Goal: Task Accomplishment & Management: Complete application form

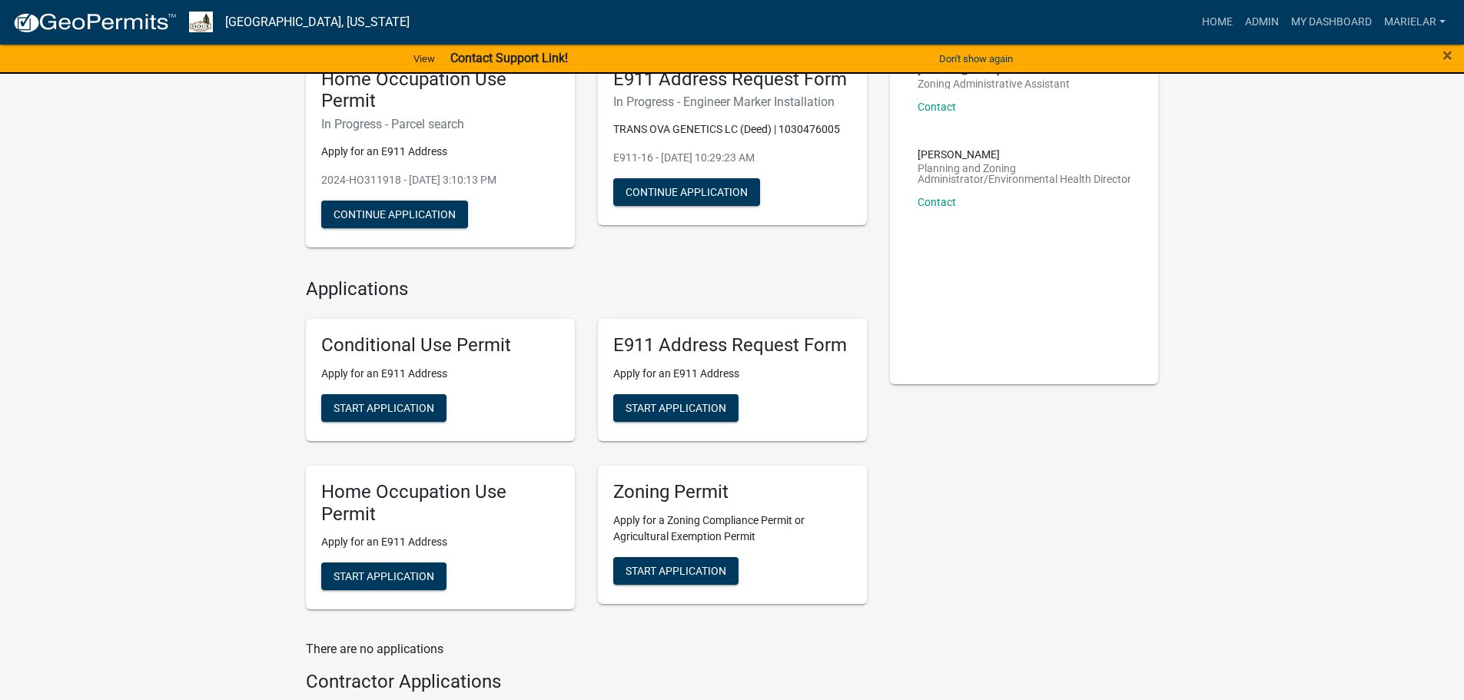
scroll to position [146, 0]
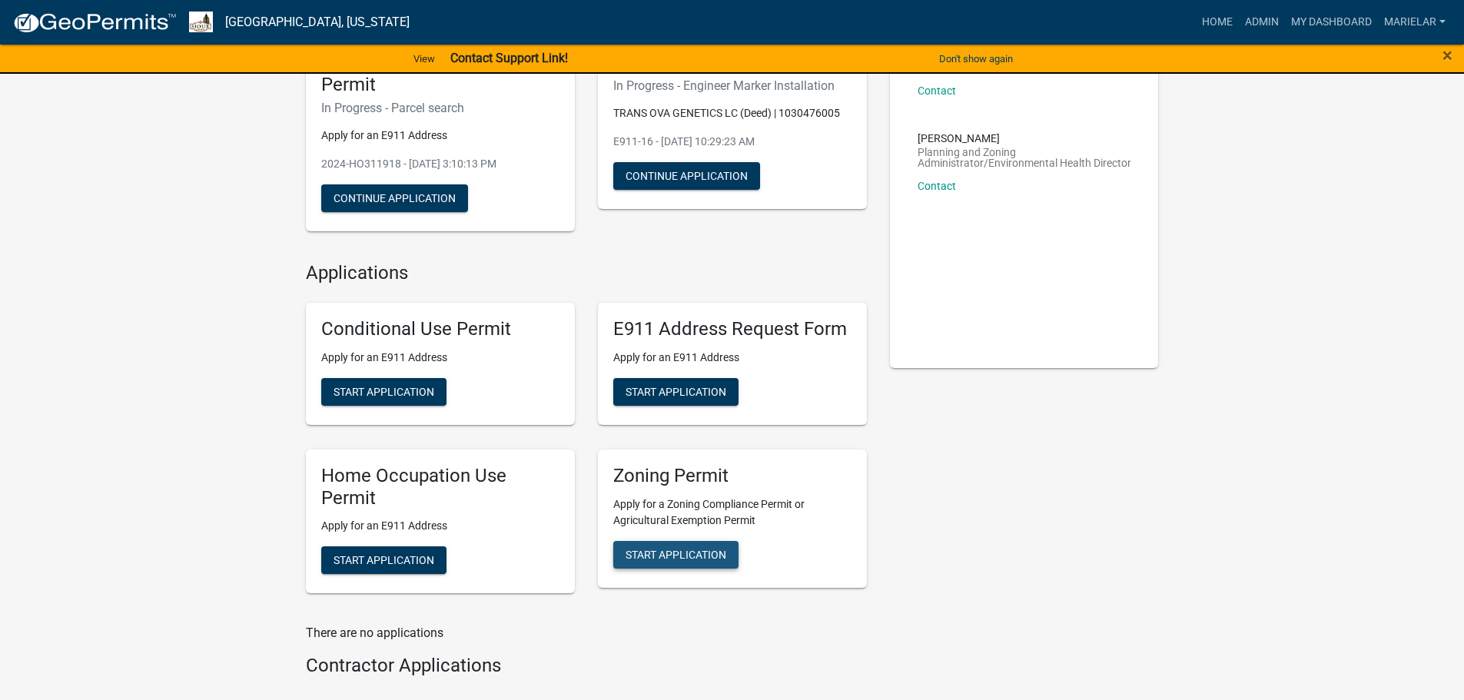
click at [655, 547] on button "Start Application" at bounding box center [675, 555] width 125 height 28
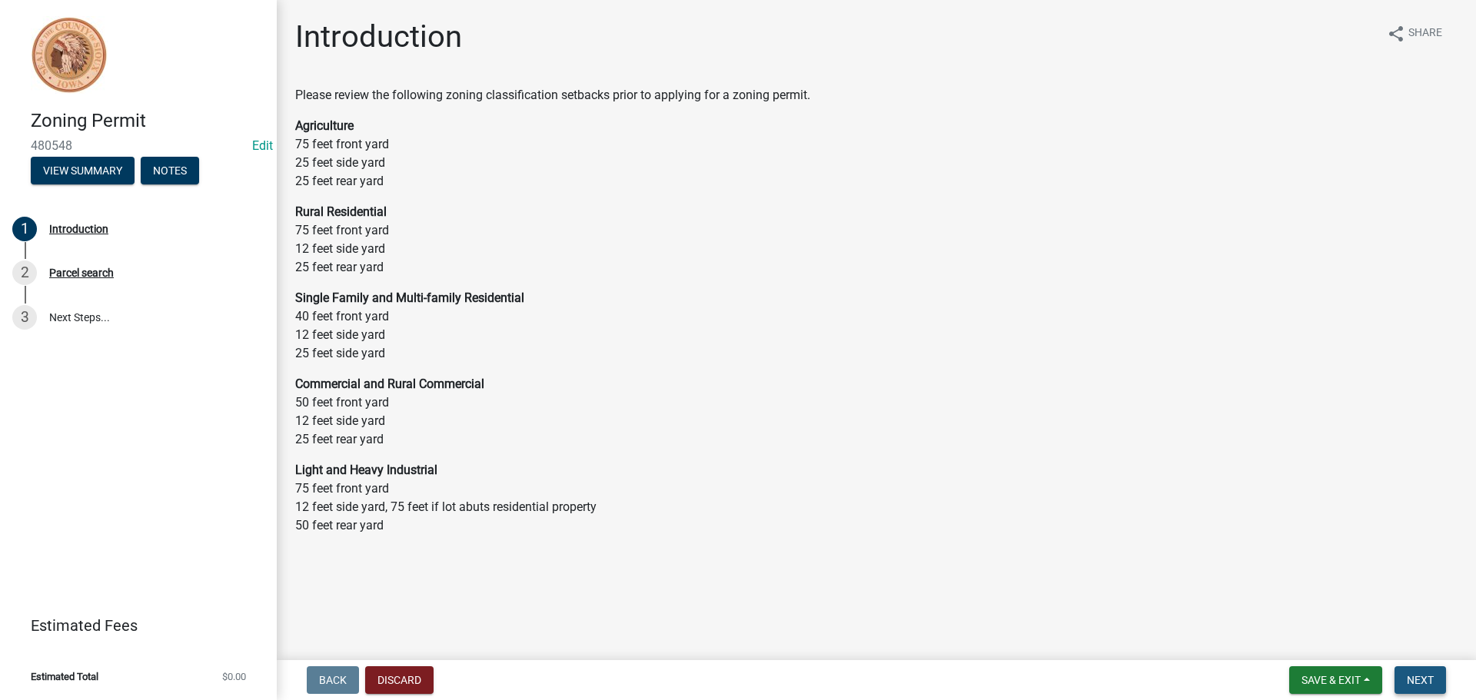
click at [1417, 670] on button "Next" at bounding box center [1420, 680] width 52 height 28
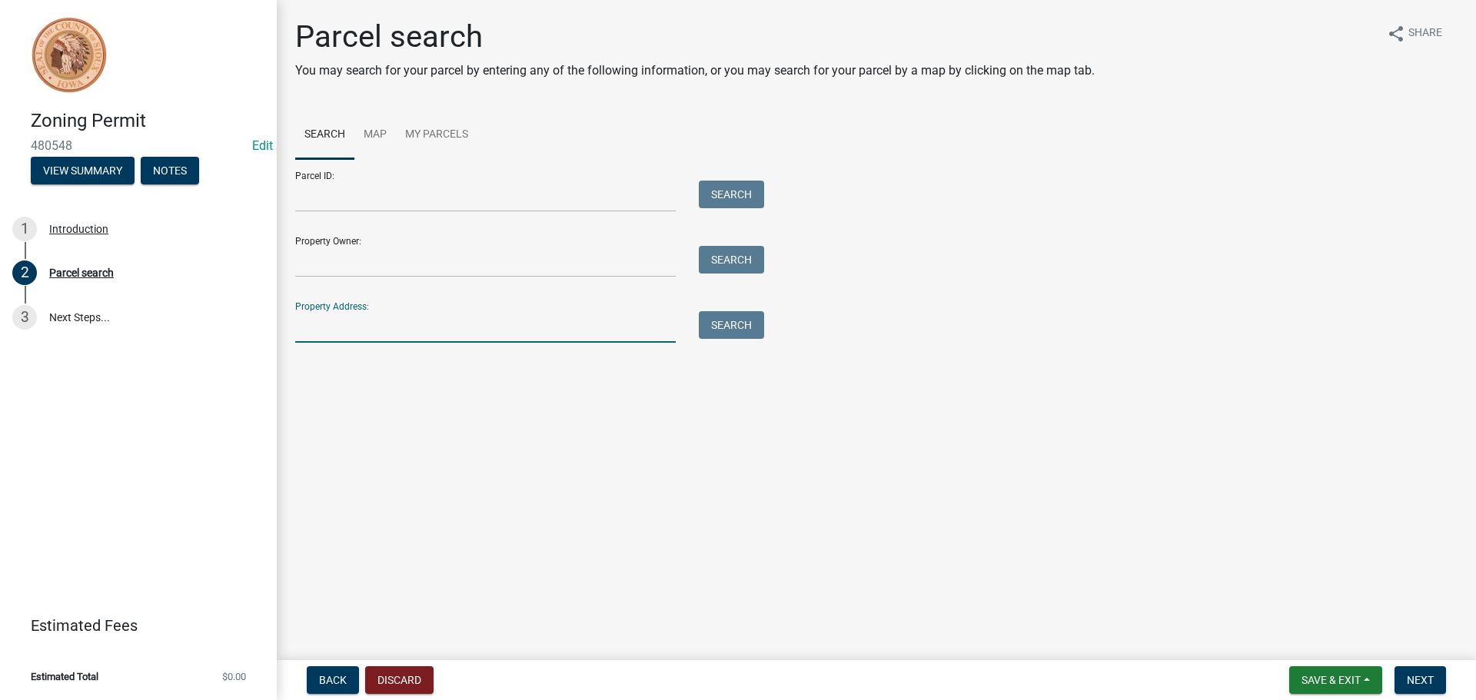
click at [400, 329] on input "Property Address:" at bounding box center [485, 327] width 381 height 32
click at [700, 322] on button "Search" at bounding box center [731, 325] width 65 height 28
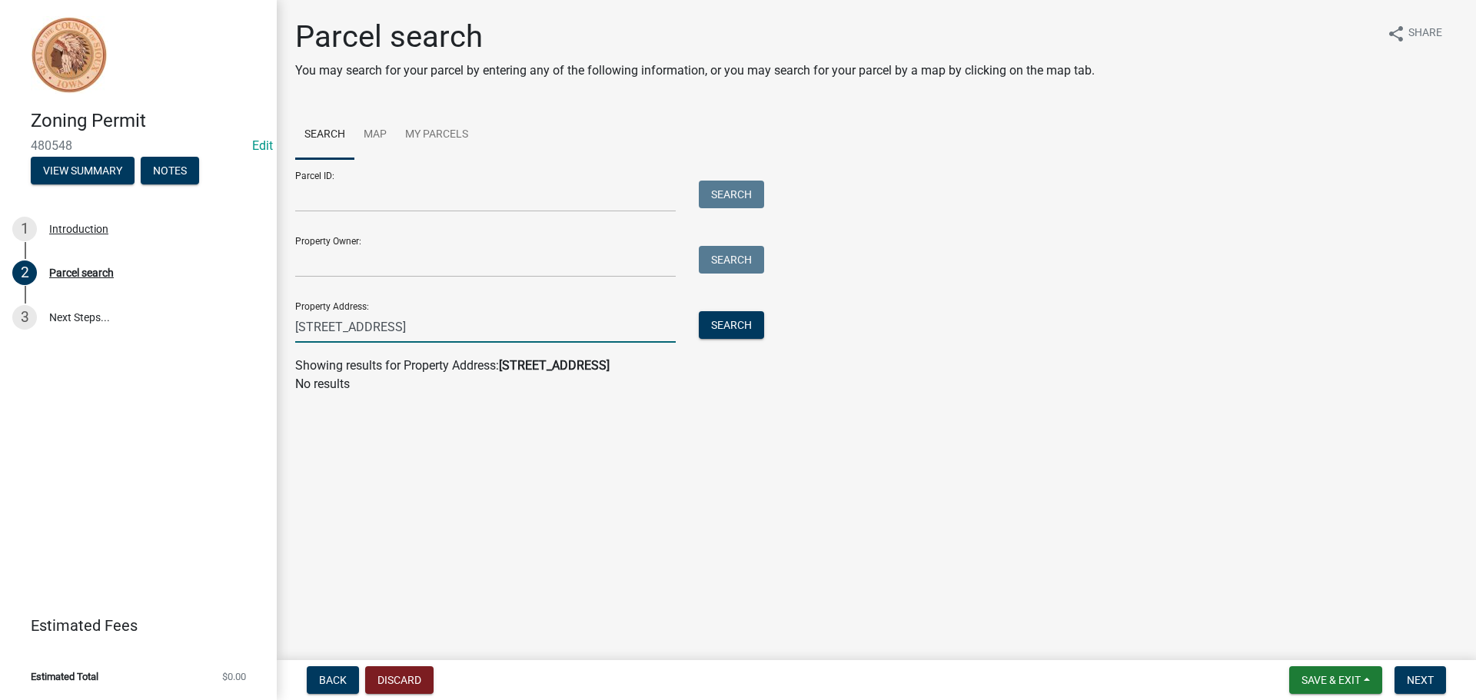
click at [475, 328] on input "[STREET_ADDRESS]" at bounding box center [485, 327] width 381 height 32
drag, startPoint x: 399, startPoint y: 328, endPoint x: 403, endPoint y: 344, distance: 16.6
click at [399, 334] on input "[STREET_ADDRESS][US_STATE]" at bounding box center [485, 327] width 381 height 32
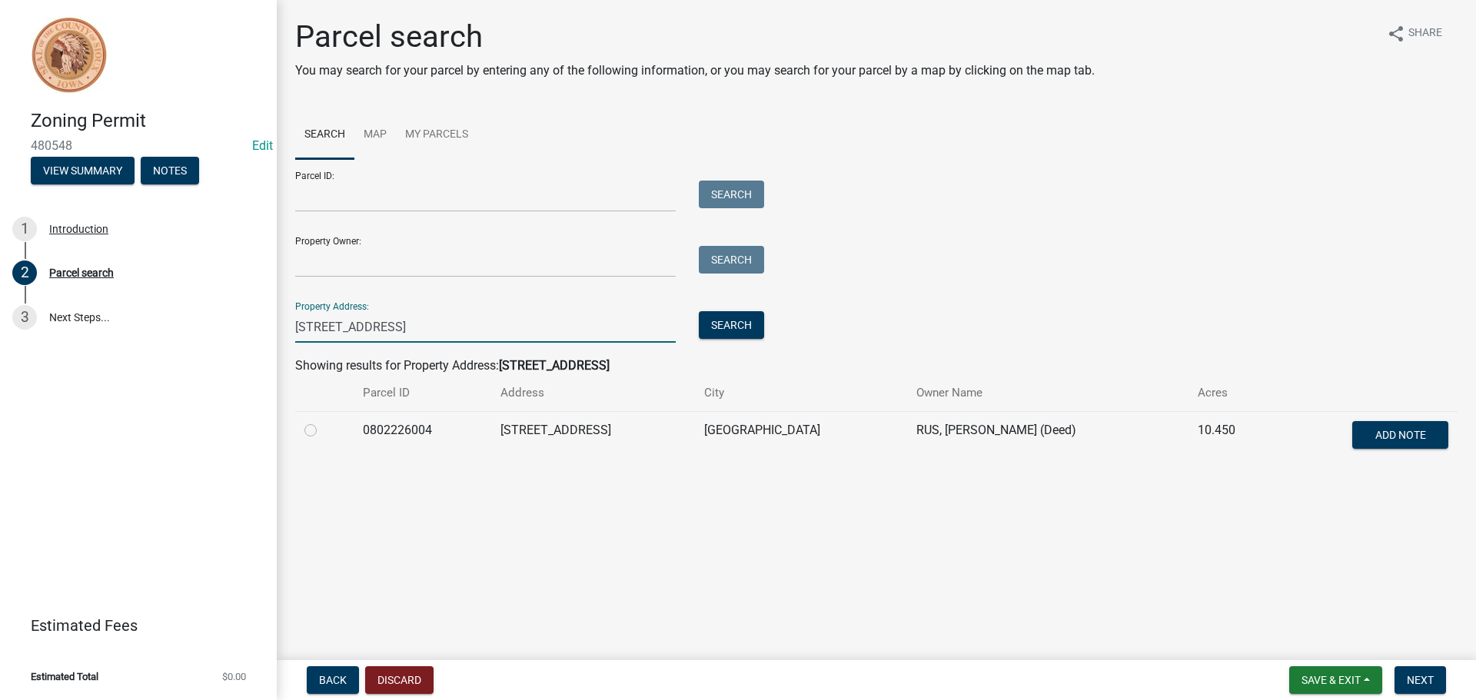
type input "[STREET_ADDRESS]"
click at [323, 421] on label at bounding box center [323, 421] width 0 height 0
click at [323, 430] on input "radio" at bounding box center [328, 426] width 10 height 10
radio input "true"
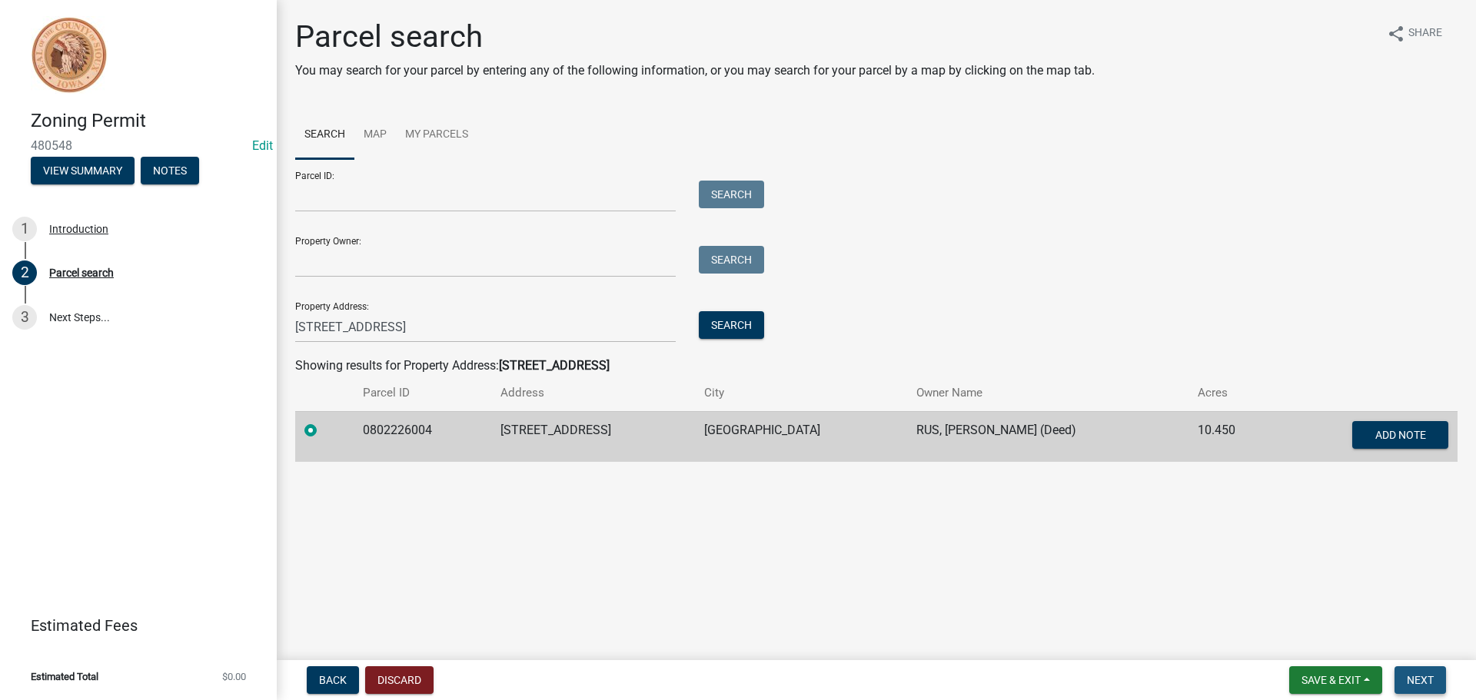
click at [1422, 674] on span "Next" at bounding box center [1420, 680] width 27 height 12
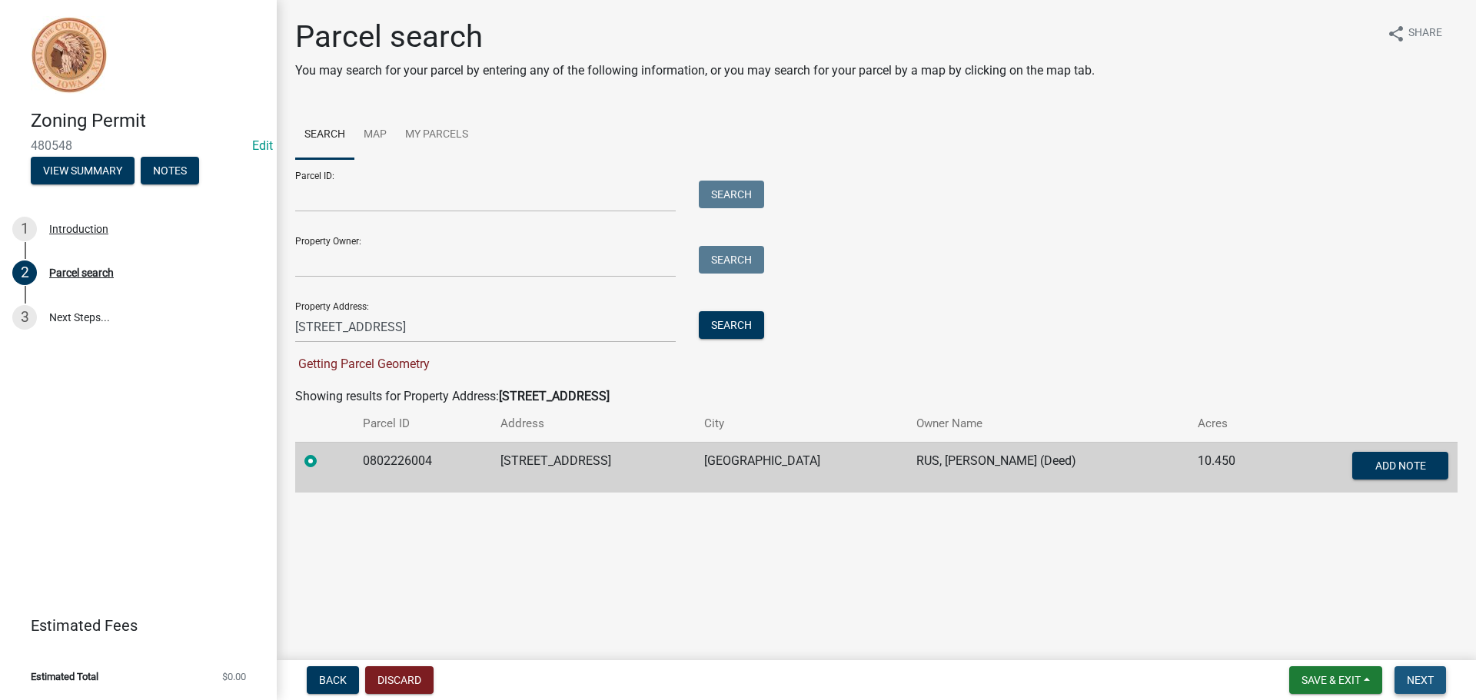
click at [1417, 674] on span "Next" at bounding box center [1420, 680] width 27 height 12
click at [1324, 676] on span "Save & Exit" at bounding box center [1330, 680] width 59 height 12
click at [1305, 609] on button "Save" at bounding box center [1320, 603] width 123 height 37
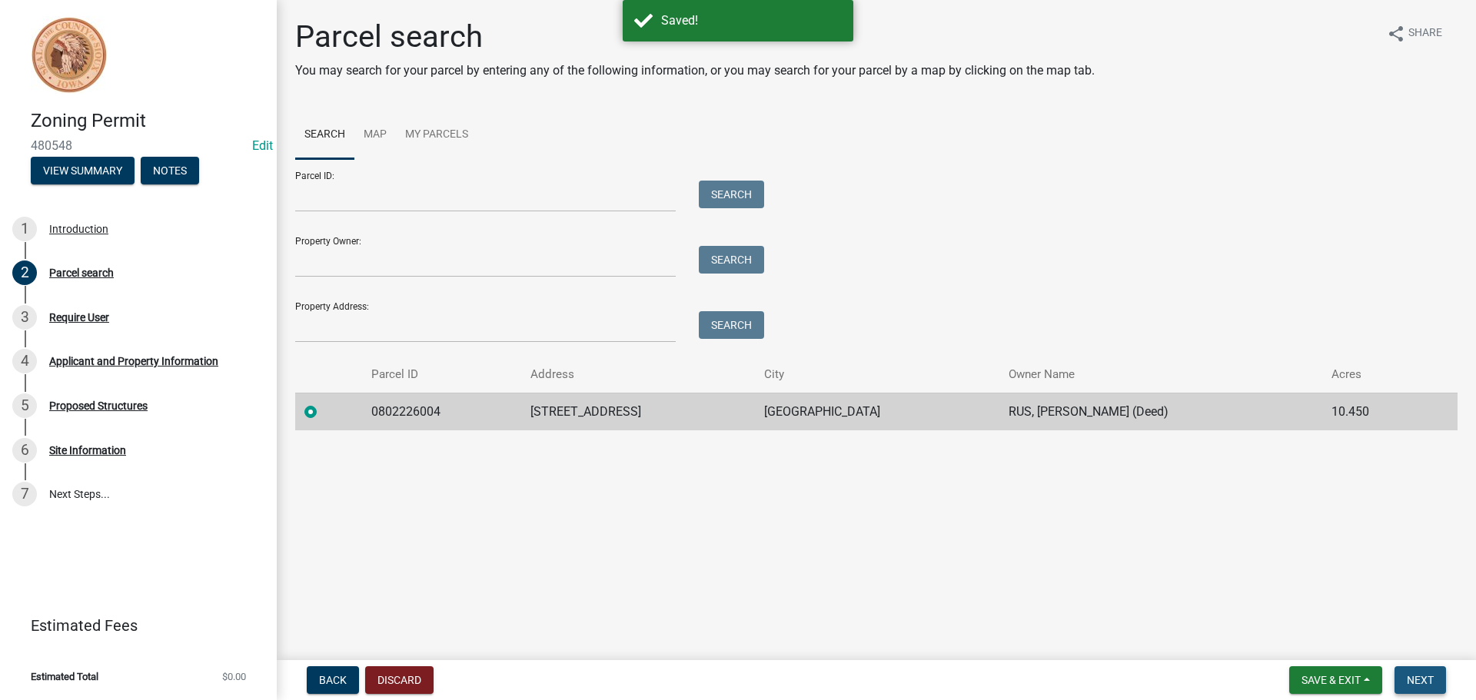
click at [1418, 679] on span "Next" at bounding box center [1420, 680] width 27 height 12
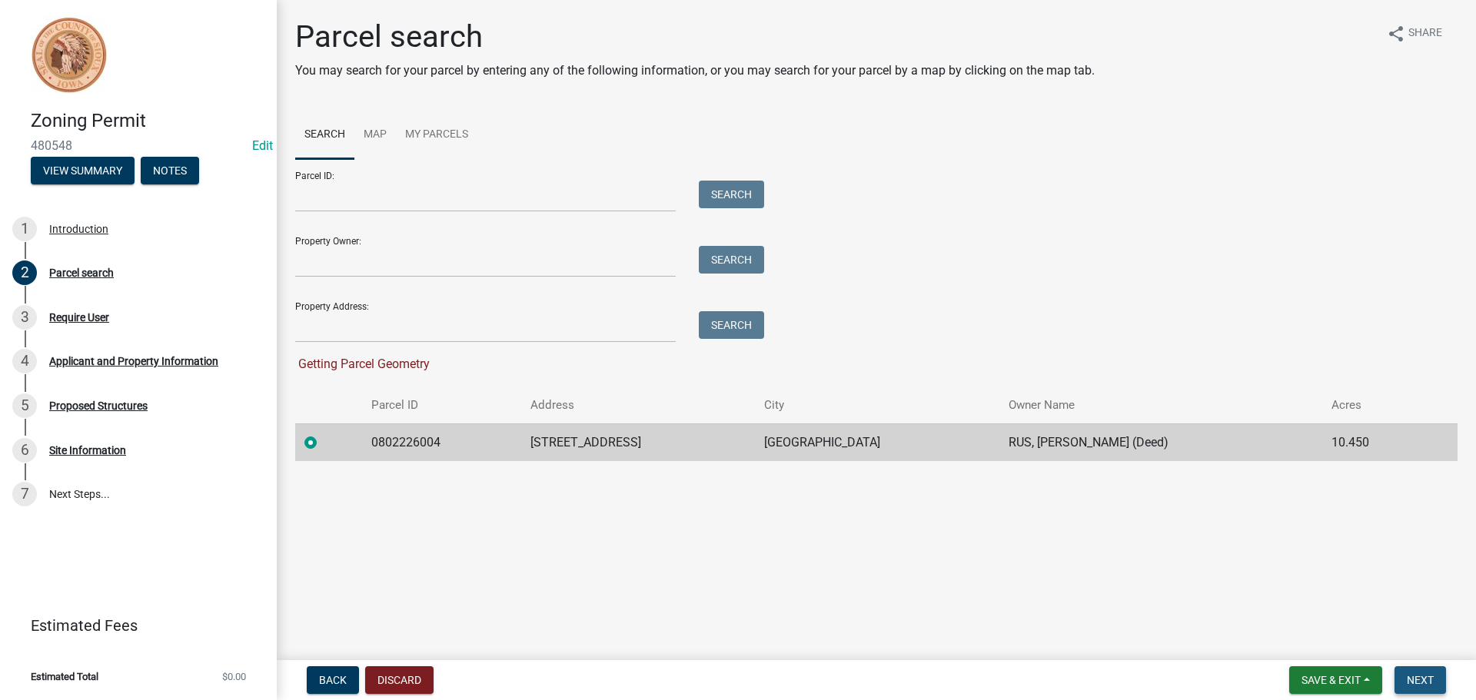
click at [1423, 680] on span "Next" at bounding box center [1420, 680] width 27 height 12
click at [334, 676] on span "Back" at bounding box center [333, 680] width 28 height 12
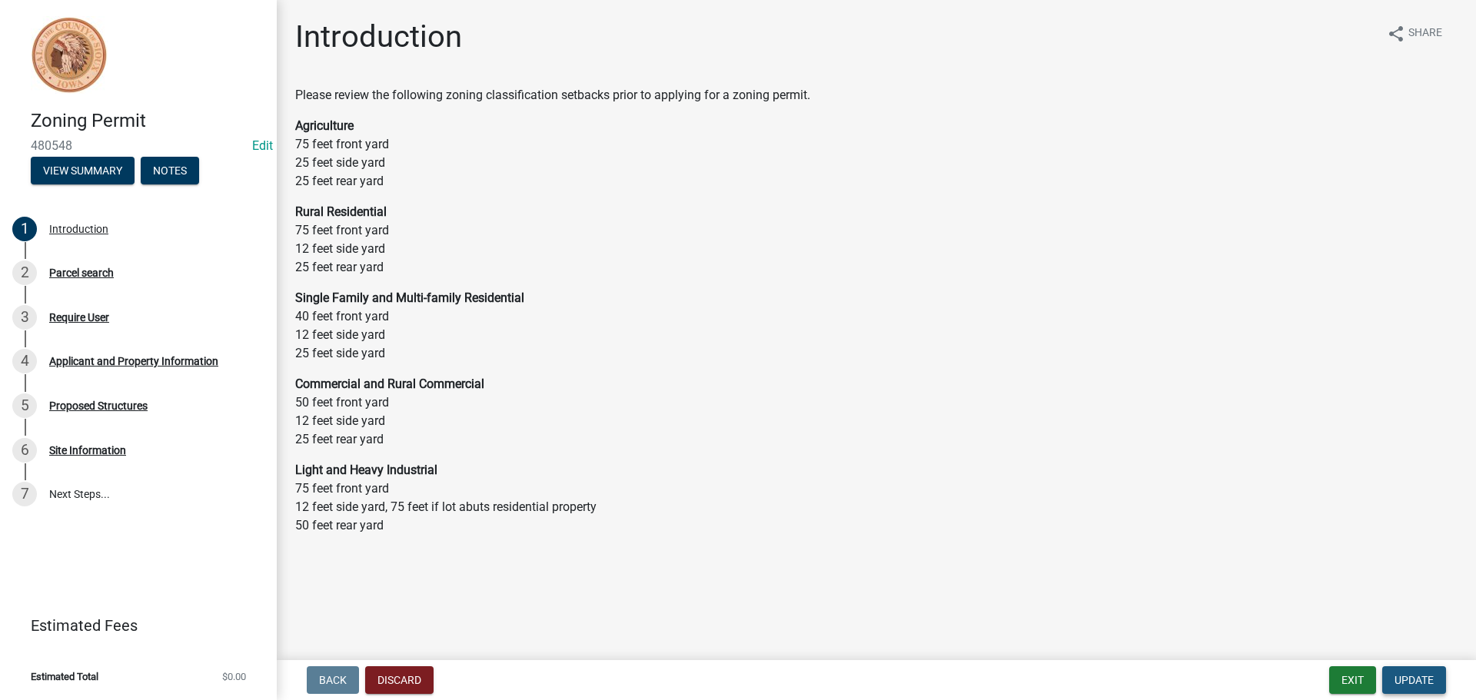
click at [1427, 673] on button "Update" at bounding box center [1414, 680] width 64 height 28
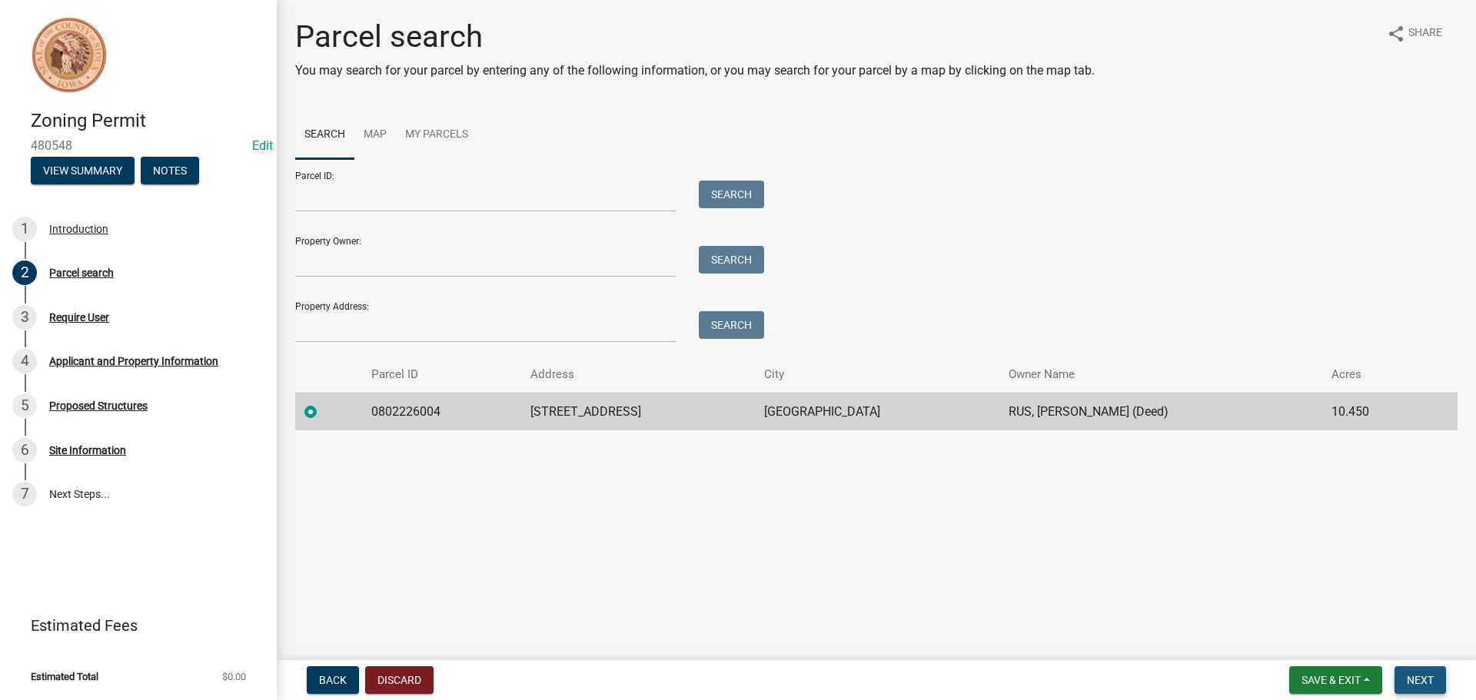
click at [1415, 678] on span "Next" at bounding box center [1420, 680] width 27 height 12
click at [1438, 678] on button "Next" at bounding box center [1420, 680] width 52 height 28
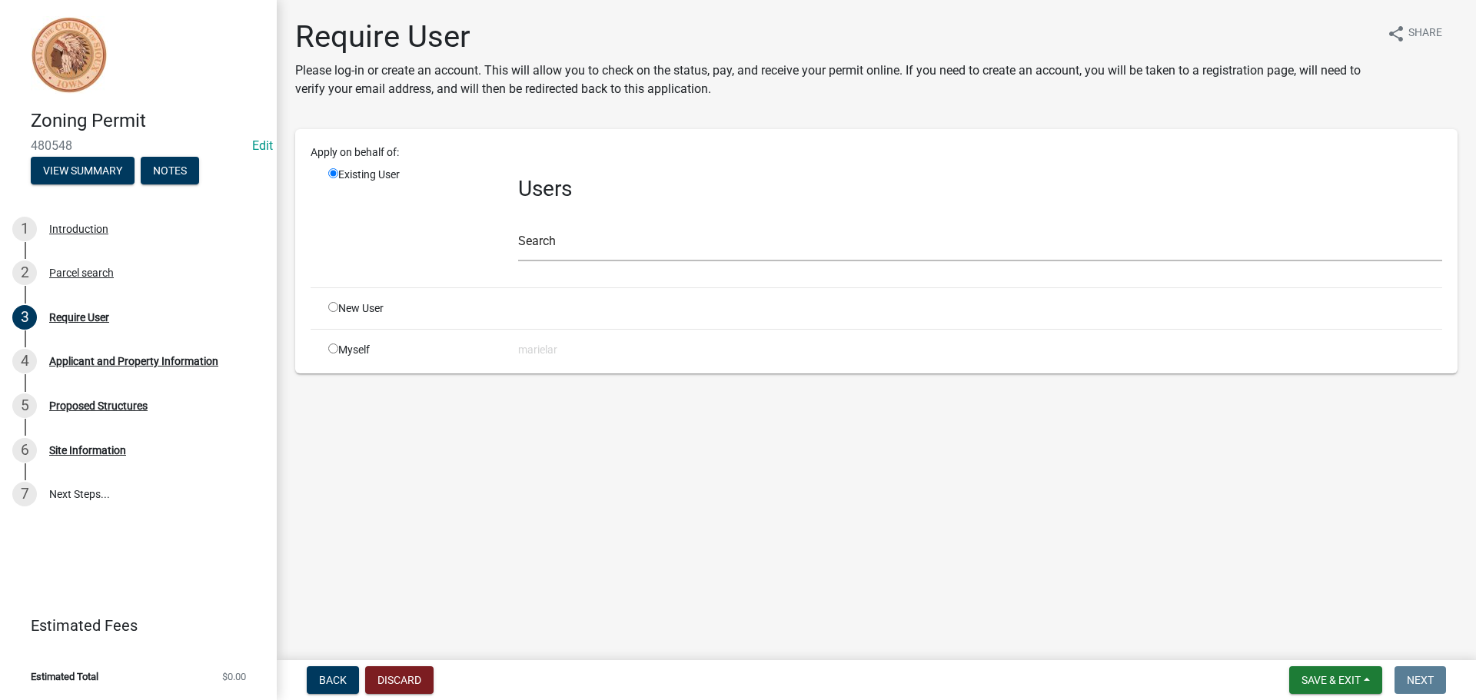
click at [333, 310] on input "radio" at bounding box center [333, 307] width 10 height 10
radio input "true"
radio input "false"
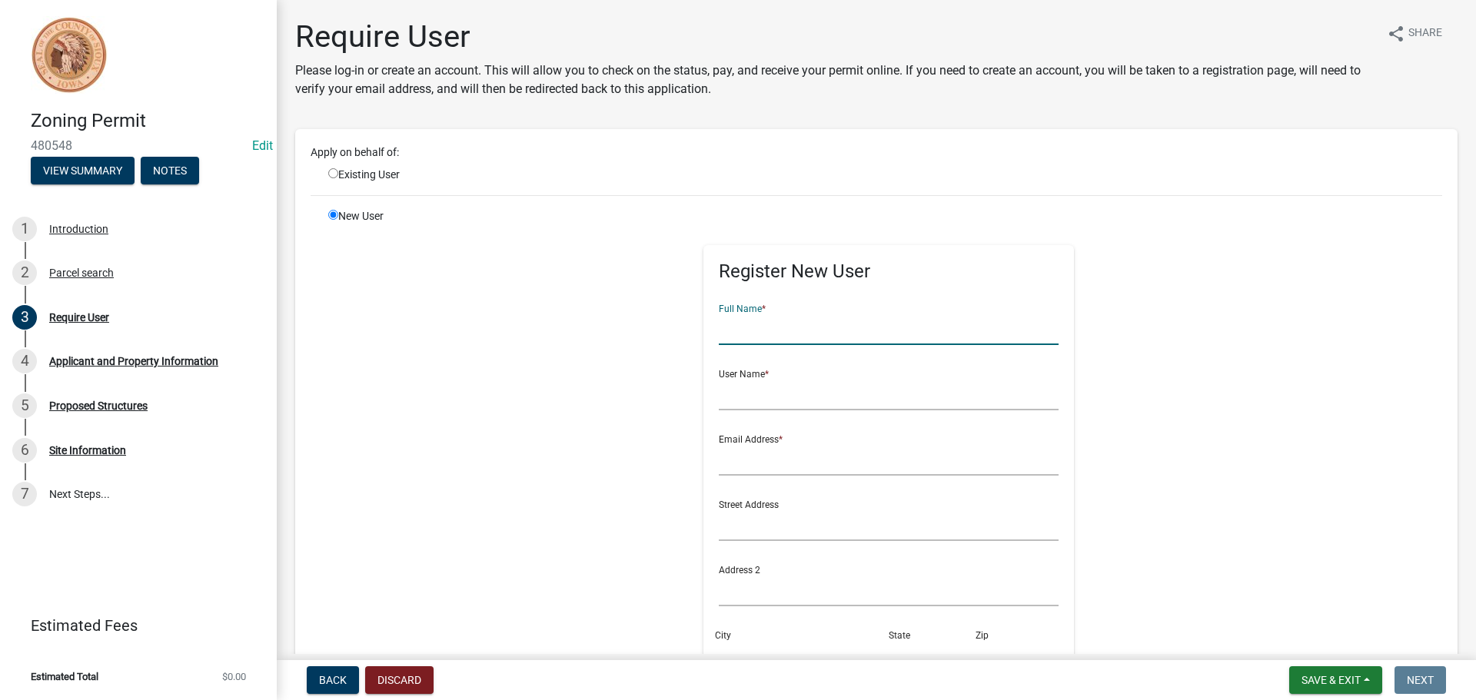
click at [766, 330] on input "text" at bounding box center [889, 330] width 341 height 32
type input "[PERSON_NAME]"
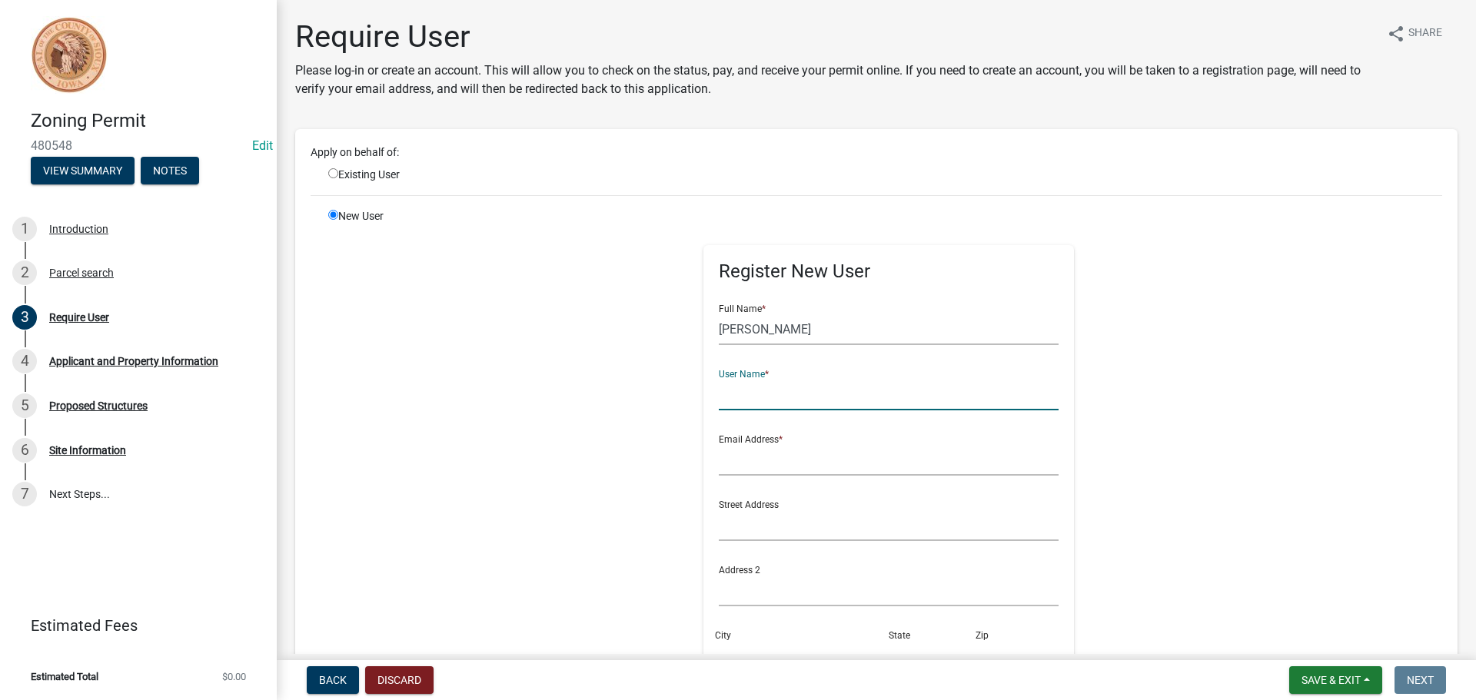
click at [745, 390] on input "text" at bounding box center [889, 395] width 341 height 32
type input "D"
type input "drus"
click at [755, 454] on input "text" at bounding box center [889, 460] width 341 height 32
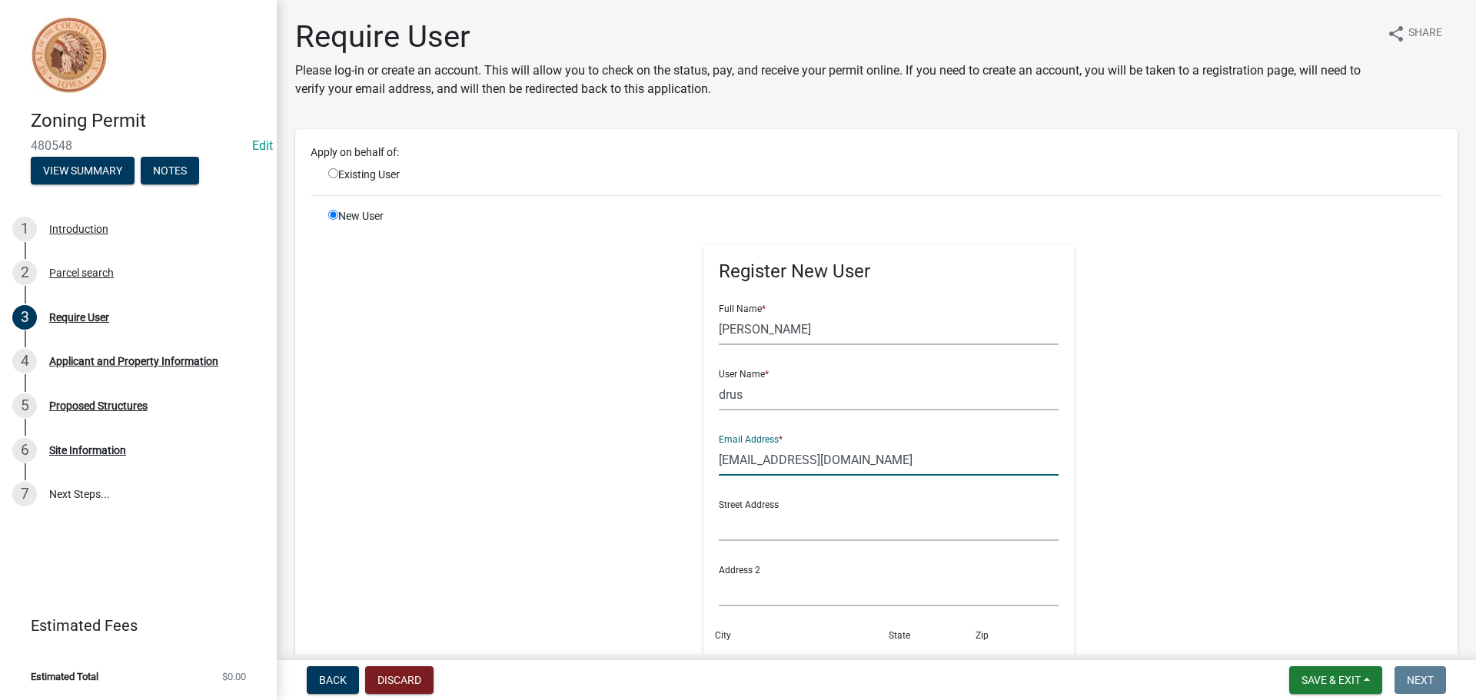
type input "[EMAIL_ADDRESS][DOMAIN_NAME]"
click at [759, 534] on input "text" at bounding box center [889, 526] width 341 height 32
type input "[STREET_ADDRESS]"
click at [742, 636] on div "City" at bounding box center [802, 645] width 174 height 53
click at [748, 638] on div "City" at bounding box center [802, 645] width 174 height 53
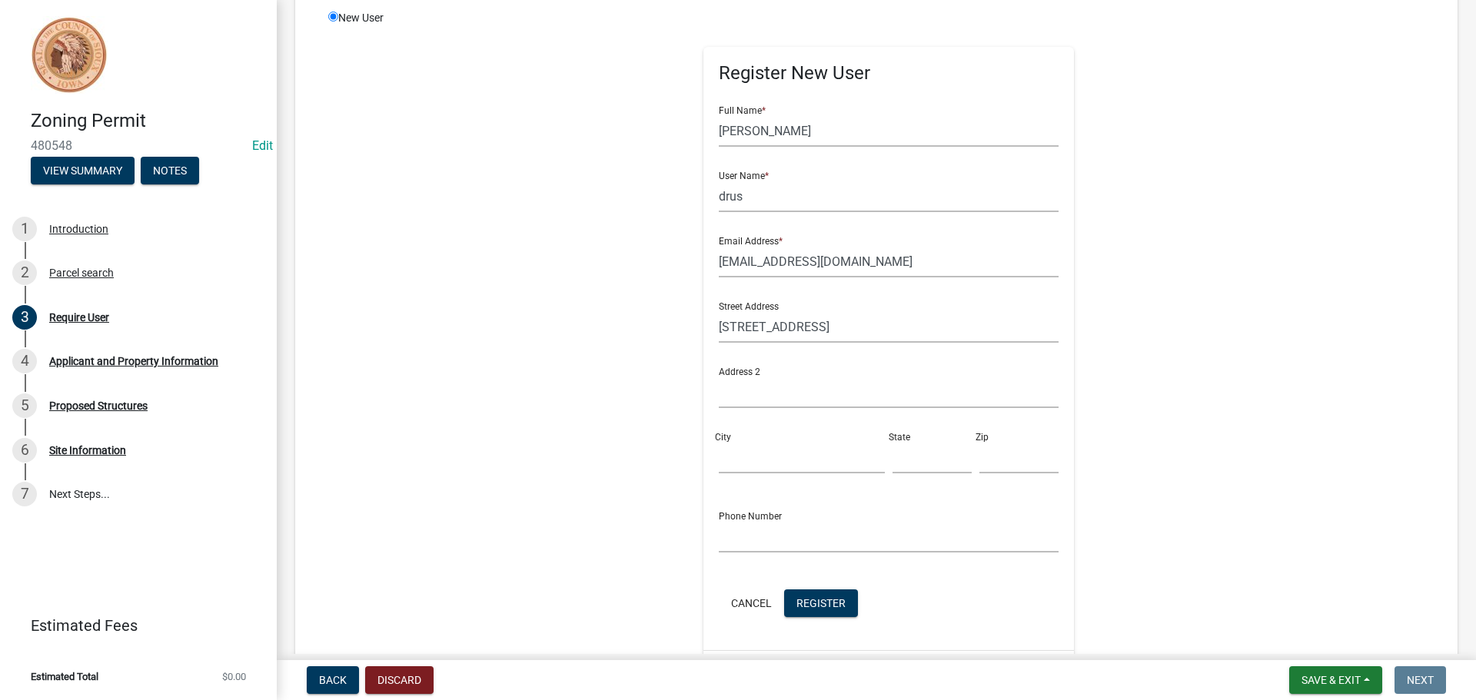
scroll to position [201, 0]
click at [753, 448] on input "City" at bounding box center [802, 456] width 166 height 32
type input "[GEOGRAPHIC_DATA]"
click at [892, 451] on input "text" at bounding box center [931, 456] width 79 height 32
type input "IA"
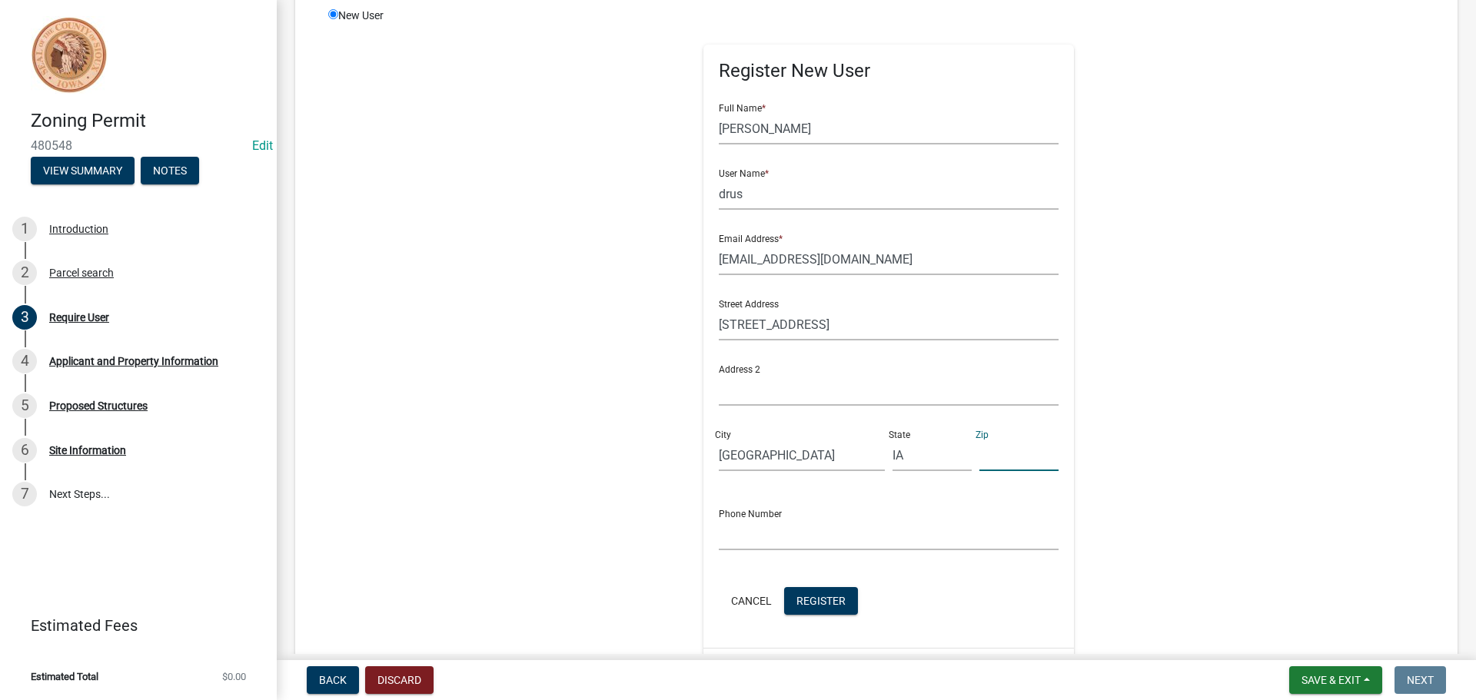
click at [981, 459] on input "text" at bounding box center [1018, 456] width 79 height 32
type input "51247"
click at [738, 542] on input "text" at bounding box center [889, 535] width 341 height 32
type input "[PHONE_NUMBER]"
click at [803, 597] on span "Register" at bounding box center [820, 600] width 49 height 12
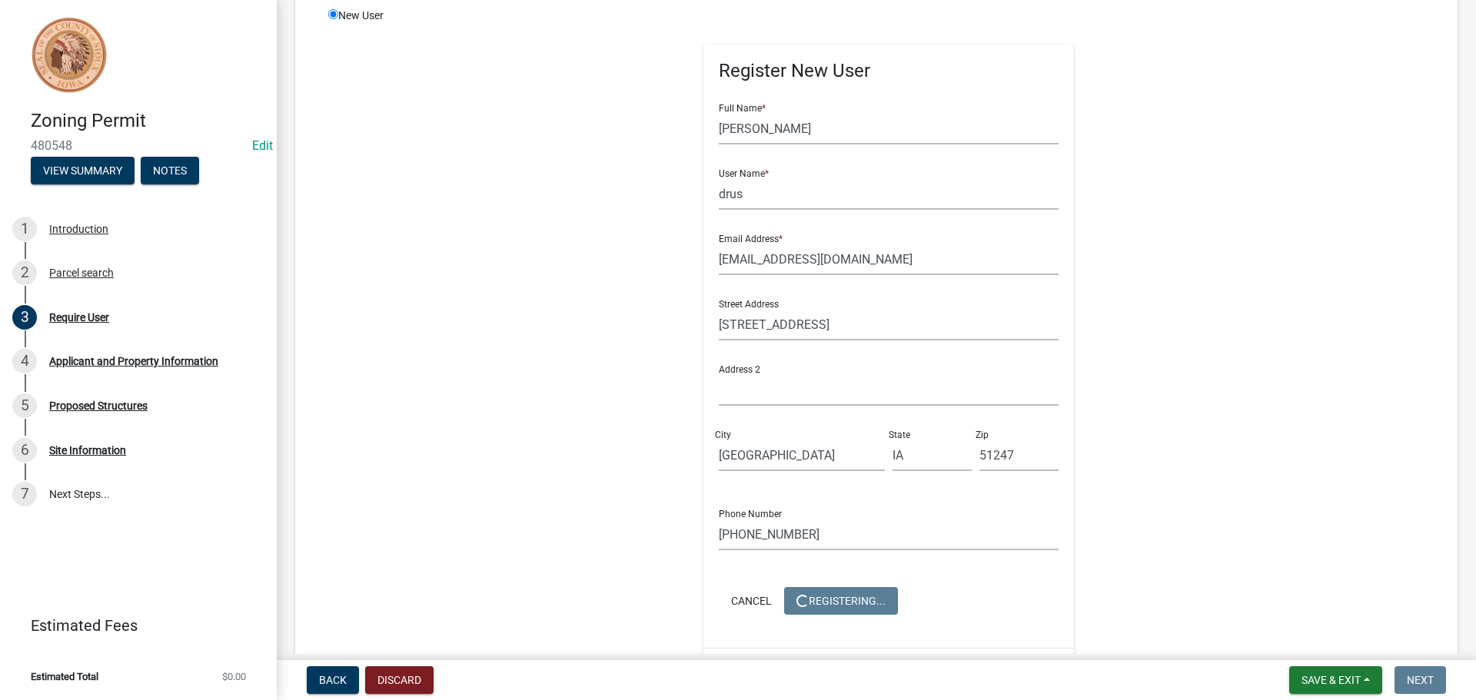
scroll to position [0, 0]
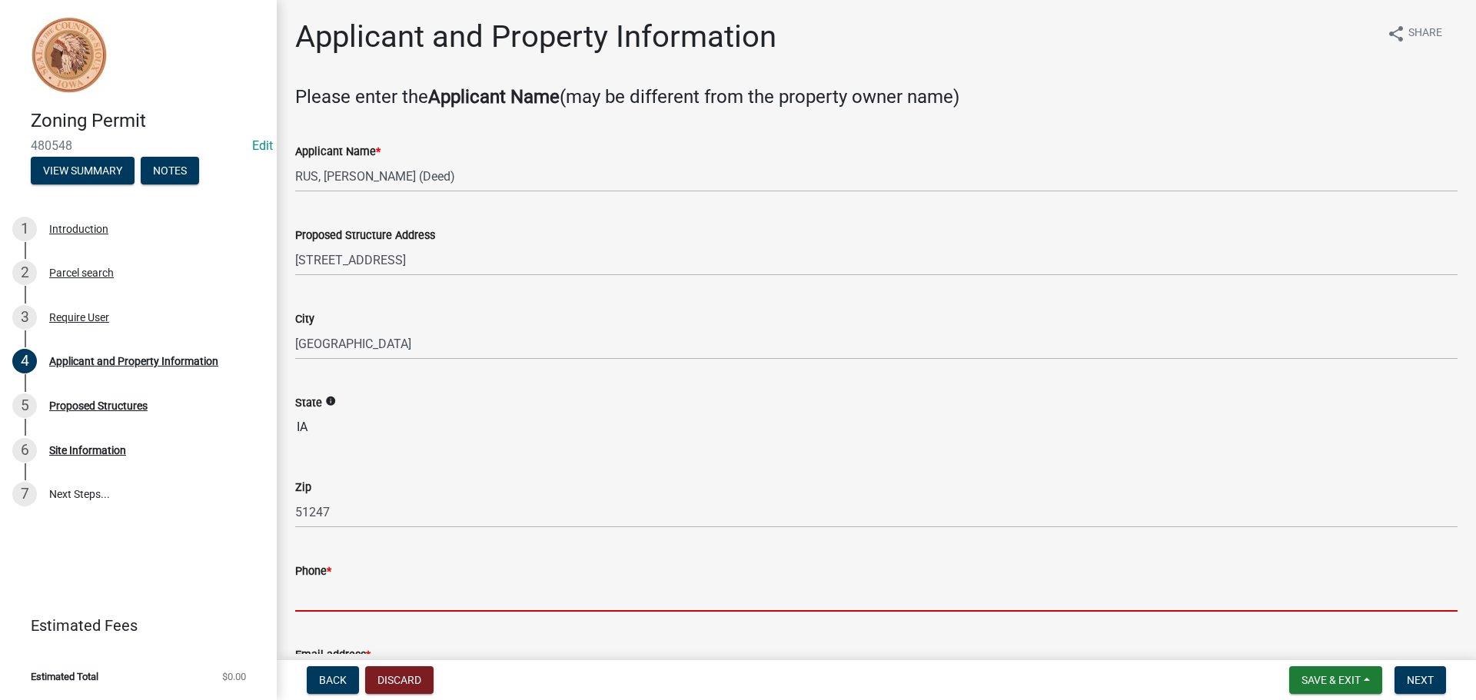
click at [353, 602] on input "Phone *" at bounding box center [876, 596] width 1162 height 32
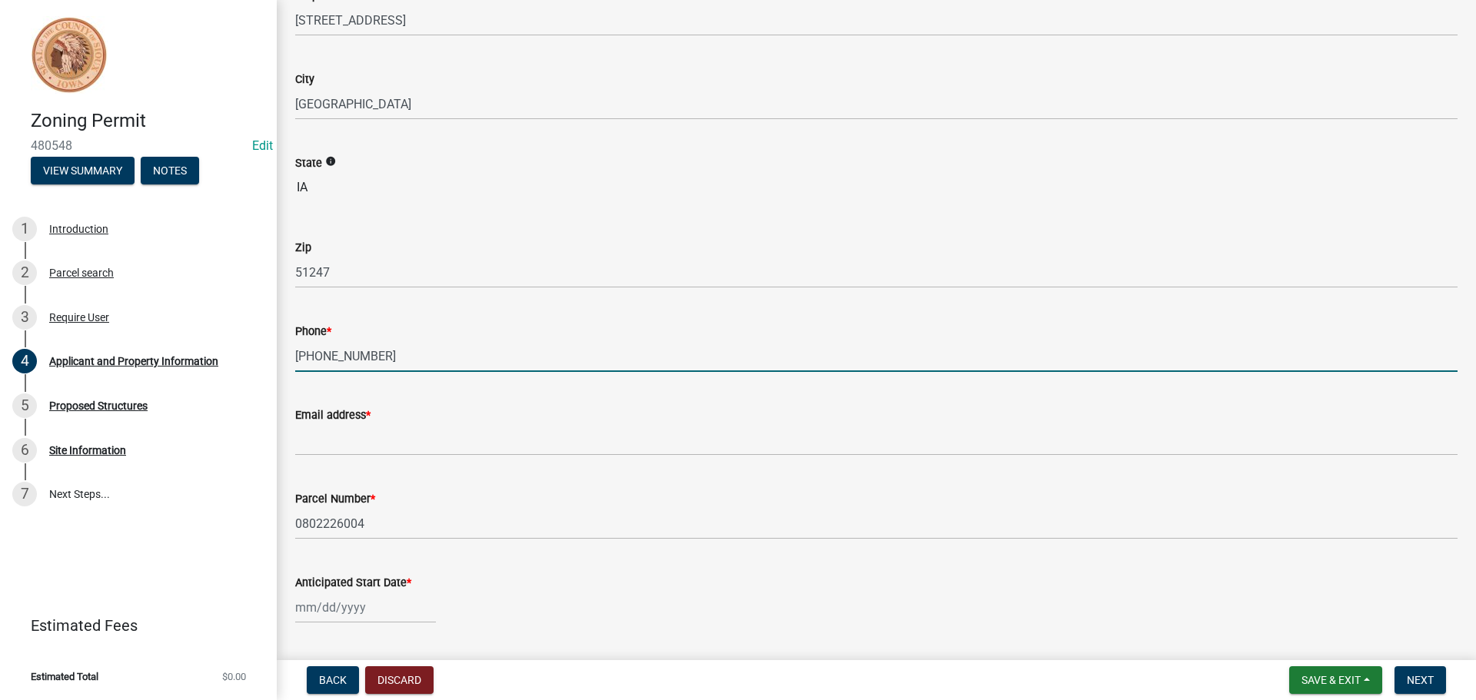
scroll to position [243, 0]
type input "[PHONE_NUMBER]"
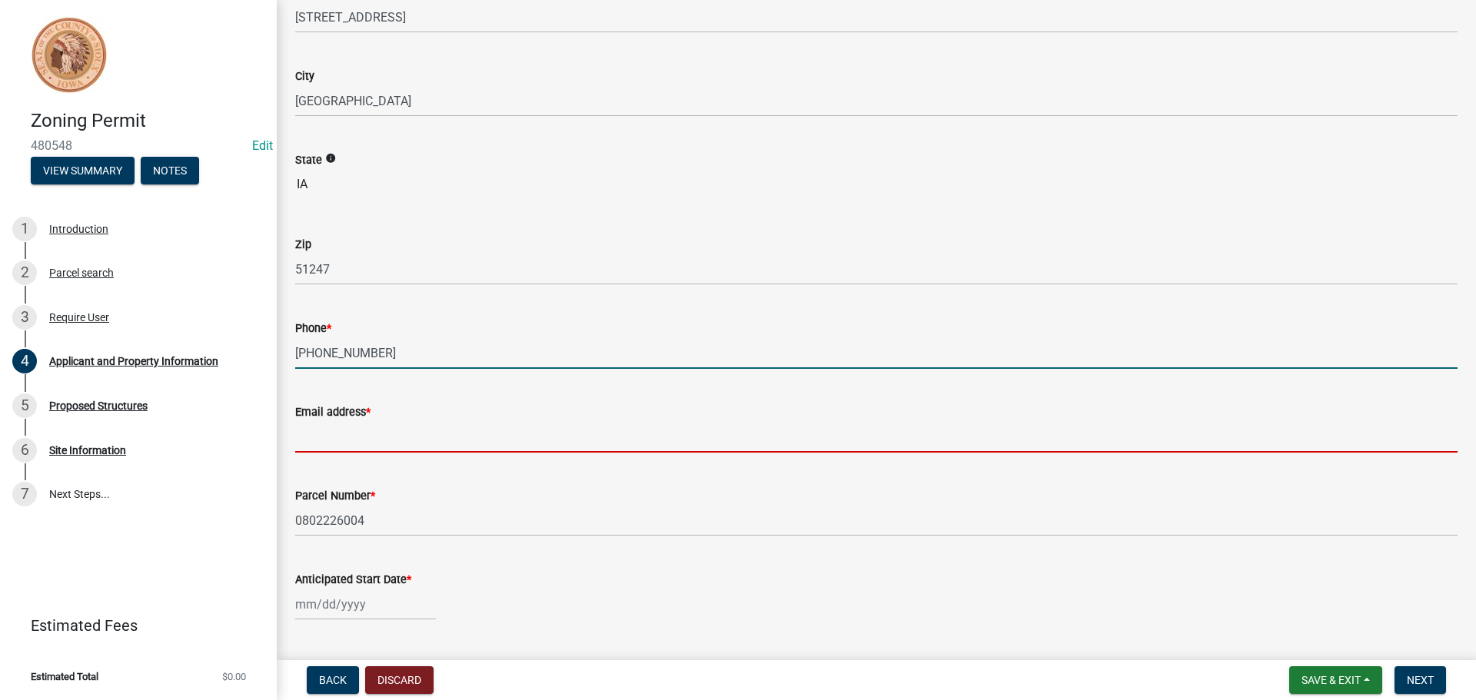
click at [360, 440] on input "Email address *" at bounding box center [876, 437] width 1162 height 32
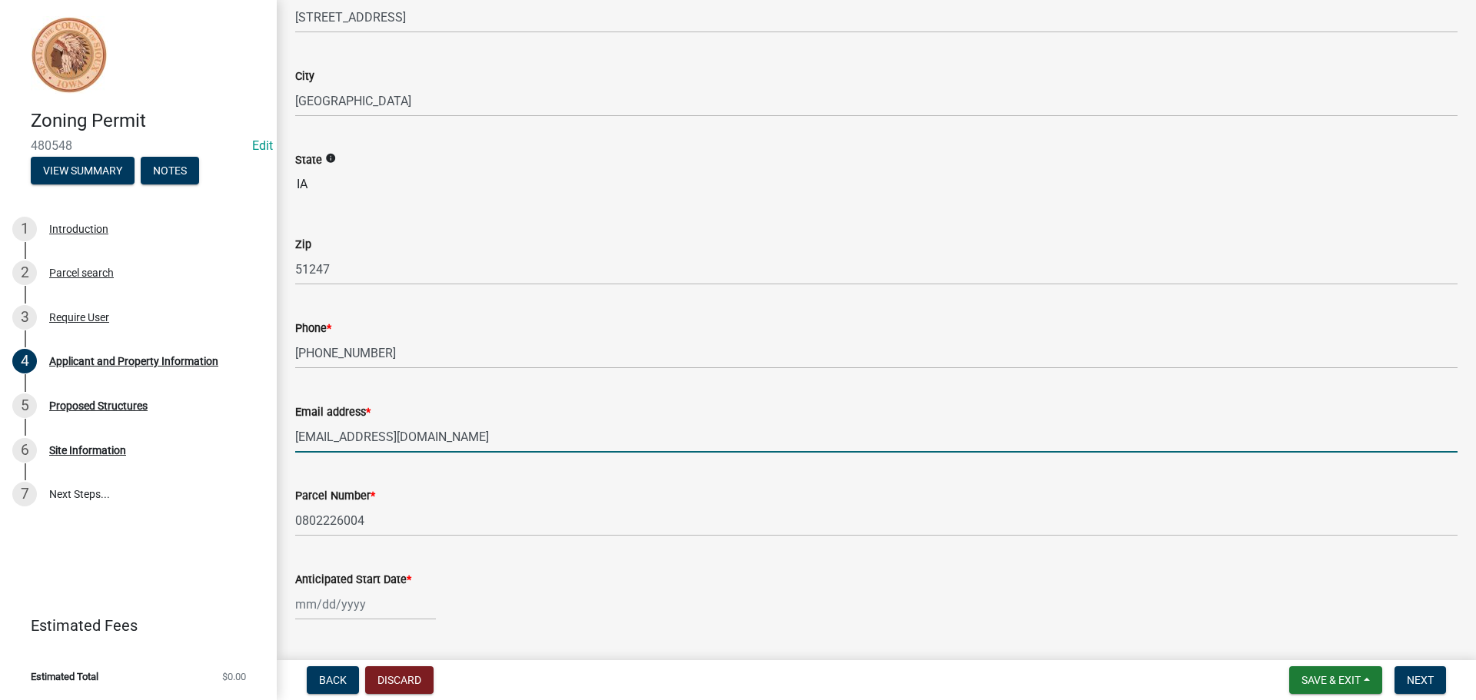
type input "[EMAIL_ADDRESS][DOMAIN_NAME]"
select select "9"
select select "2025"
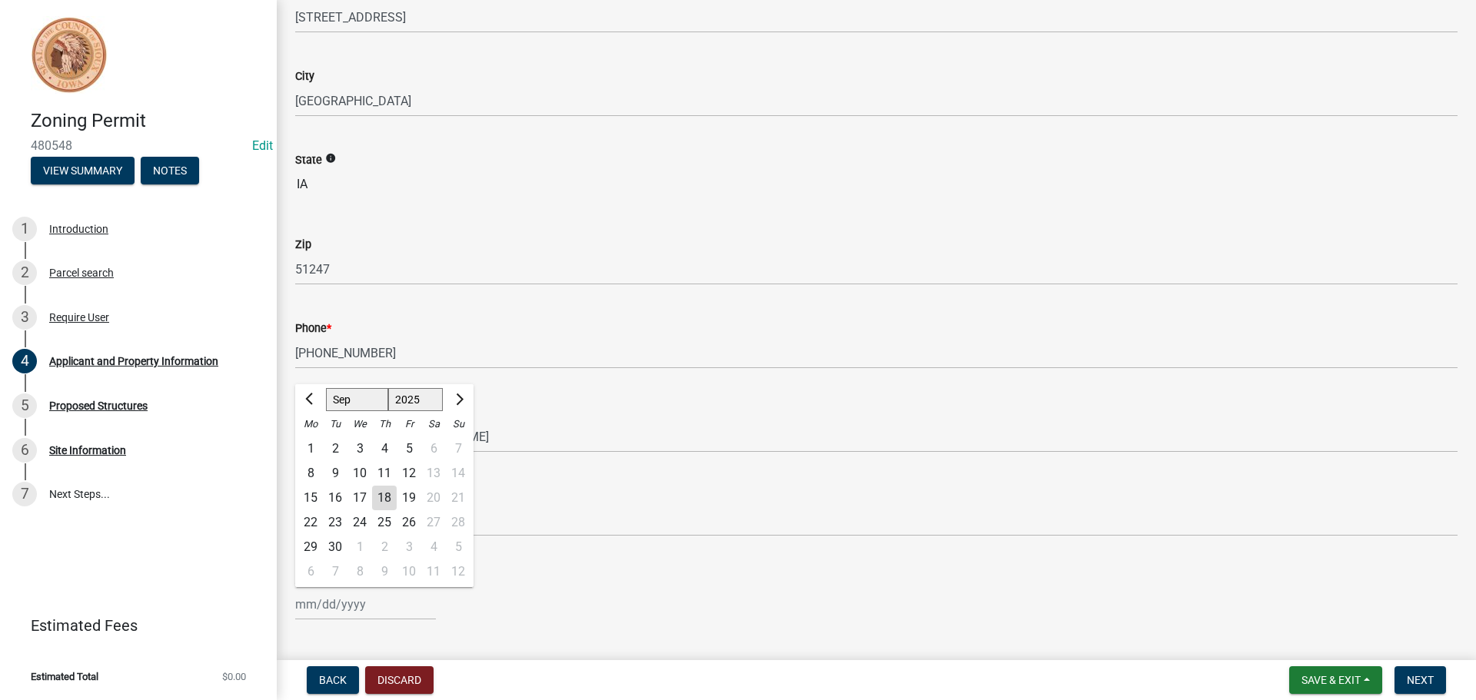
click at [311, 610] on div "[PERSON_NAME] Feb Mar Apr [PERSON_NAME][DATE] Oct Nov [DATE] 1526 1527 1528 152…" at bounding box center [365, 605] width 141 height 32
click at [361, 546] on div "1" at bounding box center [359, 547] width 25 height 25
type input "[DATE]"
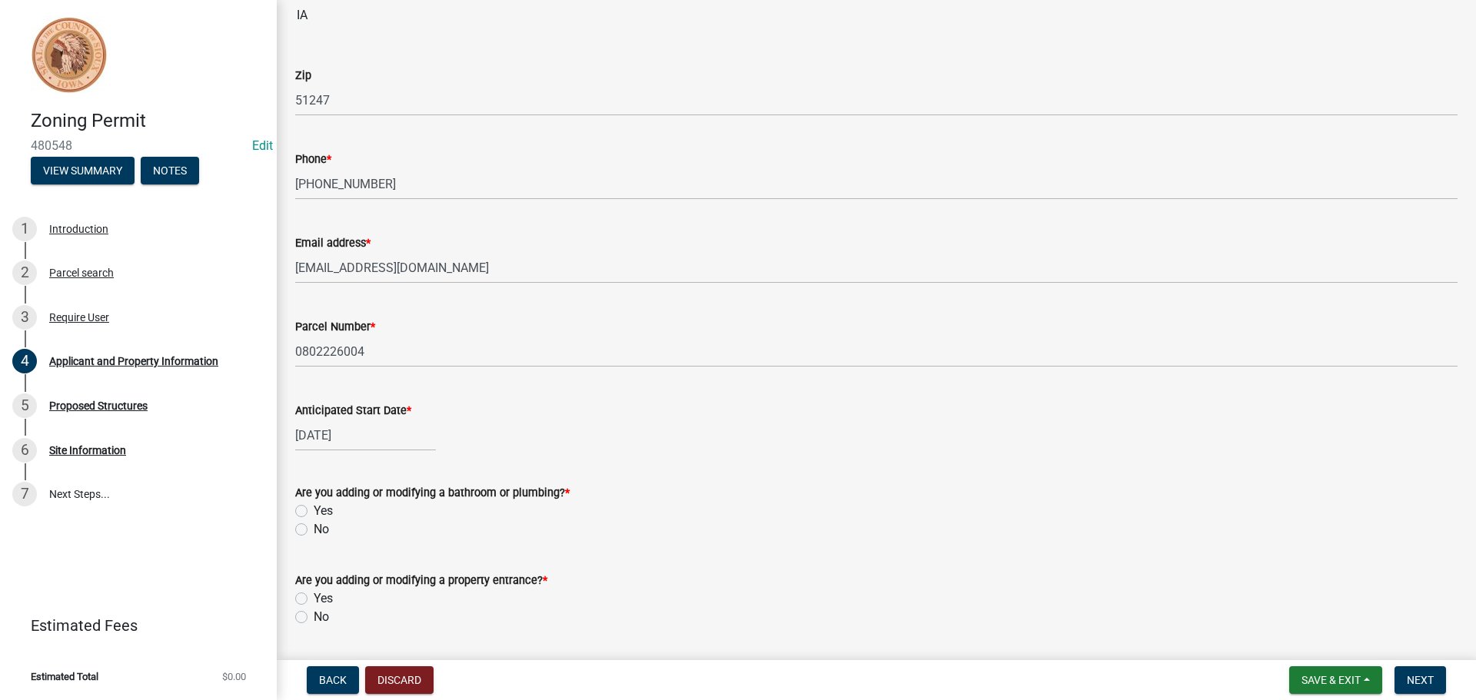
scroll to position [442, 0]
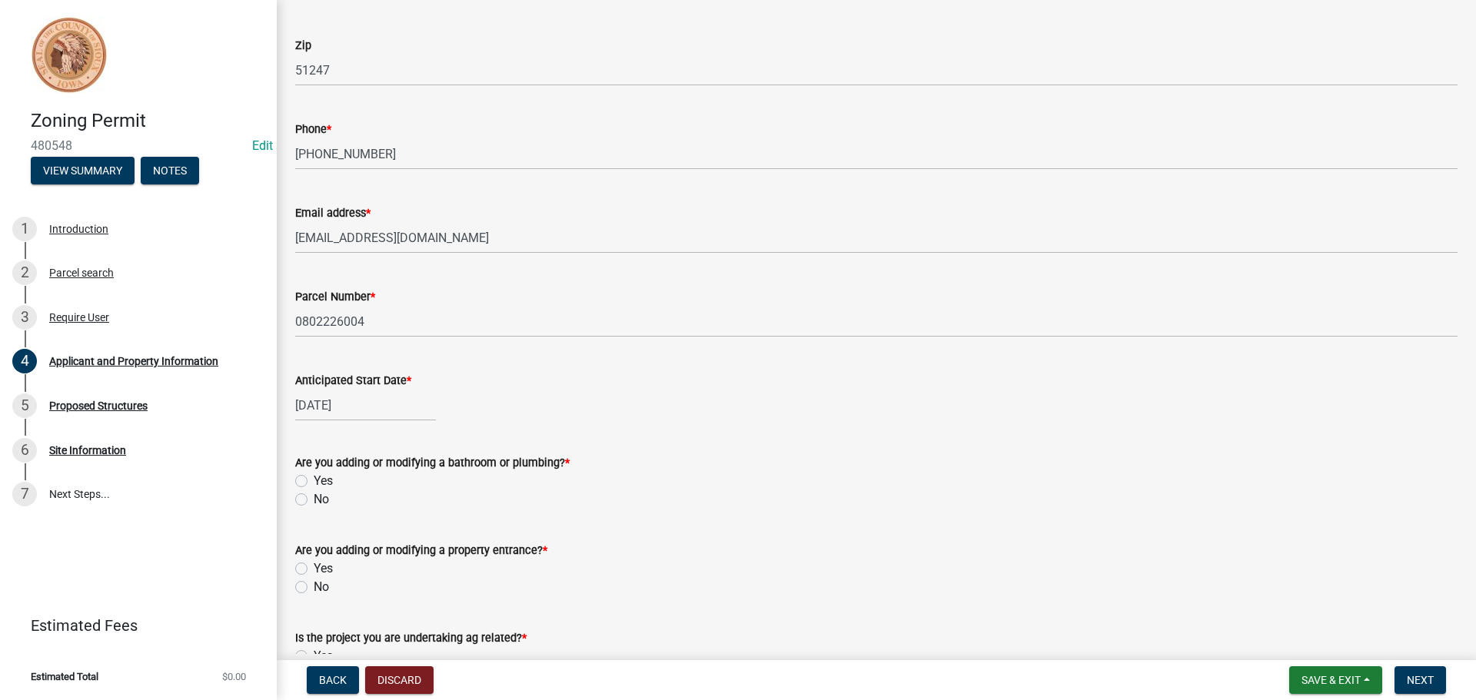
click at [314, 501] on label "No" at bounding box center [321, 499] width 15 height 18
click at [314, 500] on input "No" at bounding box center [319, 495] width 10 height 10
radio input "true"
click at [314, 591] on label "No" at bounding box center [321, 587] width 15 height 18
click at [314, 588] on input "No" at bounding box center [319, 583] width 10 height 10
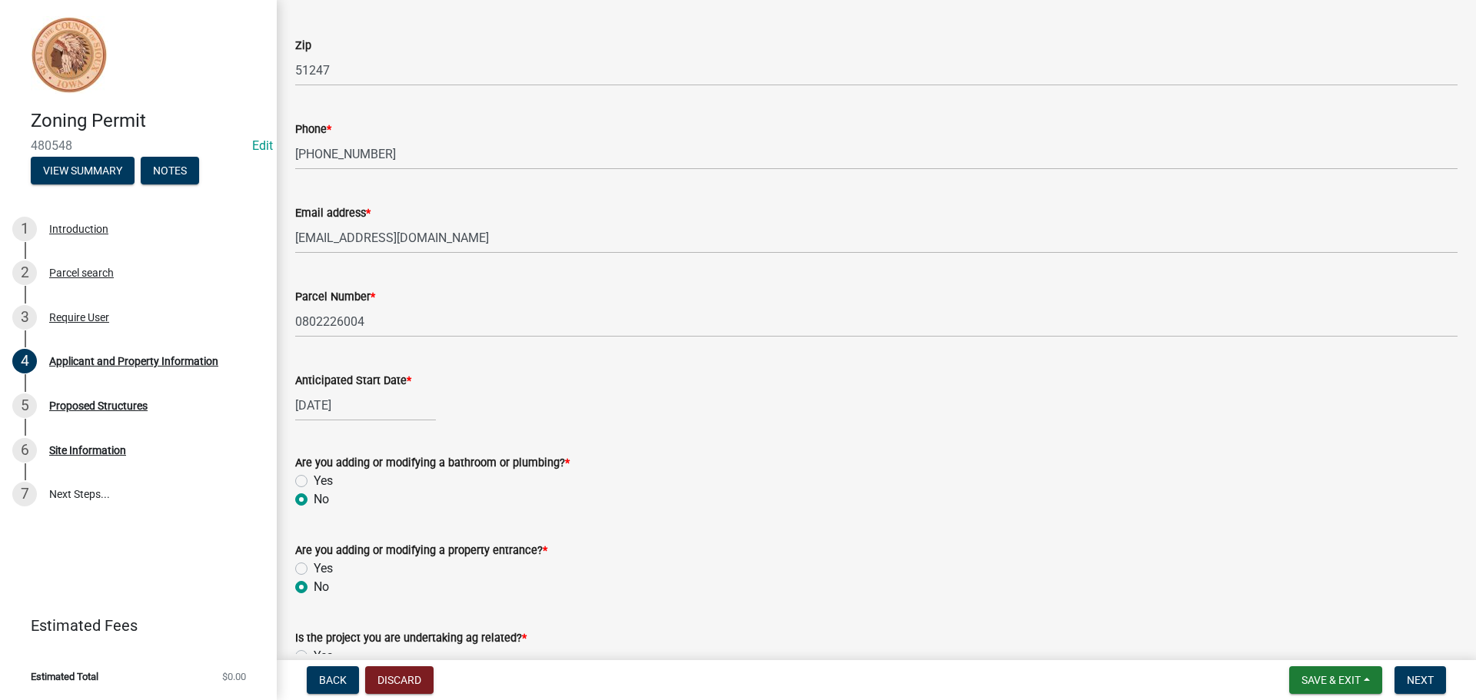
radio input "true"
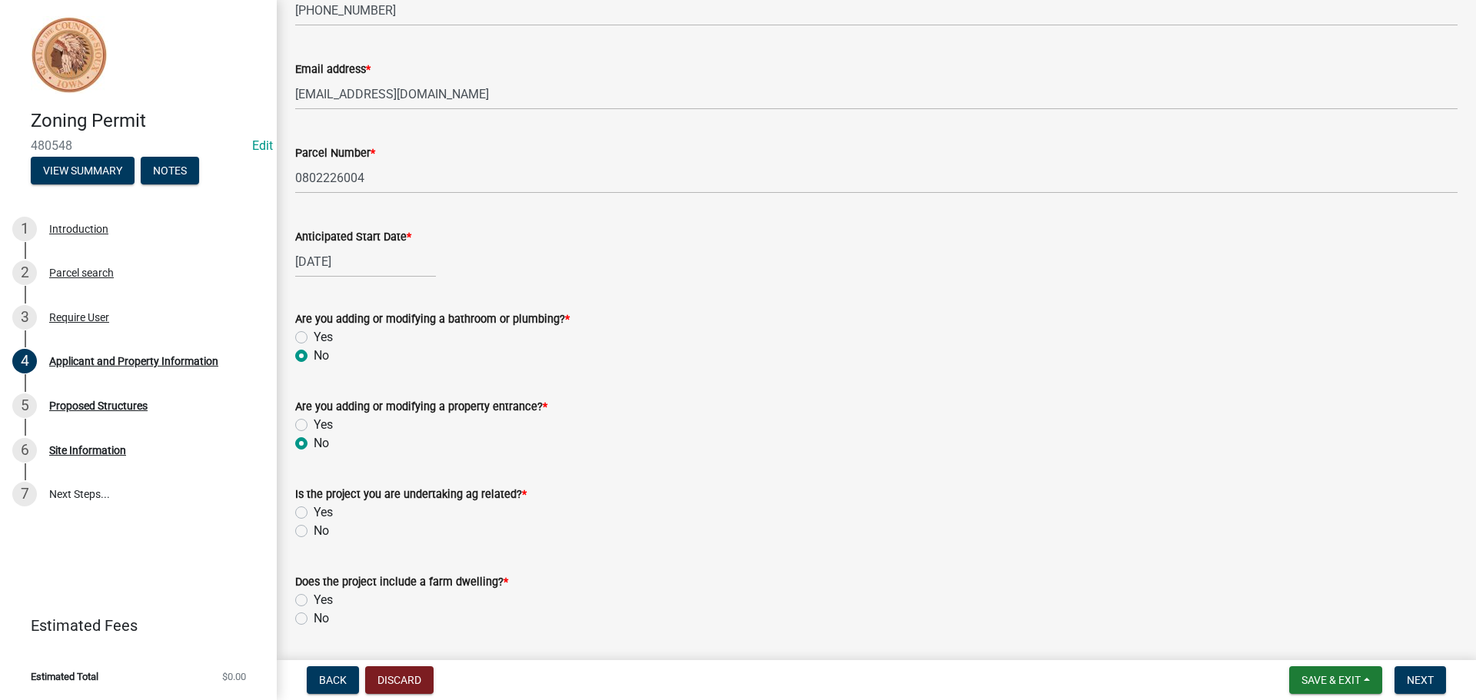
scroll to position [633, 0]
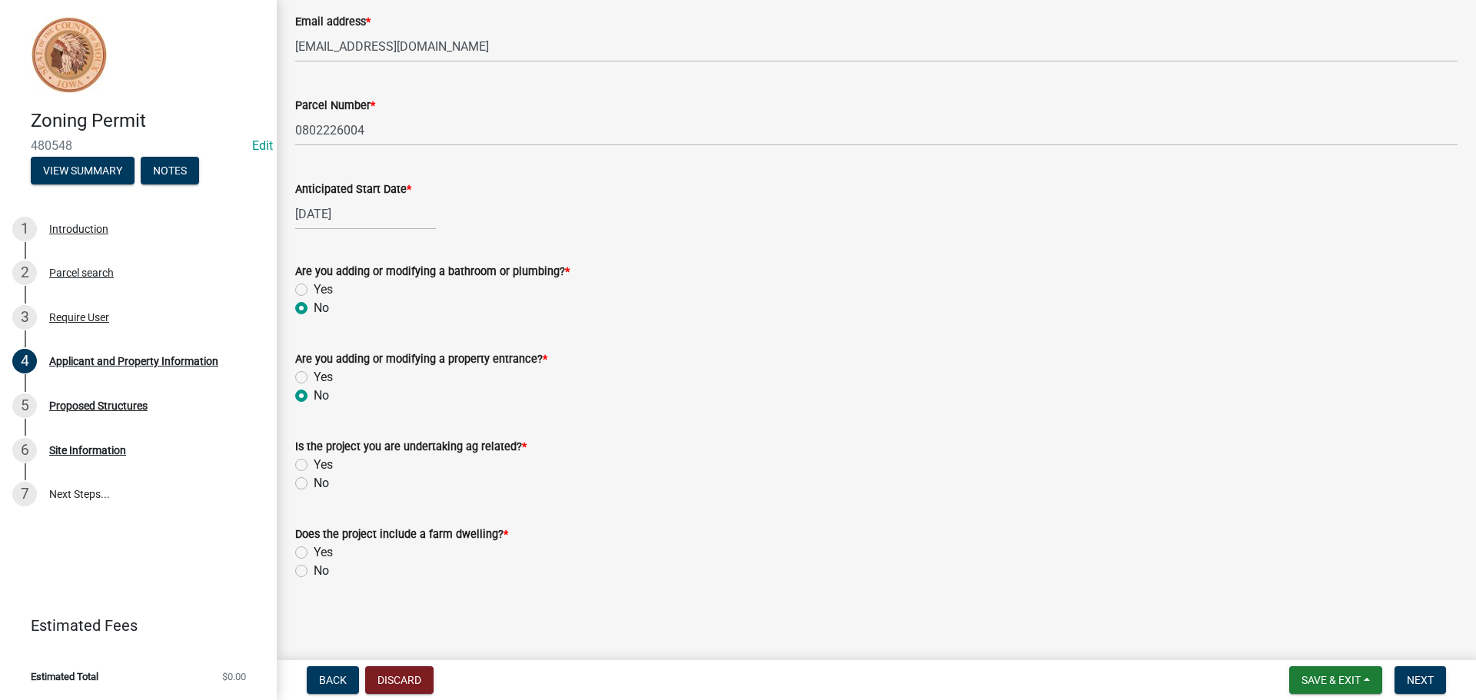
click at [314, 484] on label "No" at bounding box center [321, 483] width 15 height 18
click at [314, 484] on input "No" at bounding box center [319, 479] width 10 height 10
radio input "true"
click at [314, 572] on label "No" at bounding box center [321, 571] width 15 height 18
click at [314, 572] on input "No" at bounding box center [319, 567] width 10 height 10
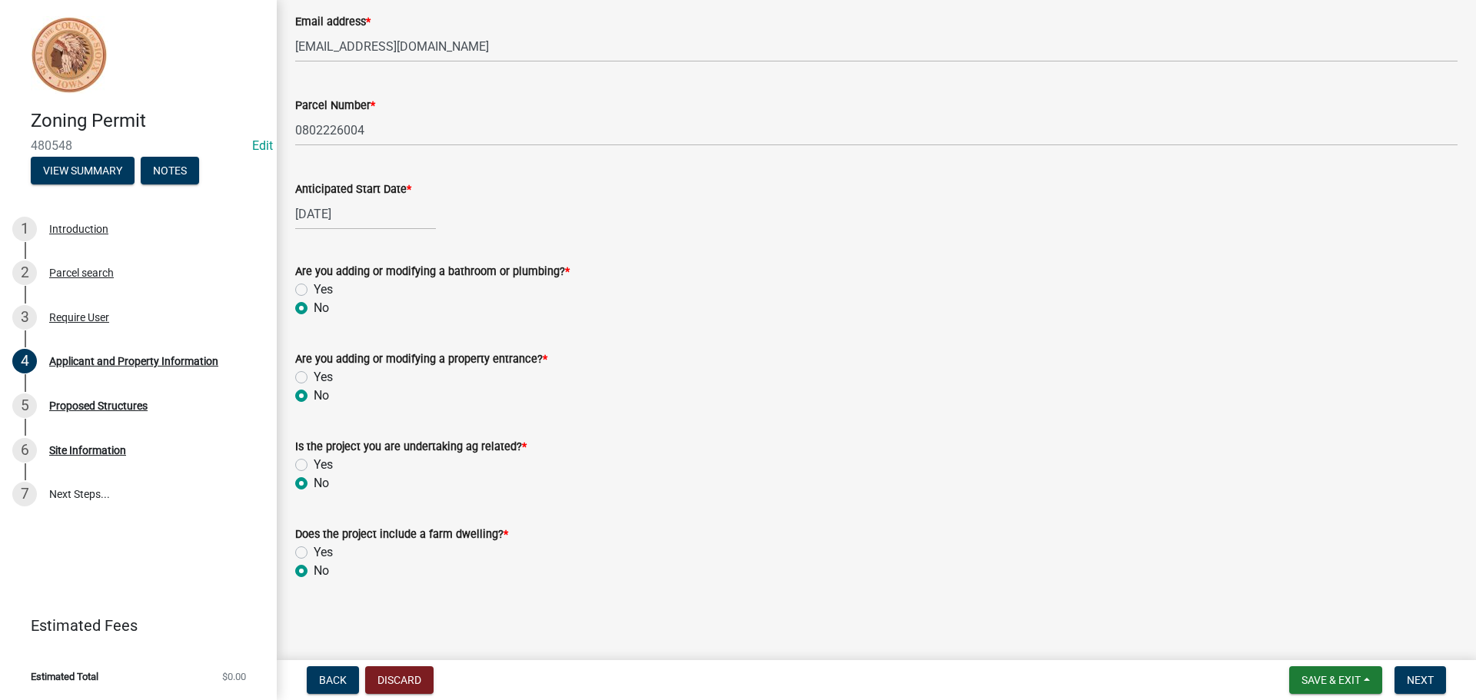
radio input "true"
click at [1328, 680] on span "Save & Exit" at bounding box center [1330, 680] width 59 height 12
click at [1301, 600] on button "Save" at bounding box center [1320, 603] width 123 height 37
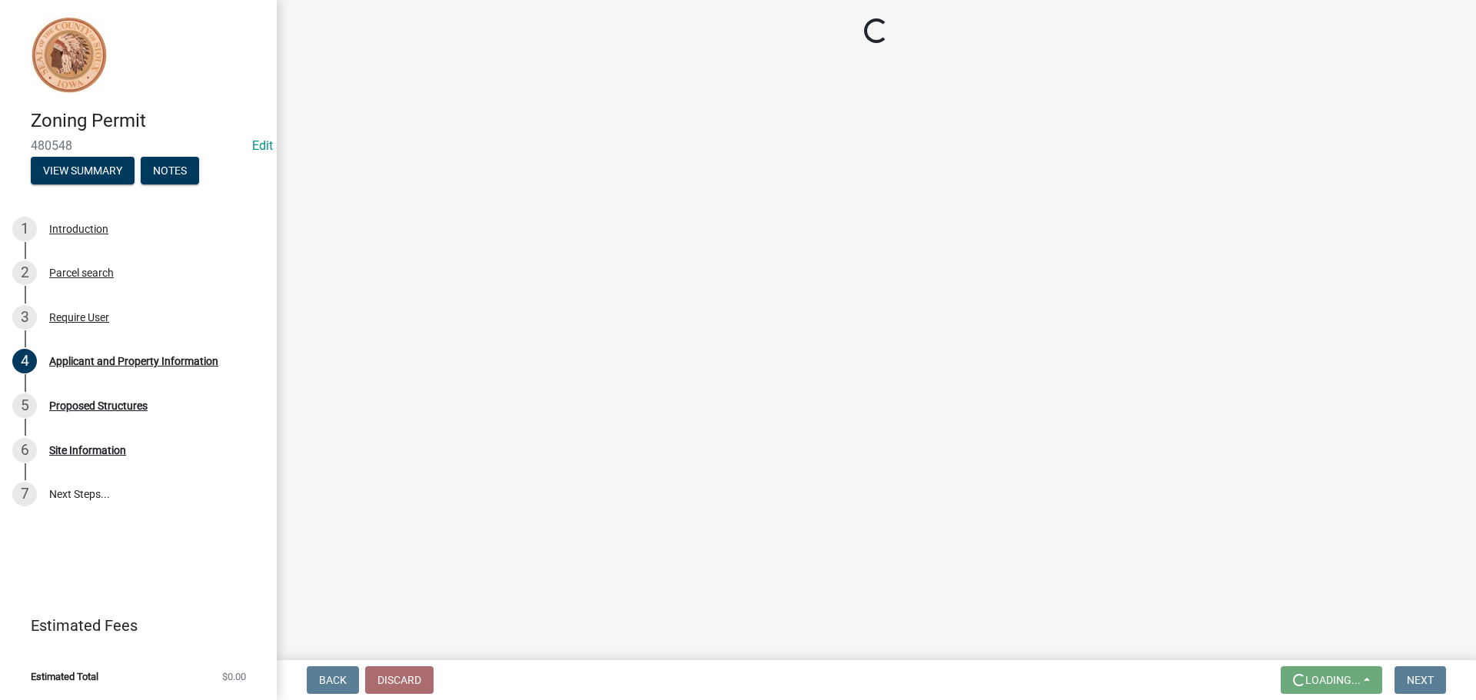
scroll to position [0, 0]
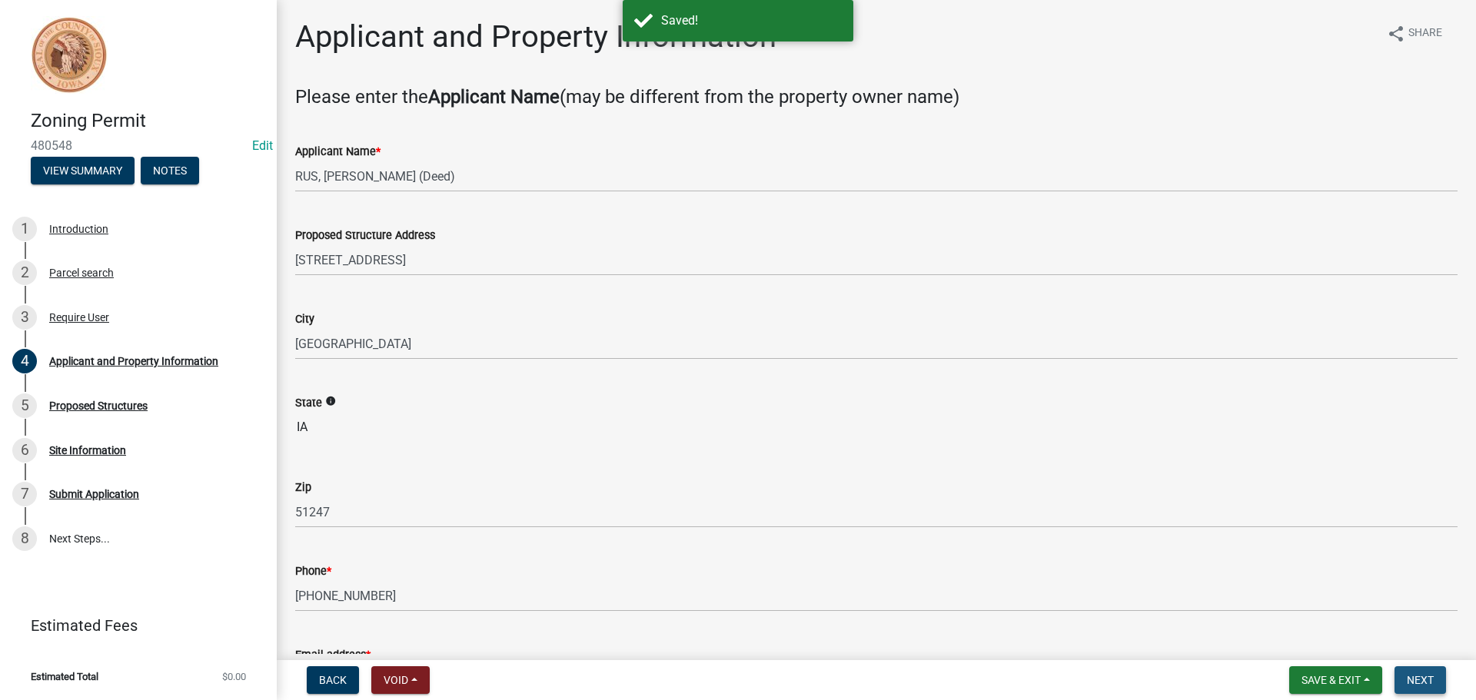
click at [1422, 676] on span "Next" at bounding box center [1420, 680] width 27 height 12
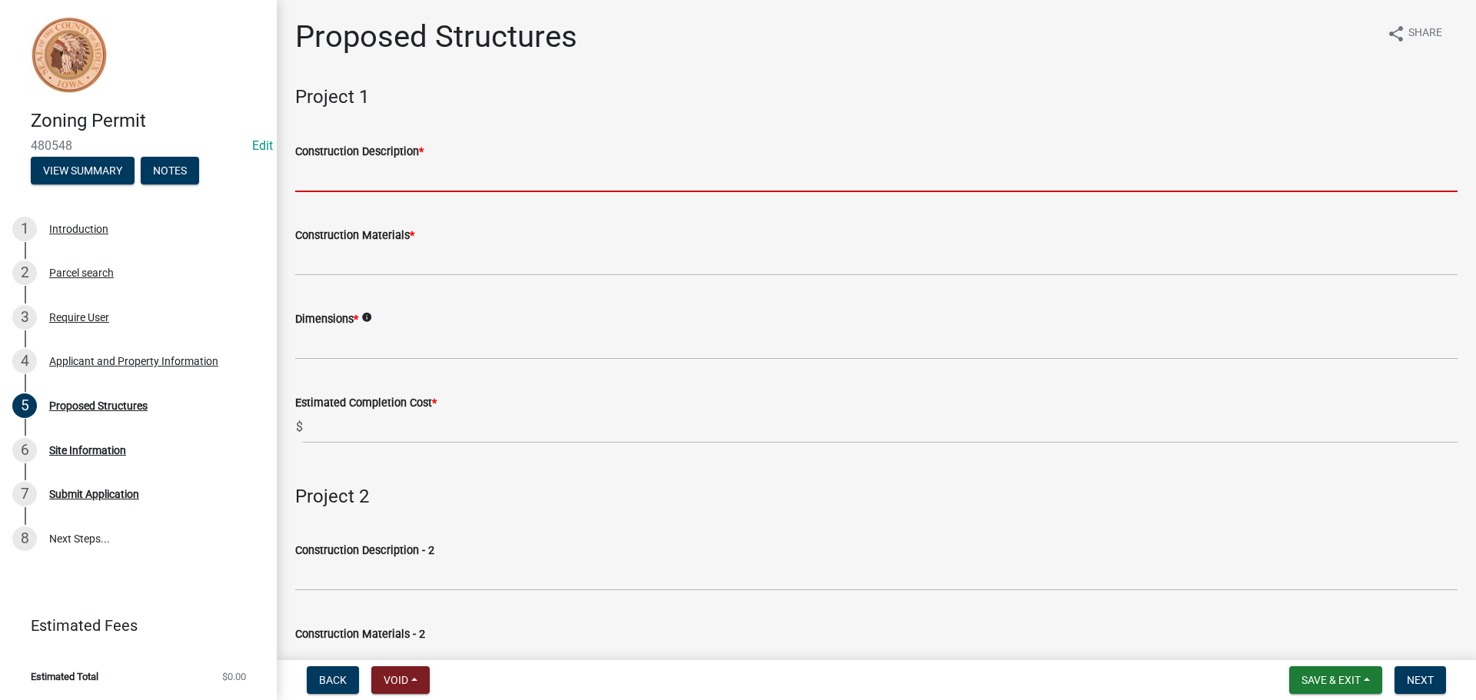
click at [378, 181] on input "Construction Description *" at bounding box center [876, 177] width 1162 height 32
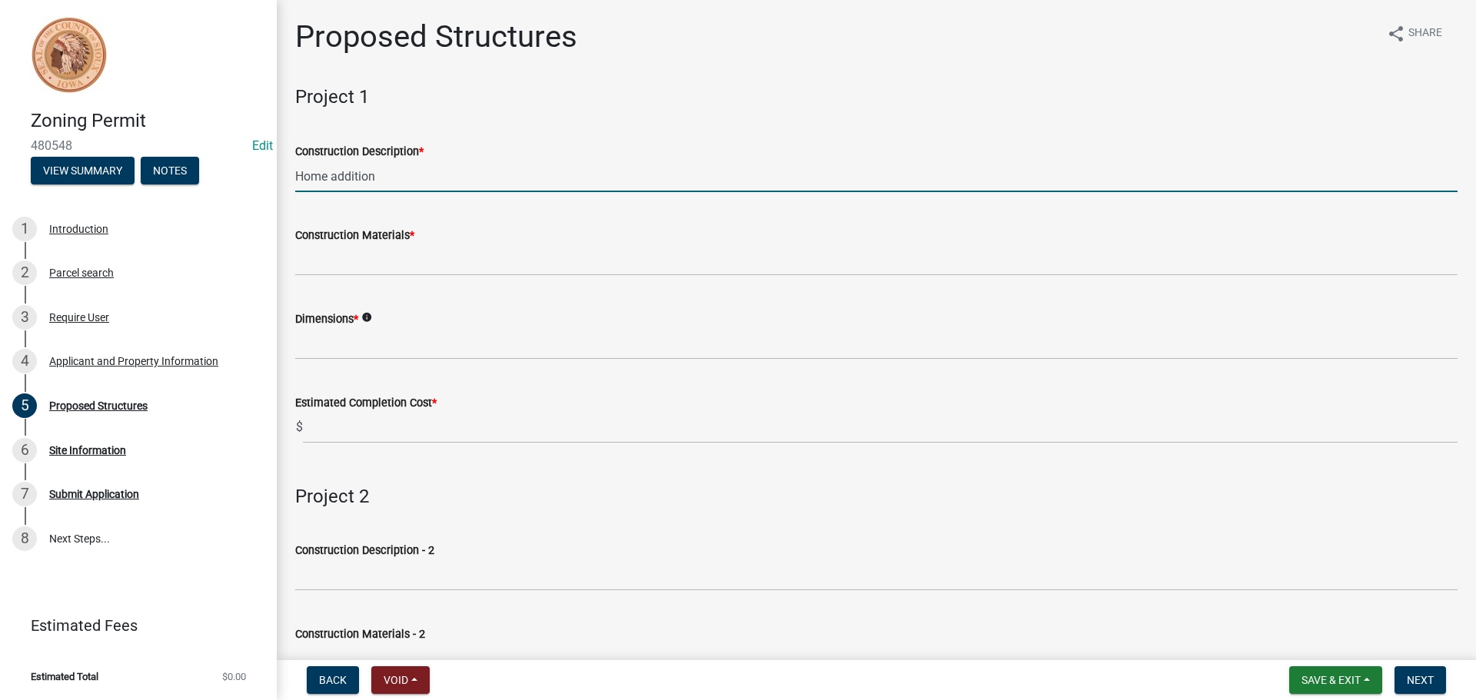
type input "Home addition"
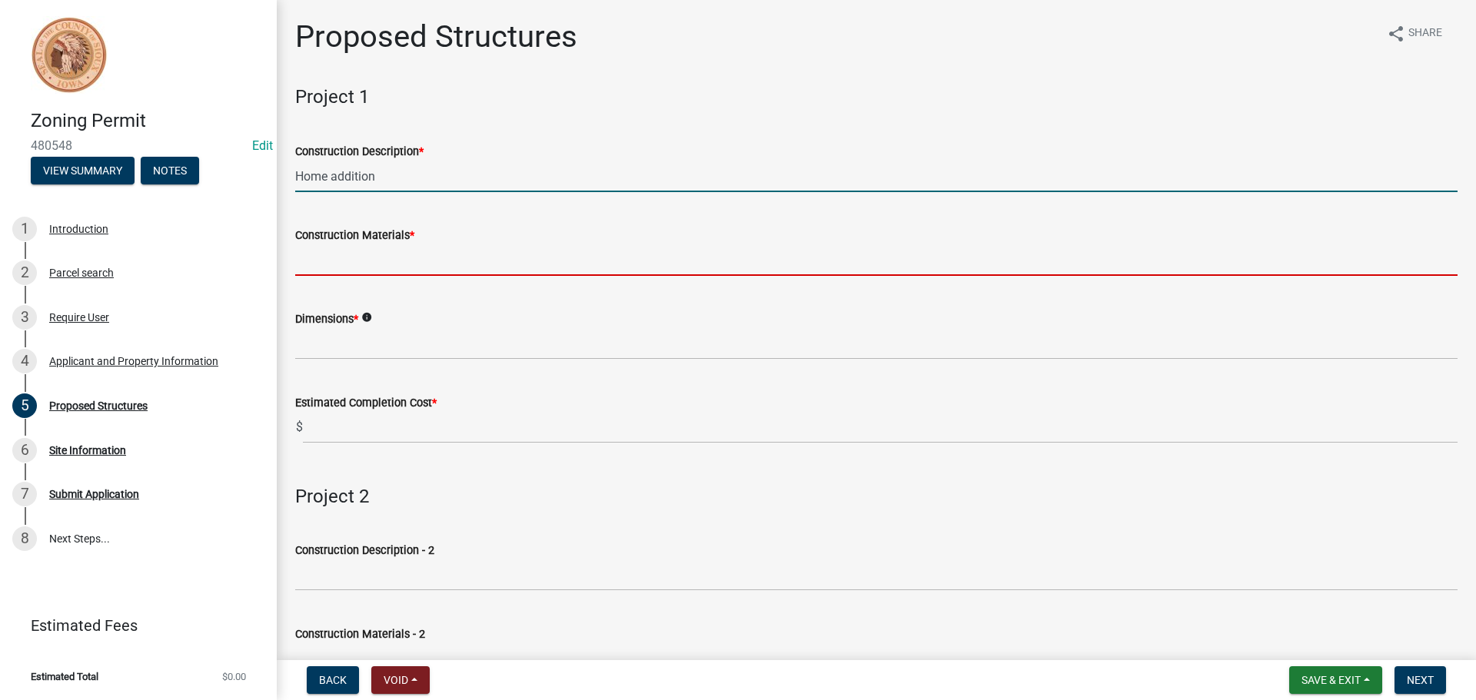
click at [350, 256] on input "Construction Materials *" at bounding box center [876, 260] width 1162 height 32
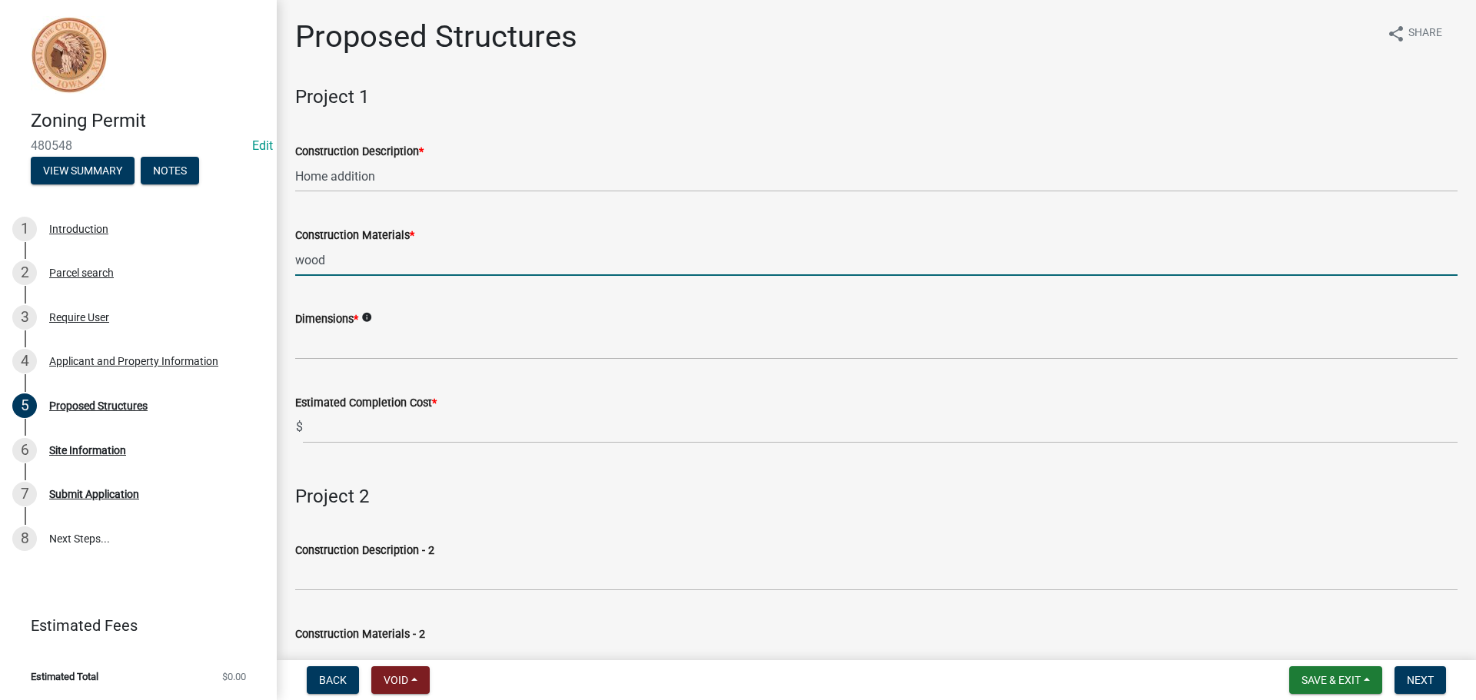
type input "wood"
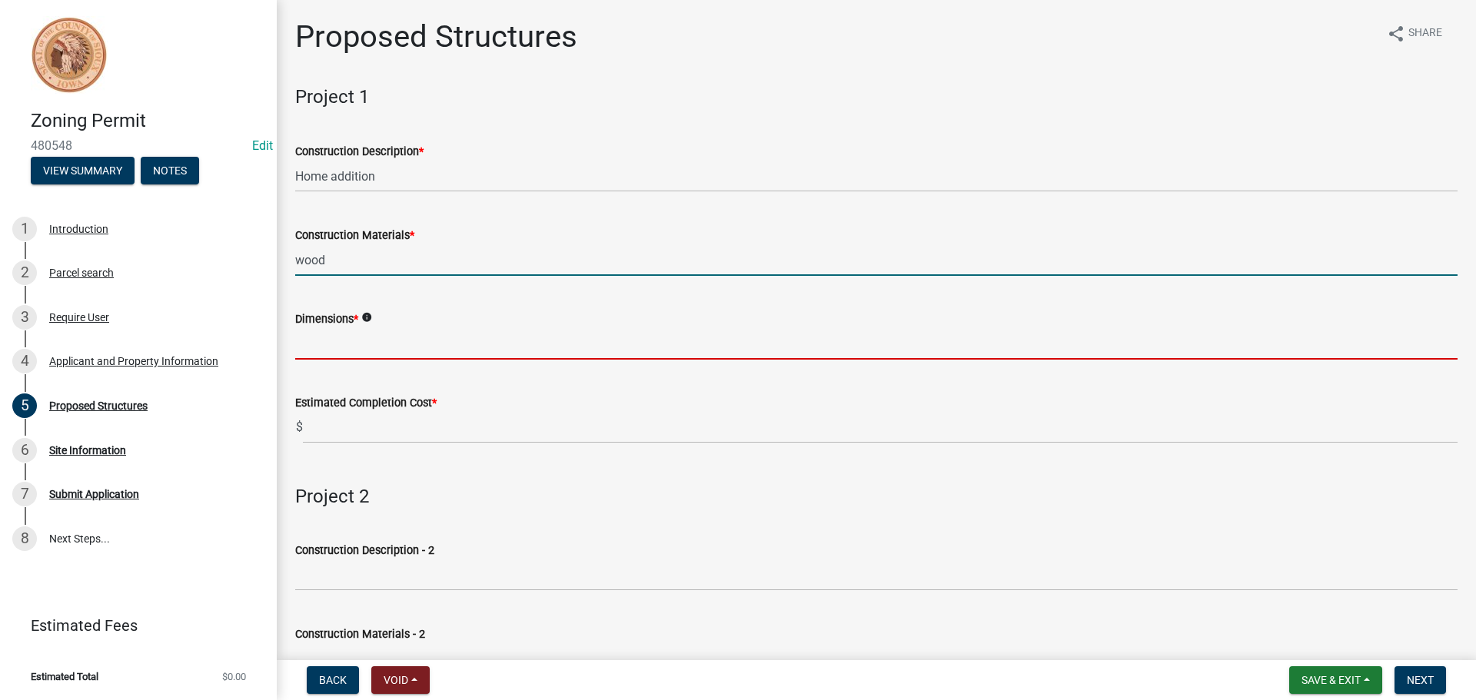
click at [314, 343] on input "Dimensions *" at bounding box center [876, 344] width 1162 height 32
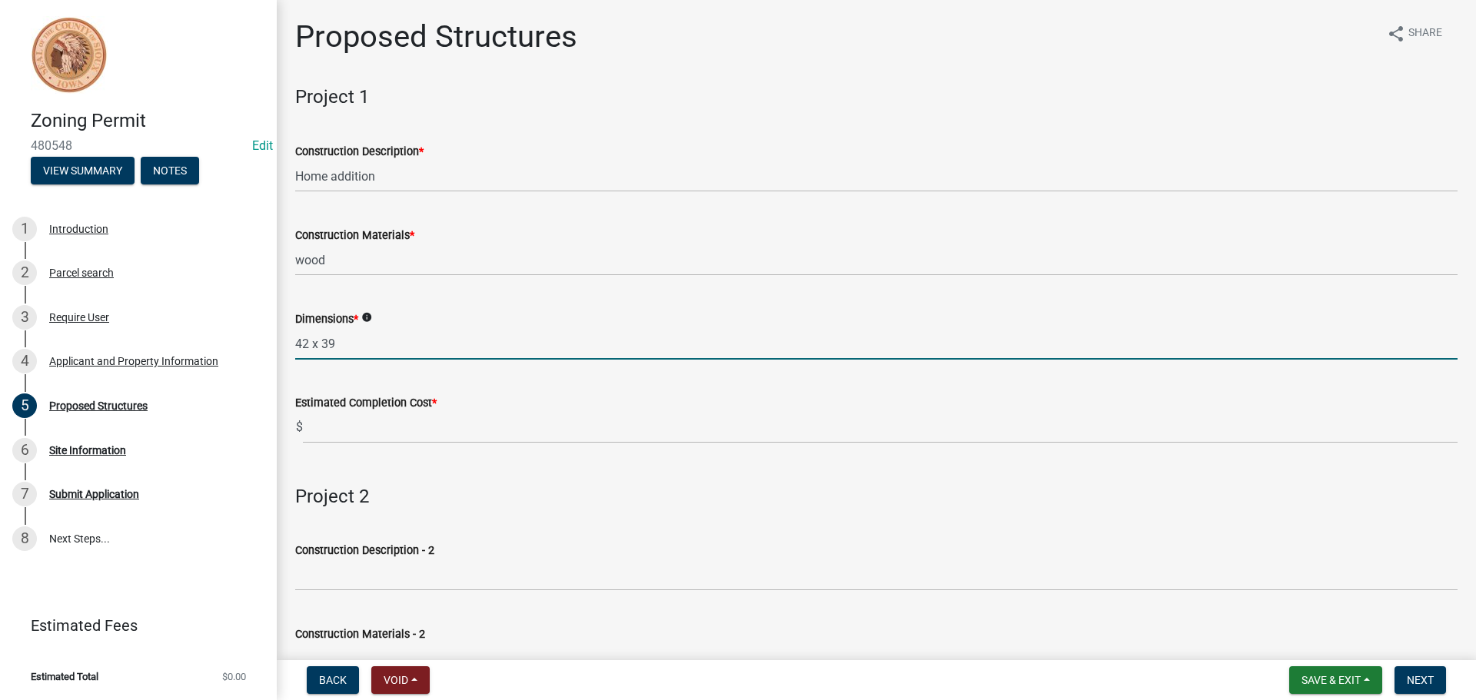
type input "42 x 39"
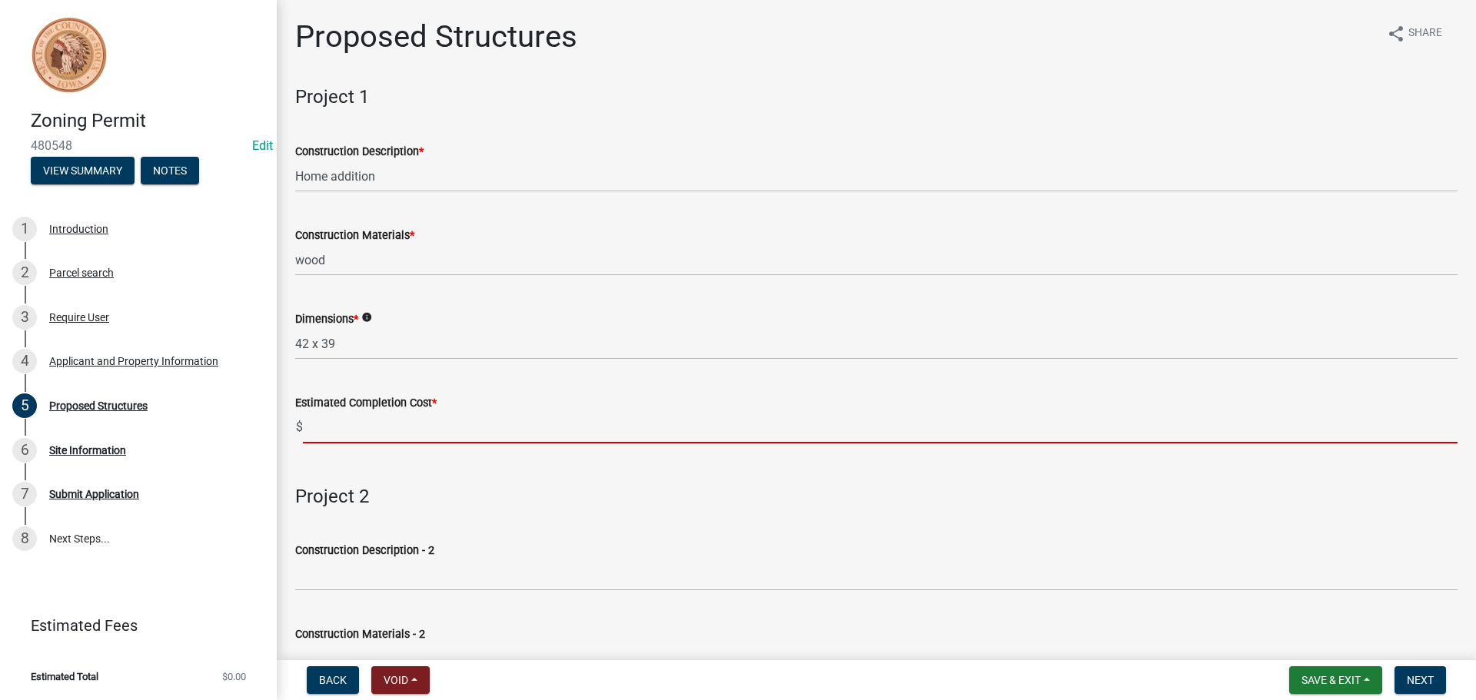
click at [309, 424] on input "text" at bounding box center [880, 428] width 1155 height 32
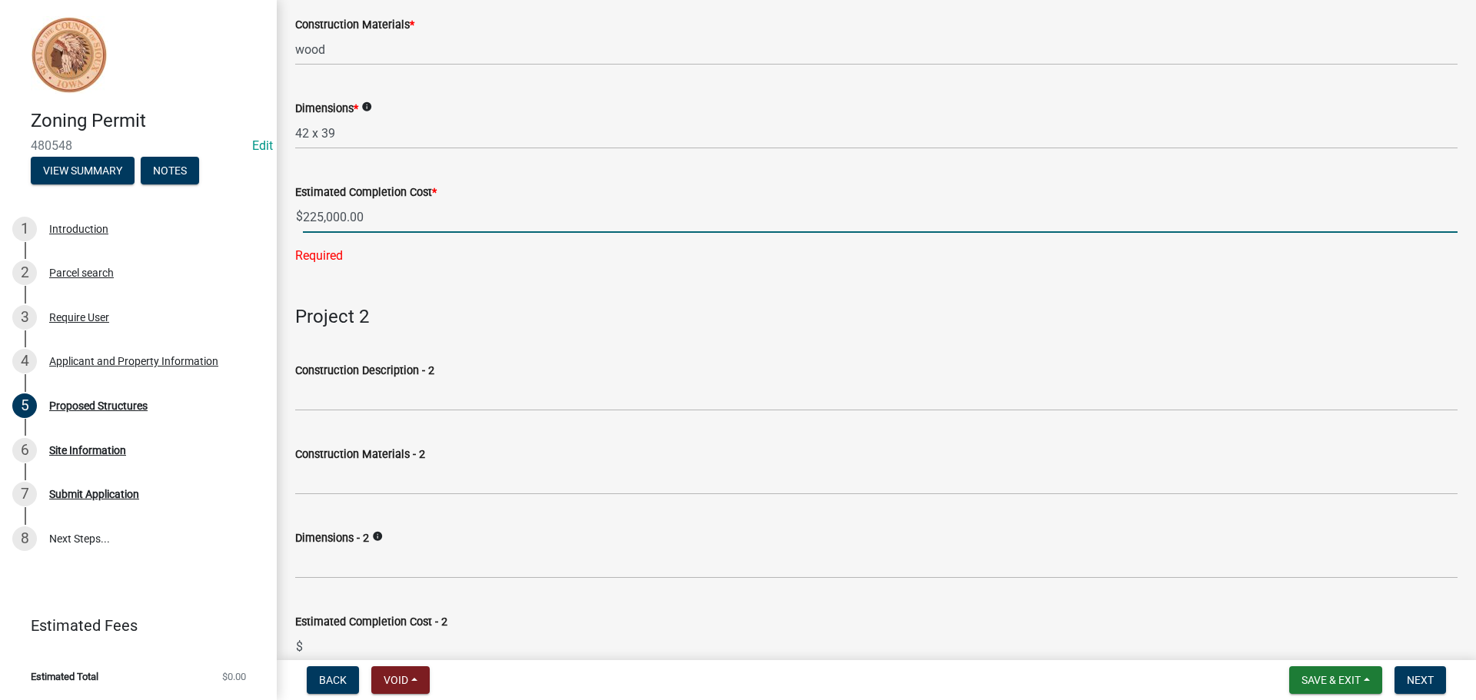
scroll to position [211, 0]
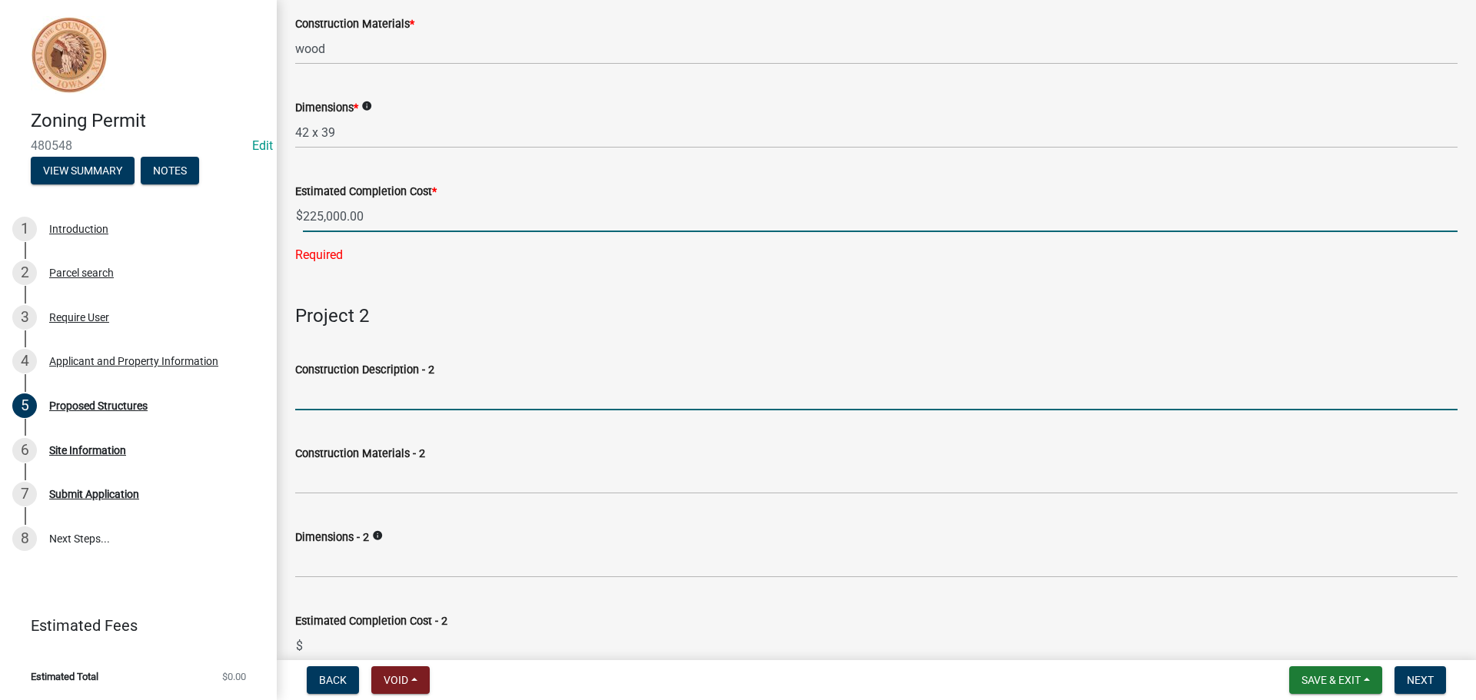
type input "225000"
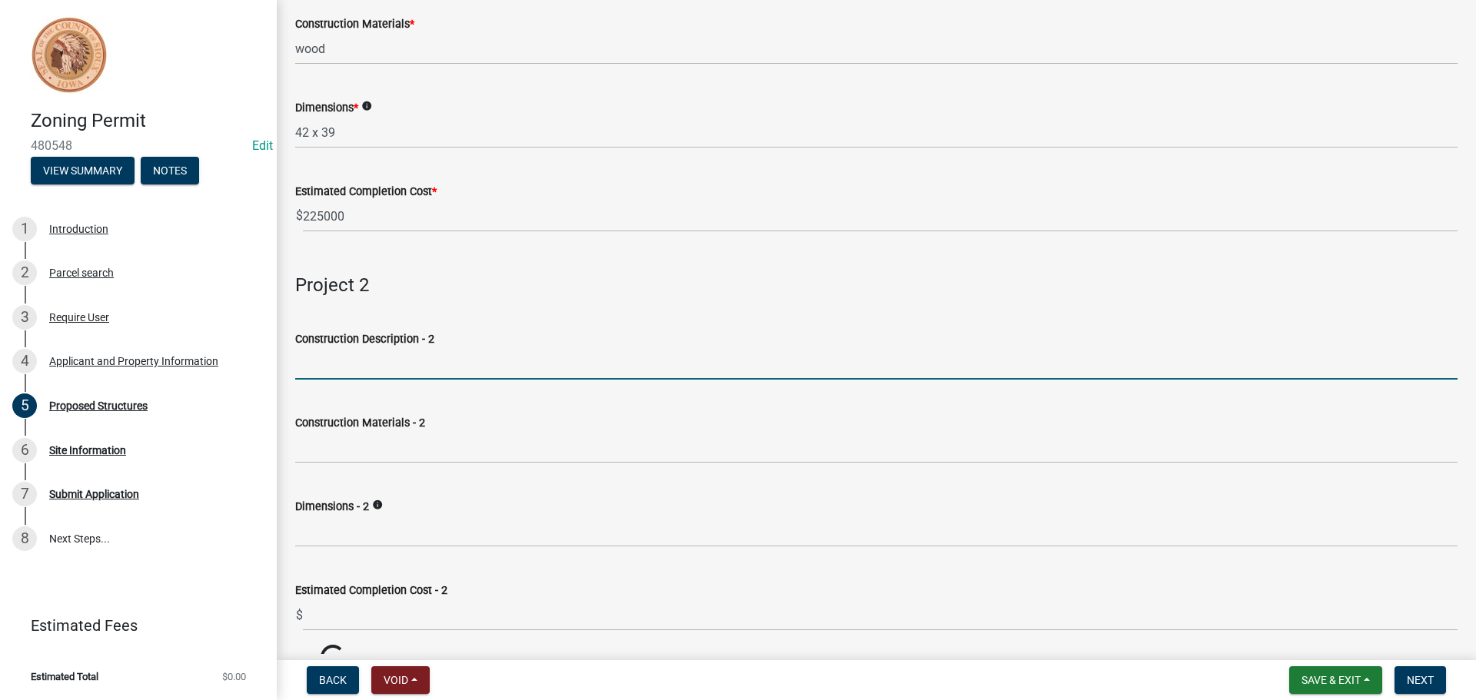
click at [396, 385] on wm-data-entity-input "Construction Description - 2" at bounding box center [876, 350] width 1162 height 84
click at [1312, 675] on span "Save & Exit" at bounding box center [1330, 680] width 59 height 12
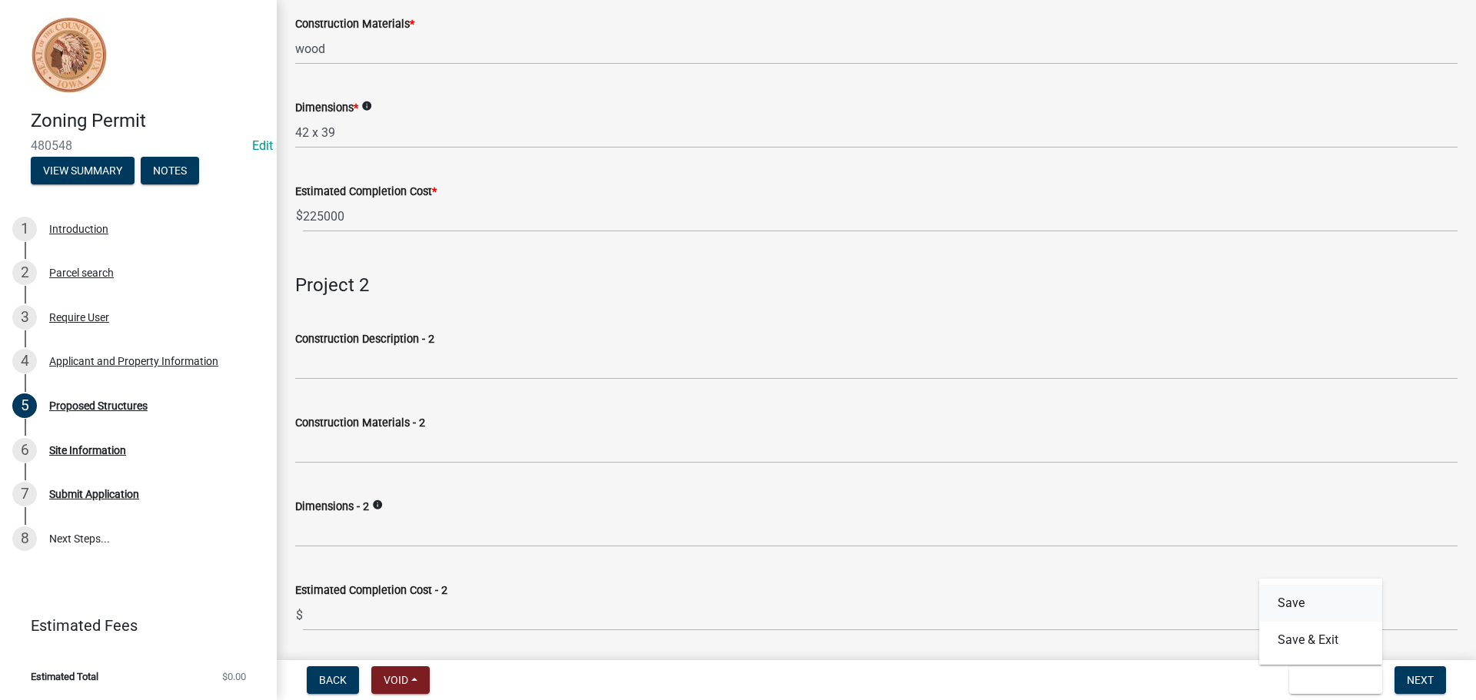
drag, startPoint x: 1298, startPoint y: 612, endPoint x: 1309, endPoint y: 606, distance: 12.4
click at [1298, 611] on button "Save" at bounding box center [1320, 603] width 123 height 37
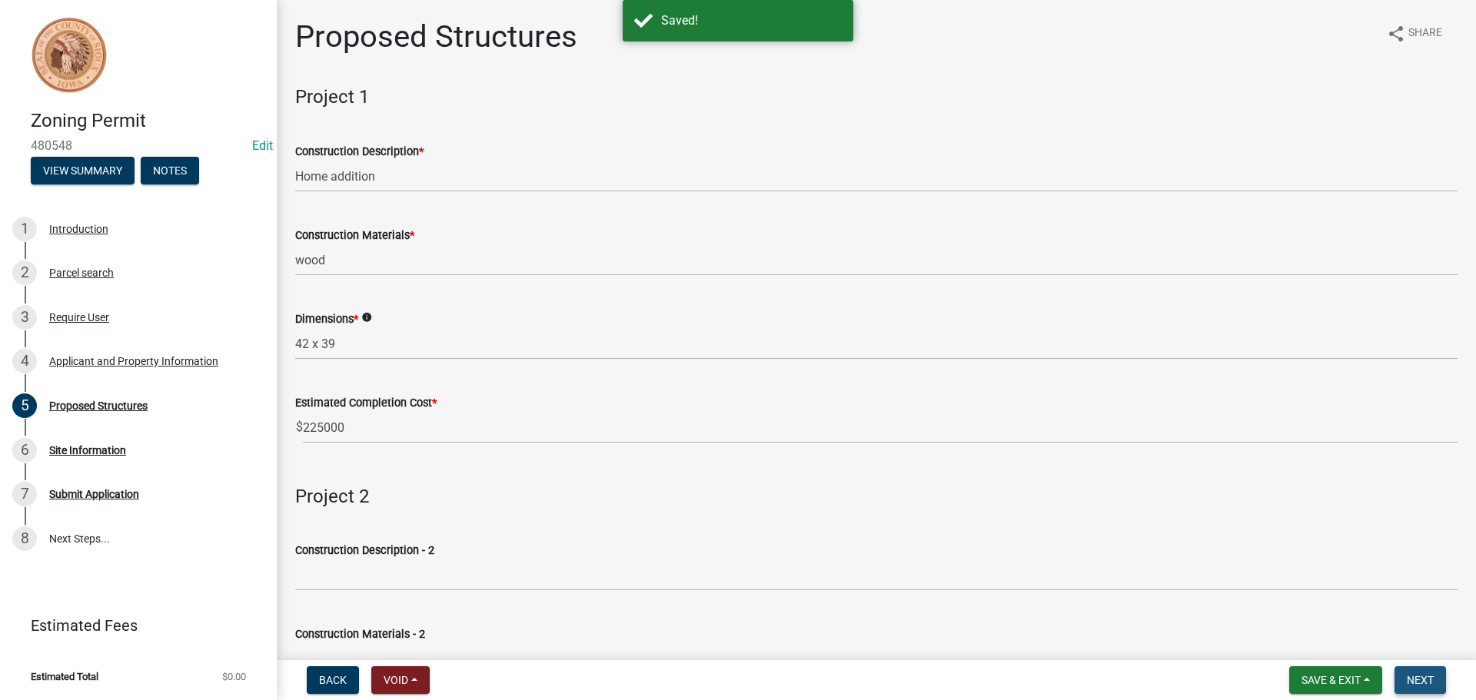
click at [1415, 675] on span "Next" at bounding box center [1420, 680] width 27 height 12
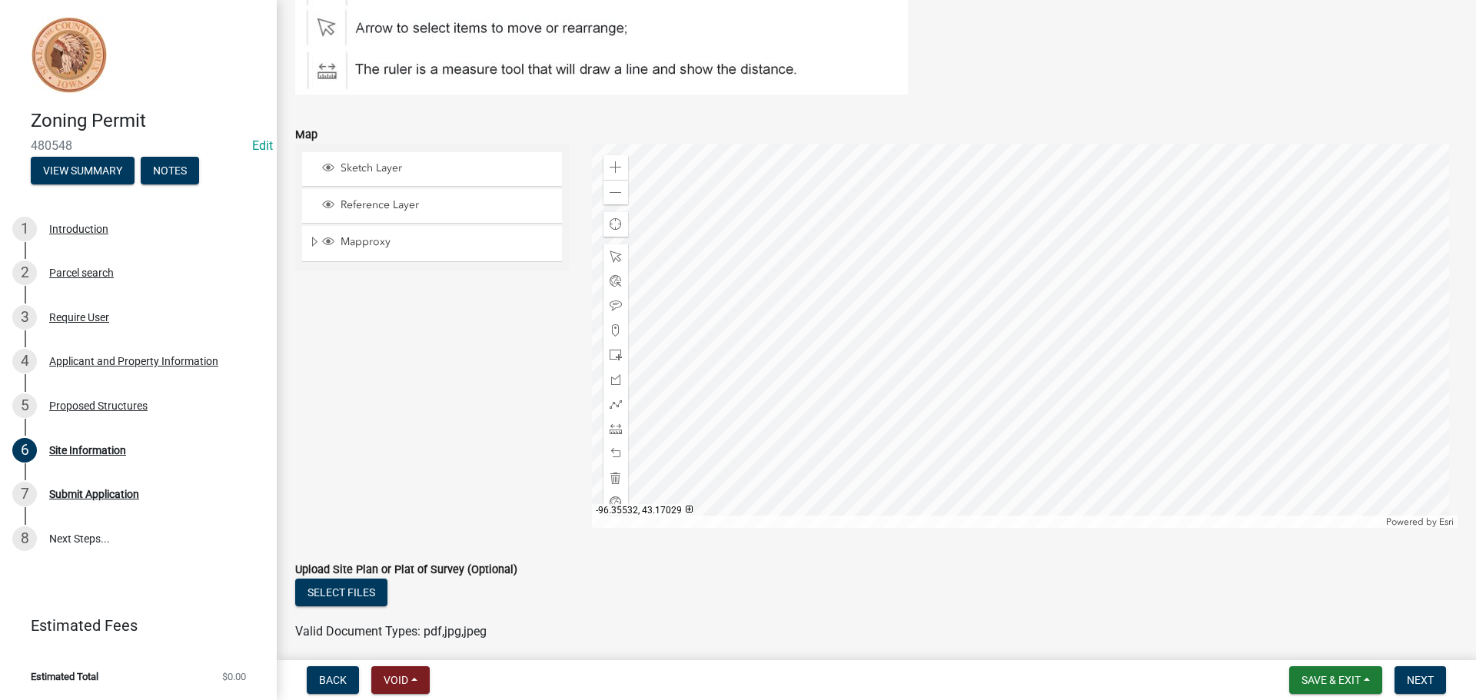
scroll to position [235, 0]
click at [617, 348] on span at bounding box center [616, 353] width 12 height 12
click at [1032, 379] on div at bounding box center [1025, 333] width 866 height 384
click at [1336, 676] on span "Save & Exit" at bounding box center [1330, 680] width 59 height 12
click at [1304, 604] on button "Save" at bounding box center [1320, 603] width 123 height 37
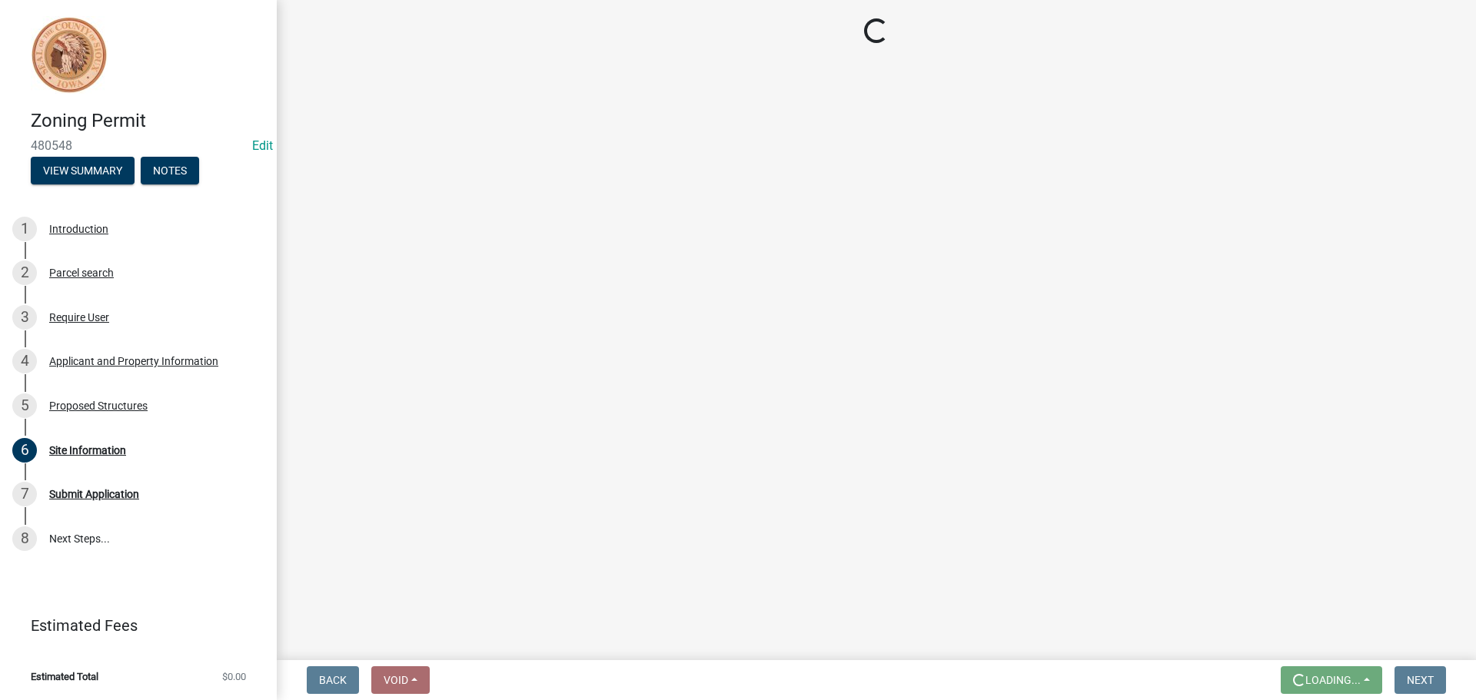
scroll to position [0, 0]
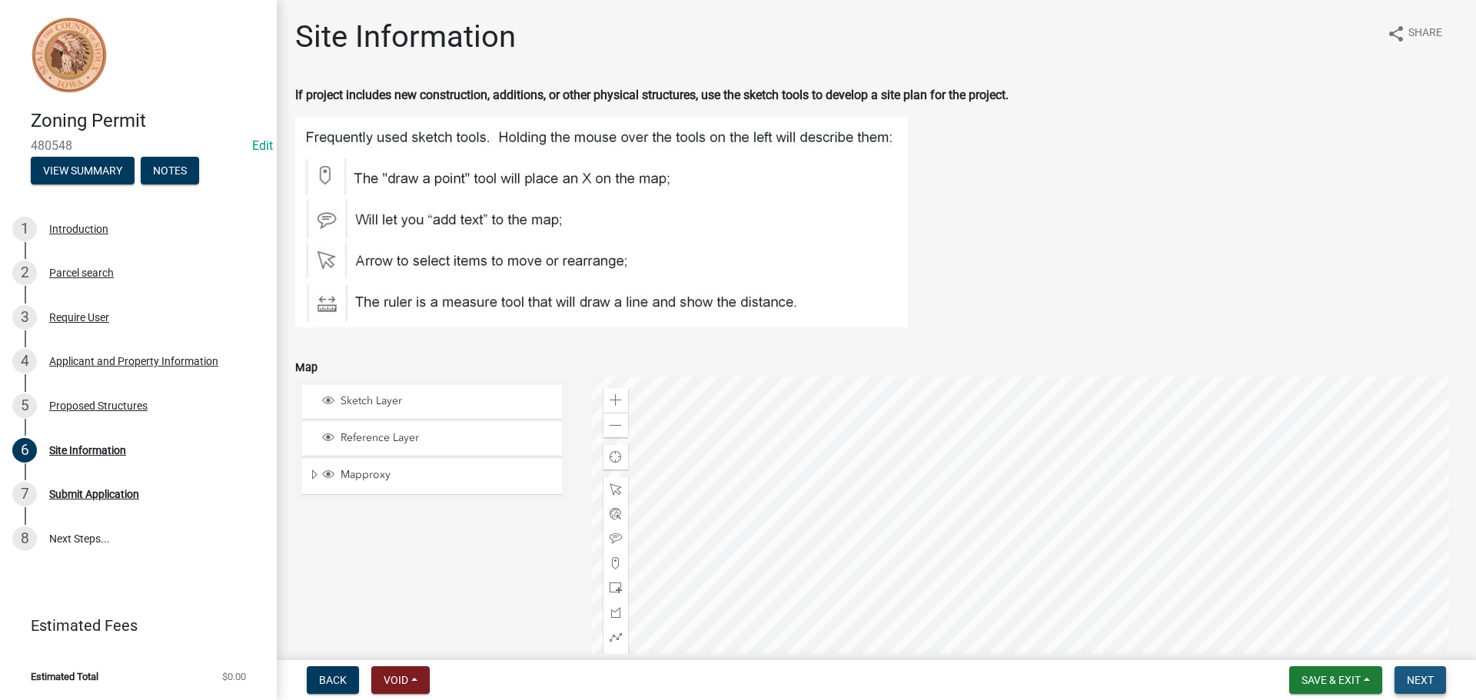
click at [1422, 677] on span "Next" at bounding box center [1420, 680] width 27 height 12
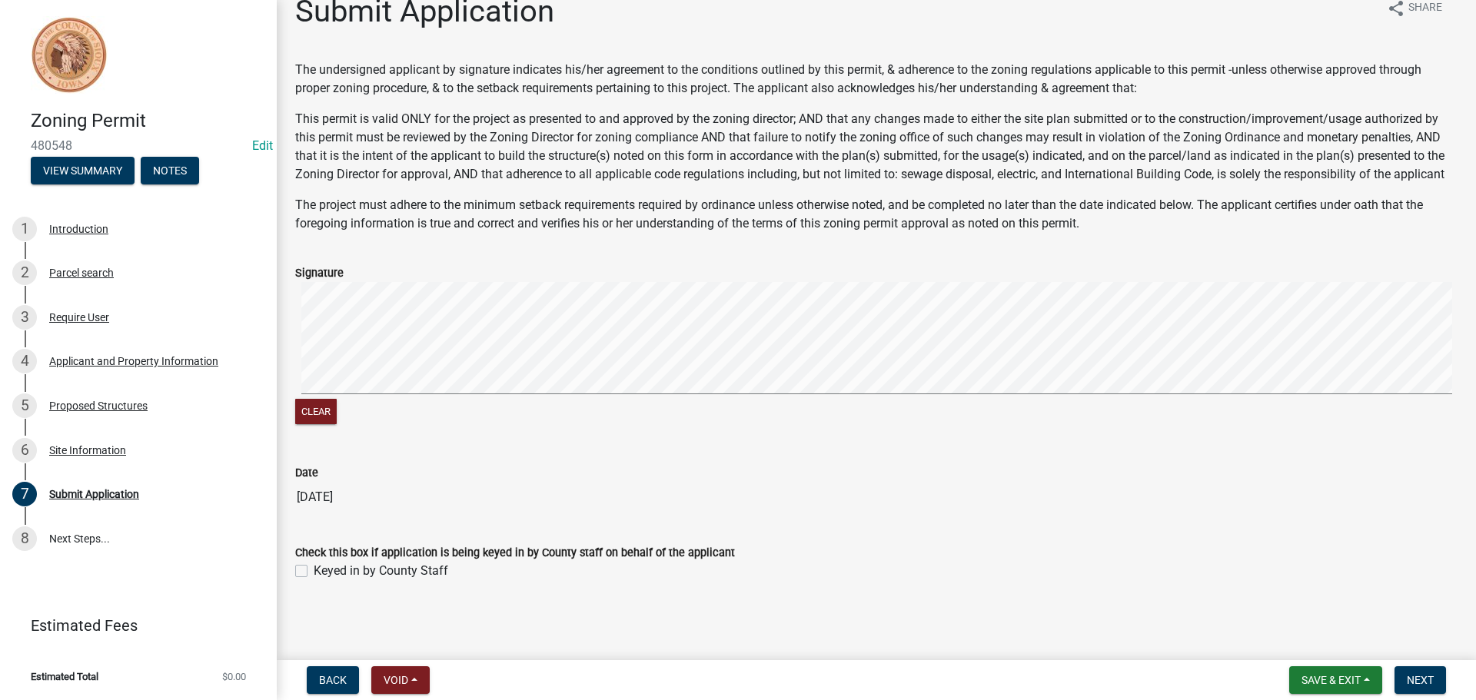
scroll to position [44, 0]
click at [1321, 676] on span "Save & Exit" at bounding box center [1330, 680] width 59 height 12
click at [1307, 598] on button "Save" at bounding box center [1320, 603] width 123 height 37
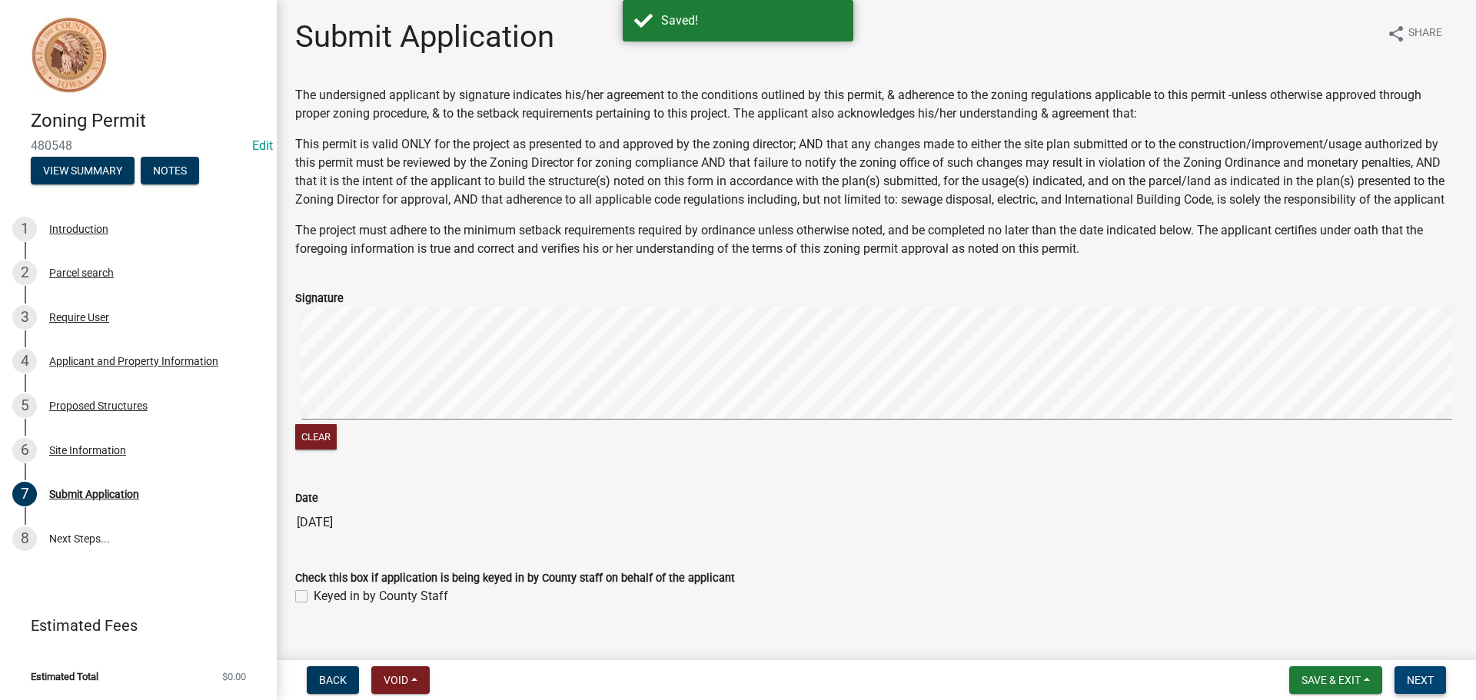
click at [1420, 678] on span "Next" at bounding box center [1420, 680] width 27 height 12
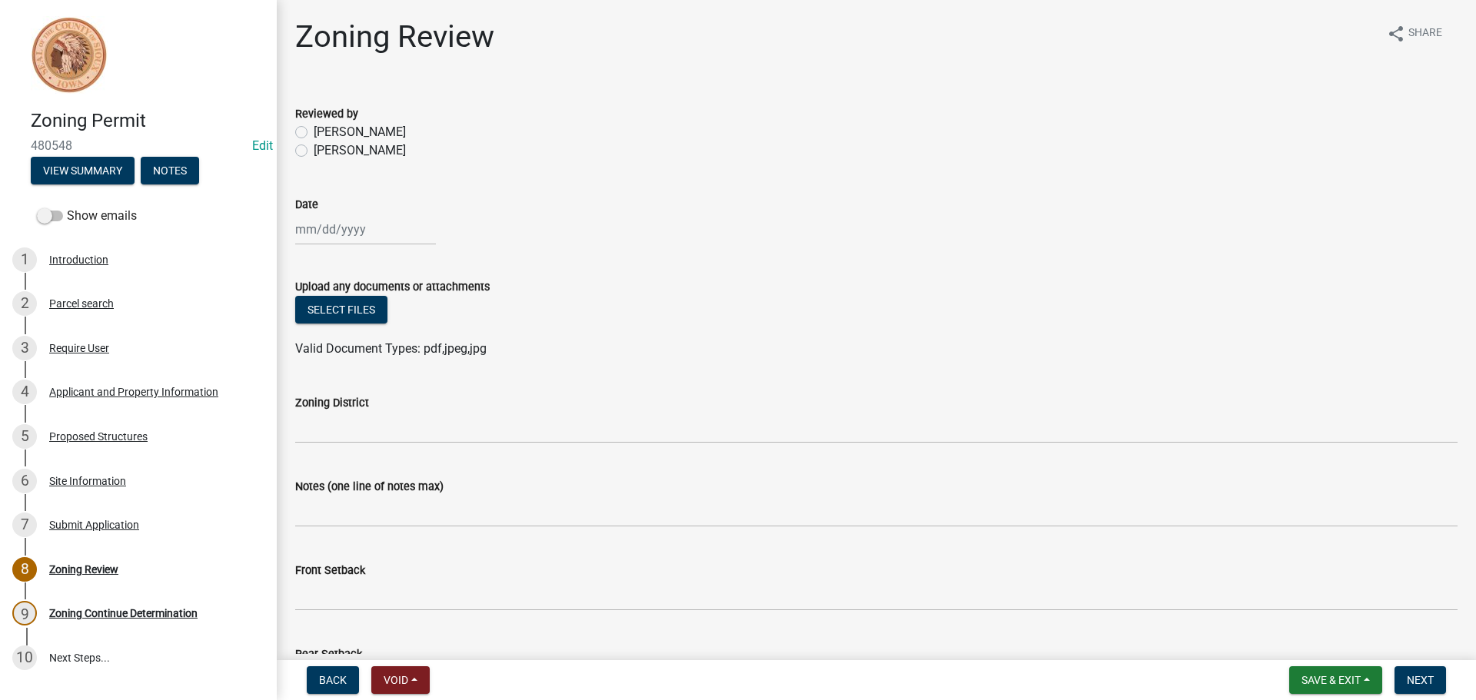
click at [314, 128] on label "[PERSON_NAME]" at bounding box center [360, 132] width 92 height 18
click at [314, 128] on input "[PERSON_NAME]" at bounding box center [319, 128] width 10 height 10
radio input "true"
select select "9"
select select "2025"
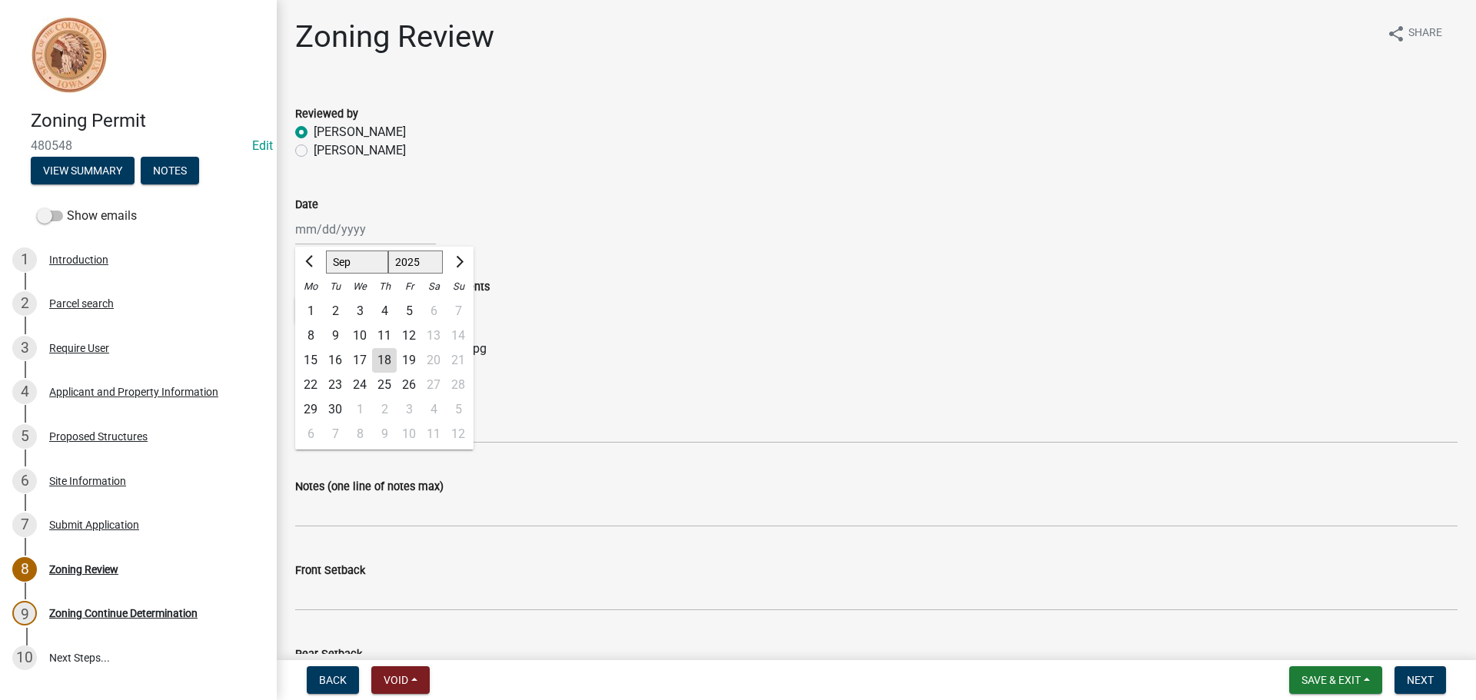
drag, startPoint x: 307, startPoint y: 228, endPoint x: 303, endPoint y: 210, distance: 18.1
click at [307, 228] on div "[PERSON_NAME] Feb Mar Apr [PERSON_NAME][DATE] Oct Nov [DATE] 1526 1527 1528 152…" at bounding box center [365, 230] width 141 height 32
click at [389, 360] on div "18" at bounding box center [384, 360] width 25 height 25
type input "[DATE]"
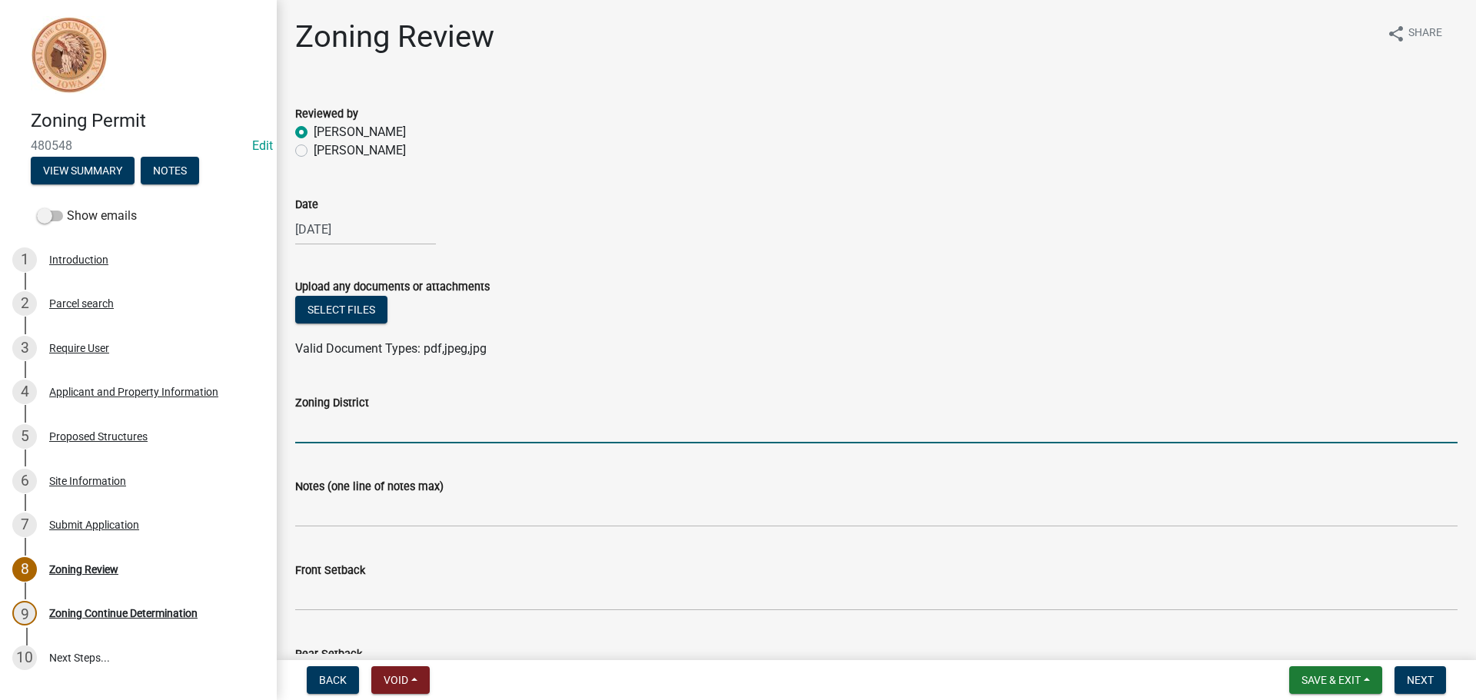
click at [364, 435] on input "Zoning District" at bounding box center [876, 428] width 1162 height 32
type input "AG"
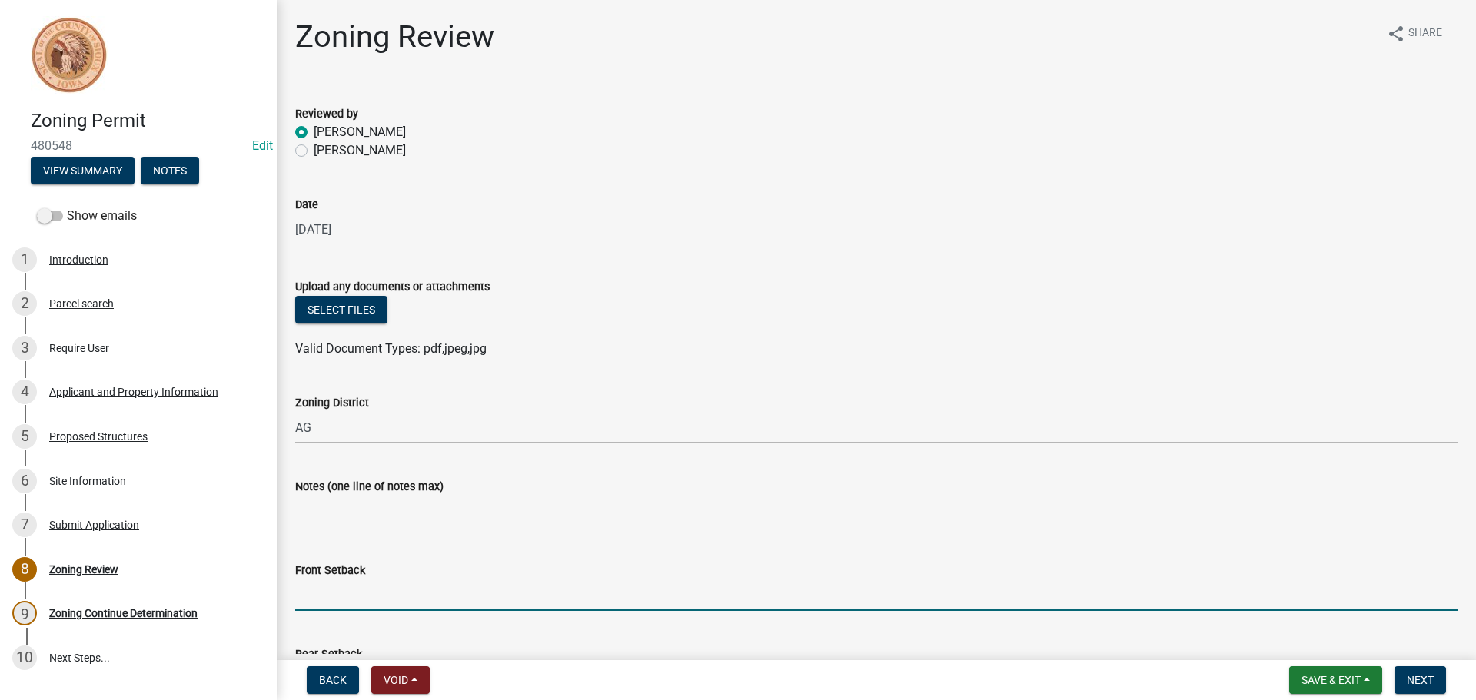
click at [347, 580] on input "Front Setback" at bounding box center [876, 596] width 1162 height 32
type input "75"
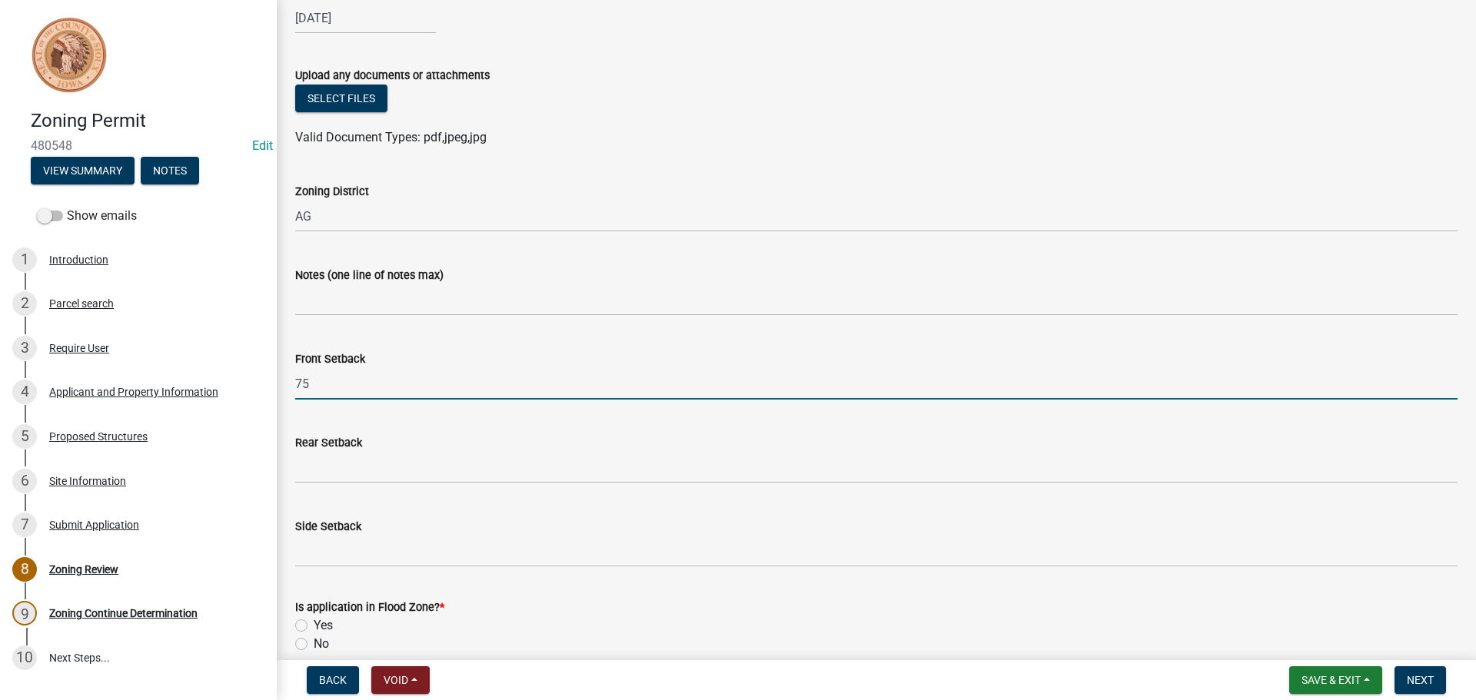
scroll to position [287, 0]
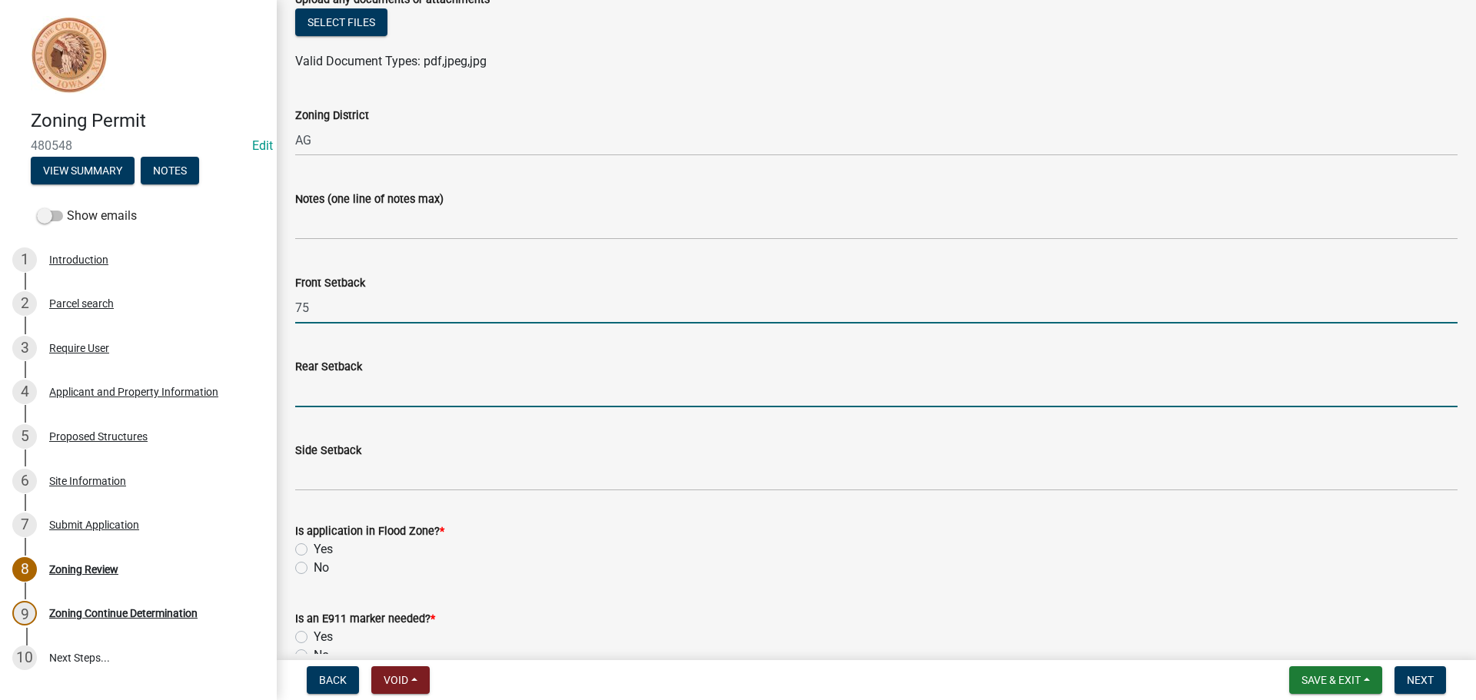
click at [345, 393] on input "Rear Setback" at bounding box center [876, 392] width 1162 height 32
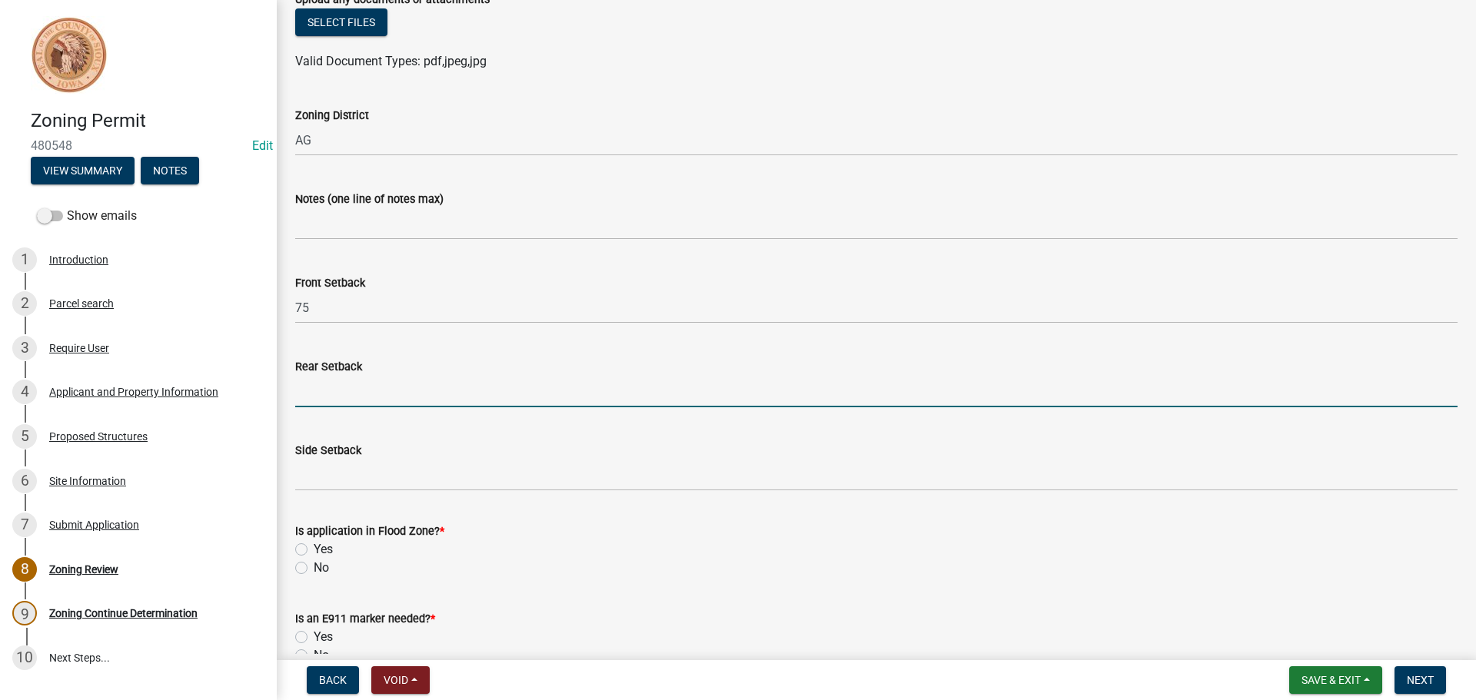
type input "25"
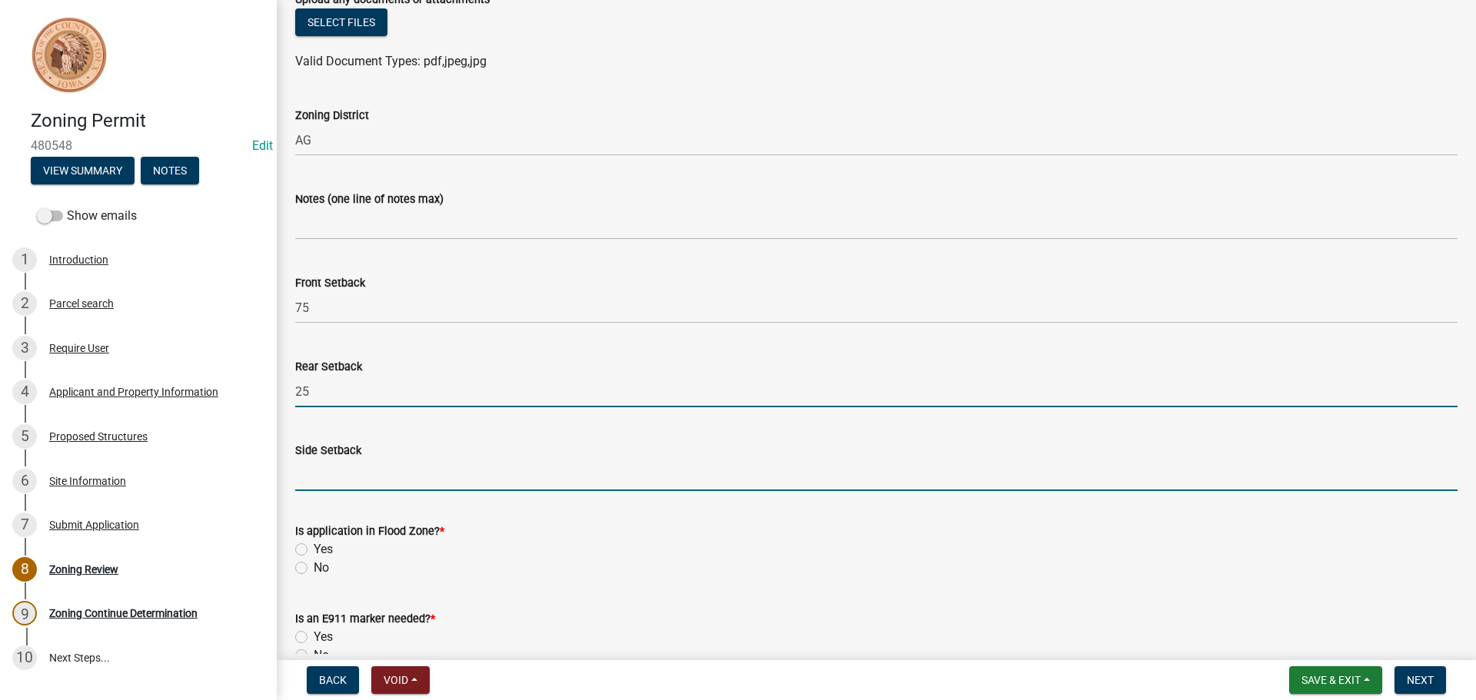
click at [331, 477] on input "Side Setback" at bounding box center [876, 476] width 1162 height 32
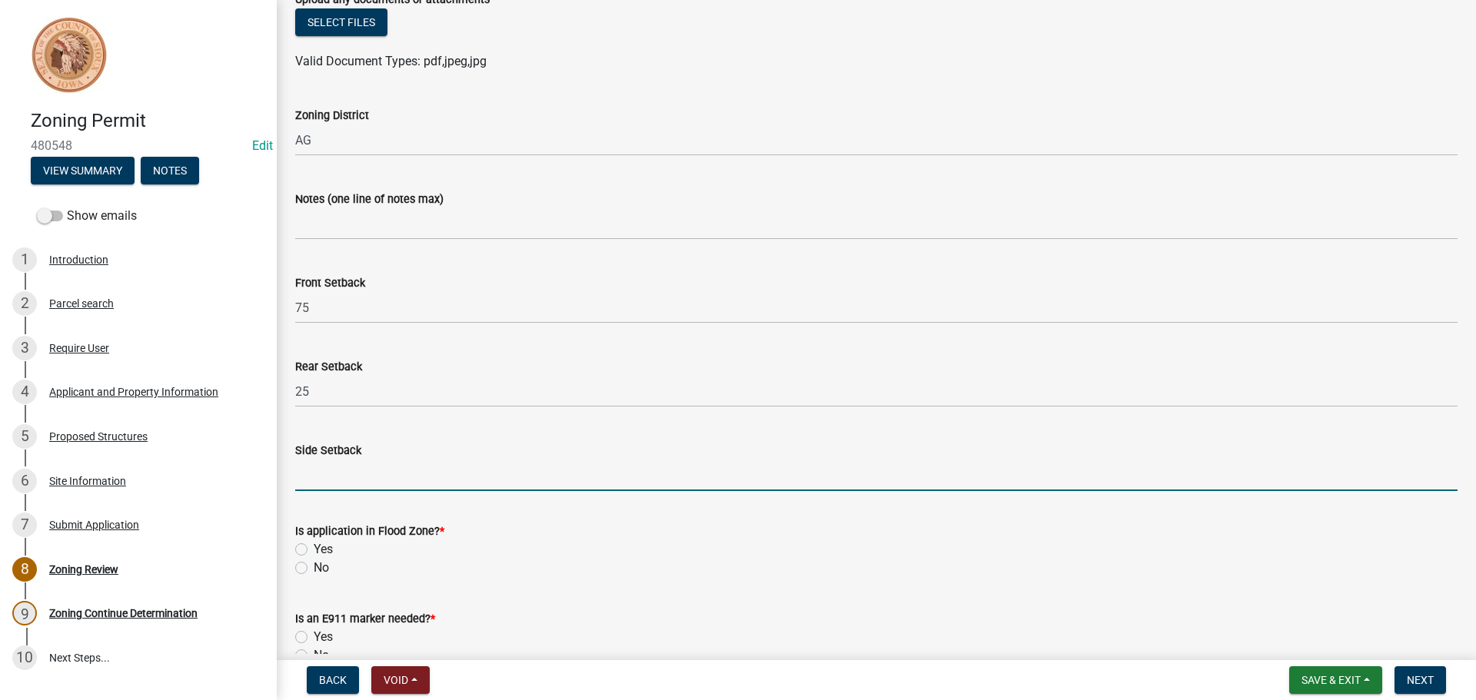
type input "25"
click at [314, 567] on label "No" at bounding box center [321, 568] width 15 height 18
click at [314, 567] on input "No" at bounding box center [319, 564] width 10 height 10
radio input "true"
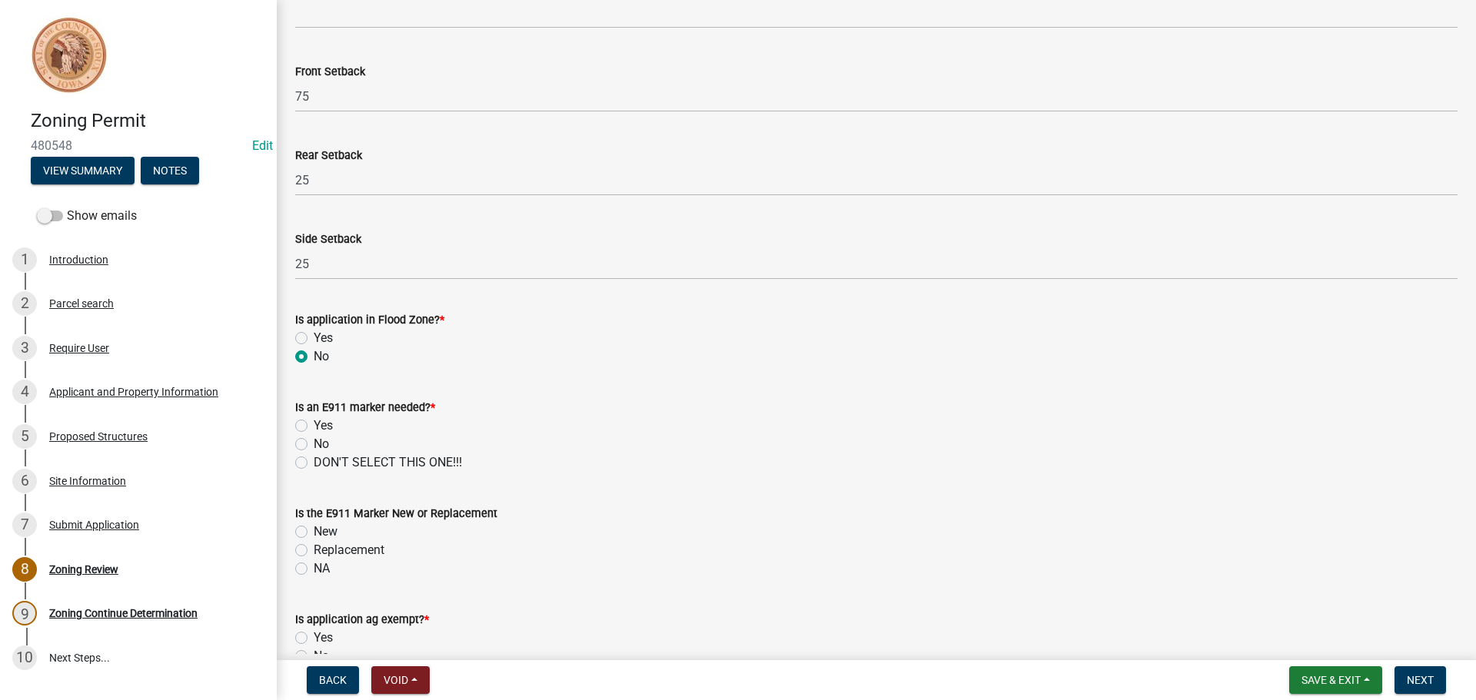
scroll to position [541, 0]
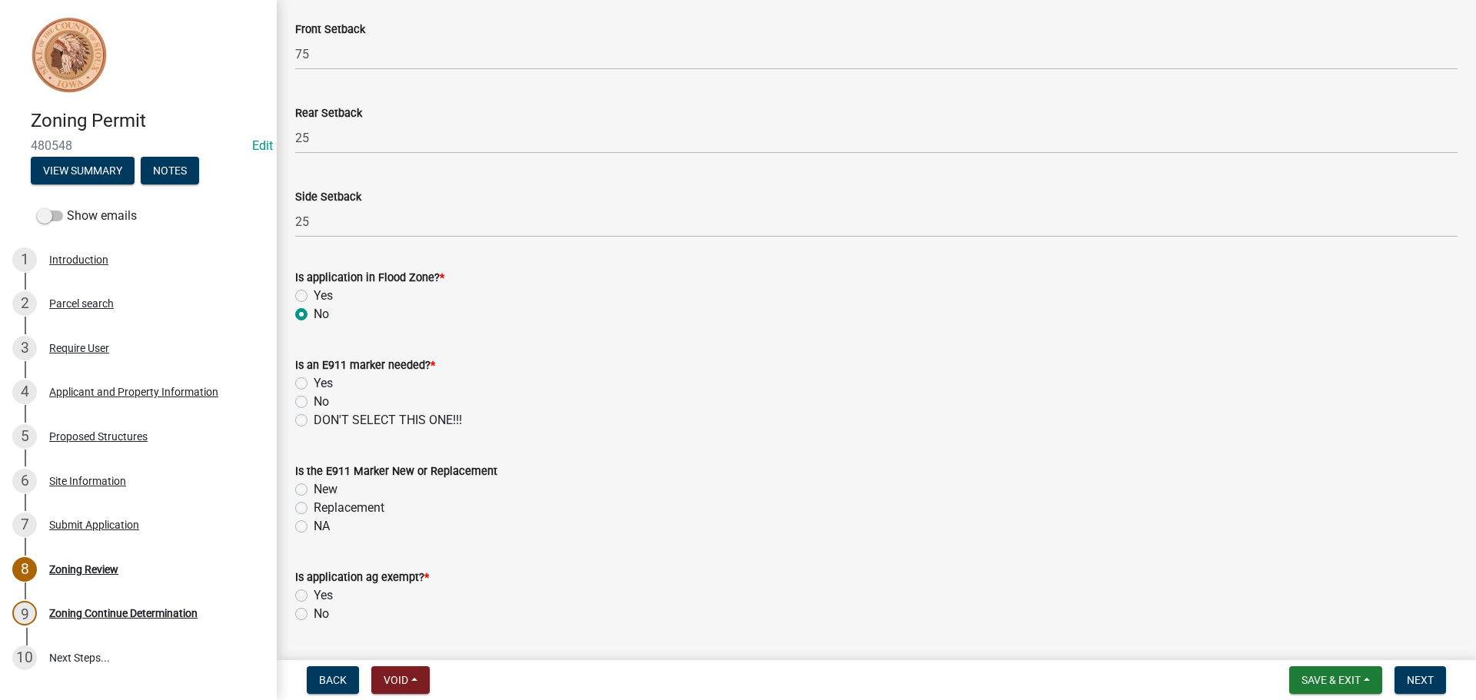
click at [314, 404] on label "No" at bounding box center [321, 402] width 15 height 18
click at [314, 403] on input "No" at bounding box center [319, 398] width 10 height 10
radio input "true"
click at [314, 524] on label "NA" at bounding box center [322, 526] width 16 height 18
click at [314, 524] on input "NA" at bounding box center [319, 522] width 10 height 10
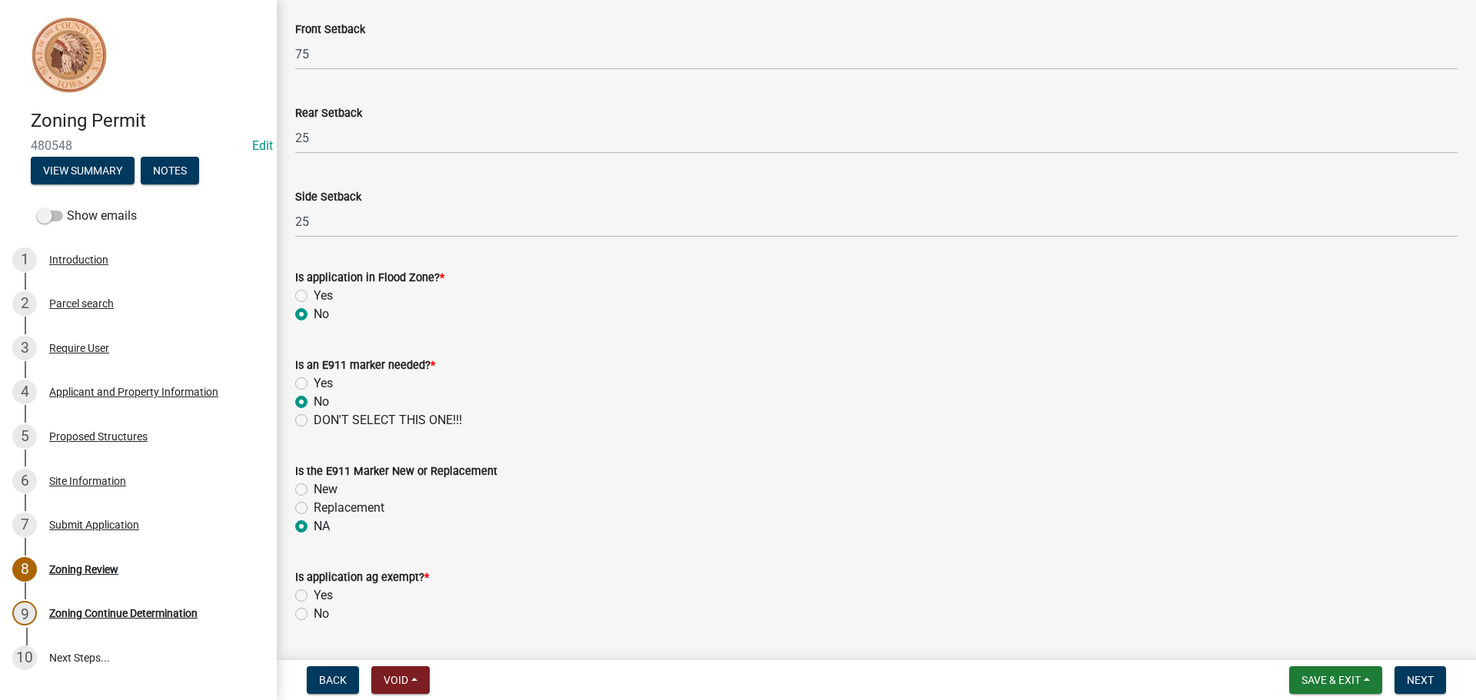
radio input "true"
click at [314, 617] on label "No" at bounding box center [321, 614] width 15 height 18
click at [314, 615] on input "No" at bounding box center [319, 610] width 10 height 10
radio input "true"
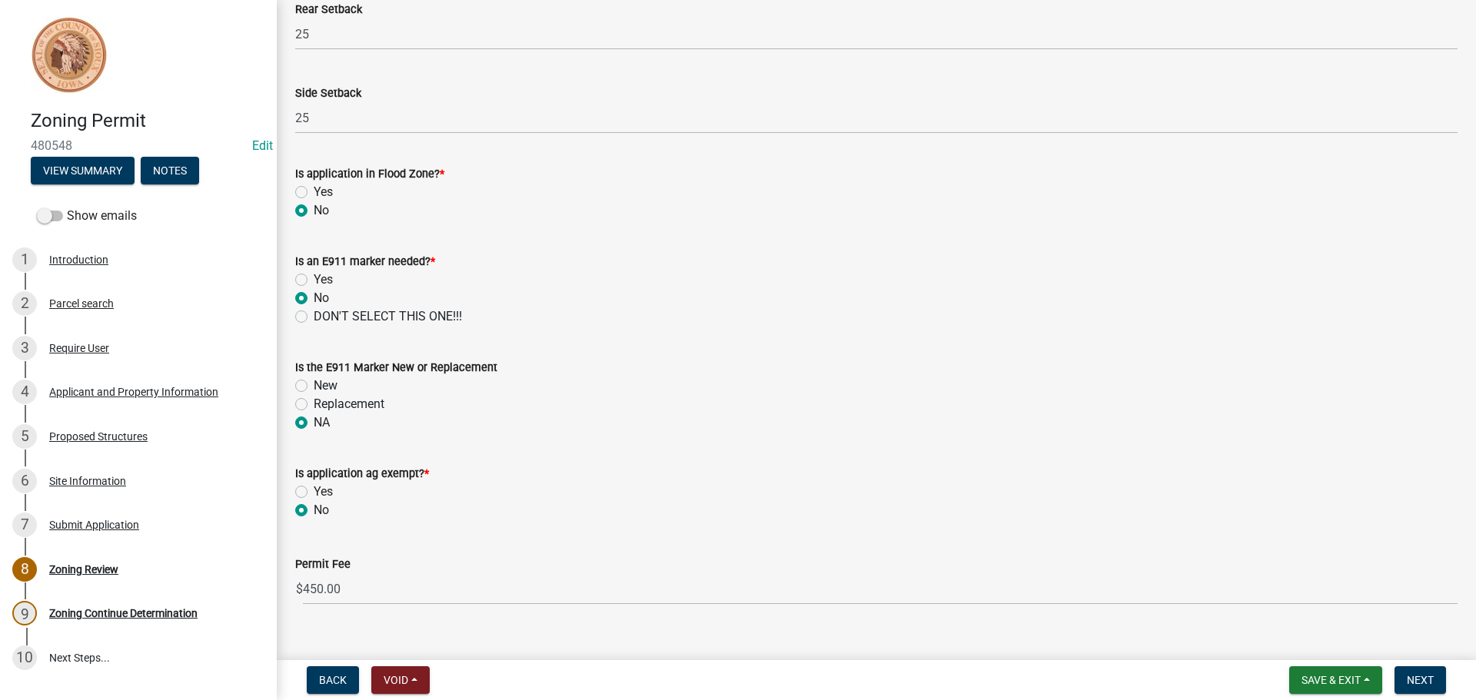
scroll to position [670, 0]
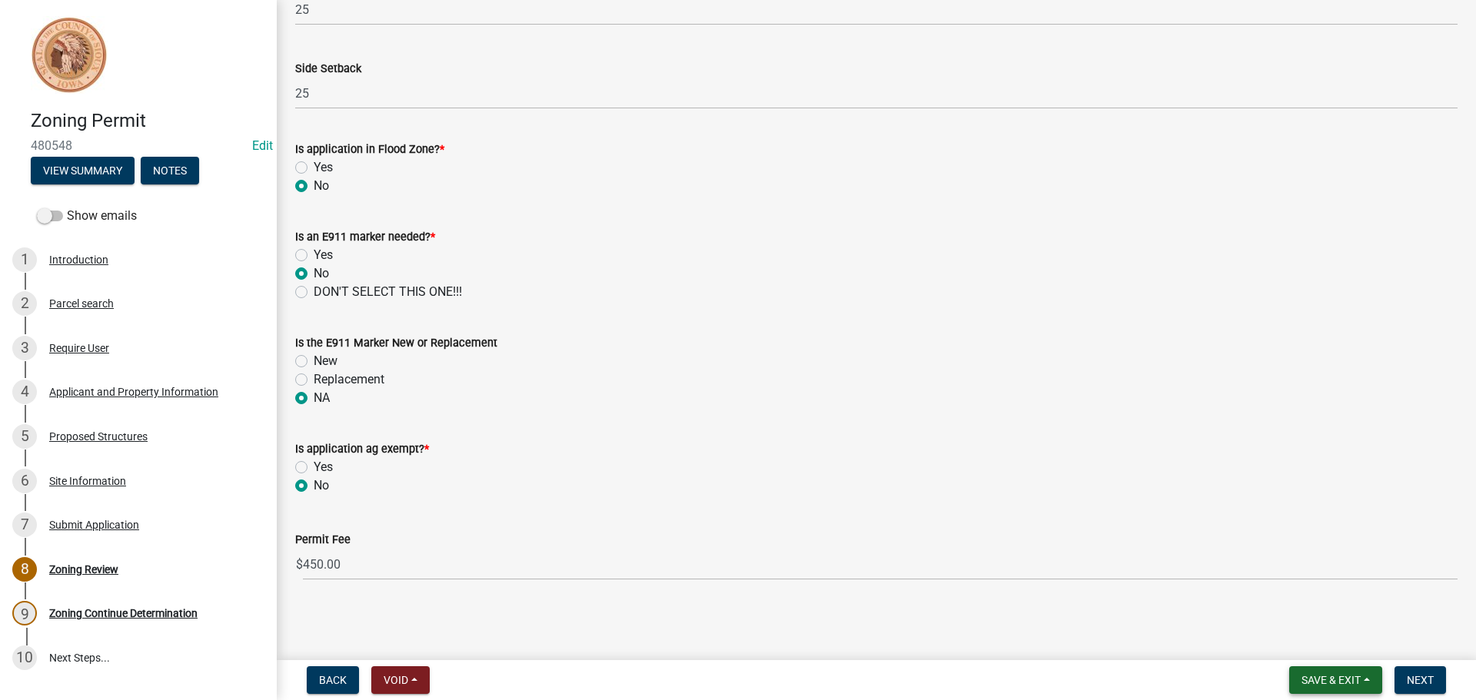
click at [1331, 682] on span "Save & Exit" at bounding box center [1330, 680] width 59 height 12
click at [1288, 600] on button "Save" at bounding box center [1320, 603] width 123 height 37
click at [1326, 677] on span "Save & Exit" at bounding box center [1330, 680] width 59 height 12
click at [1295, 590] on button "Save" at bounding box center [1320, 603] width 123 height 37
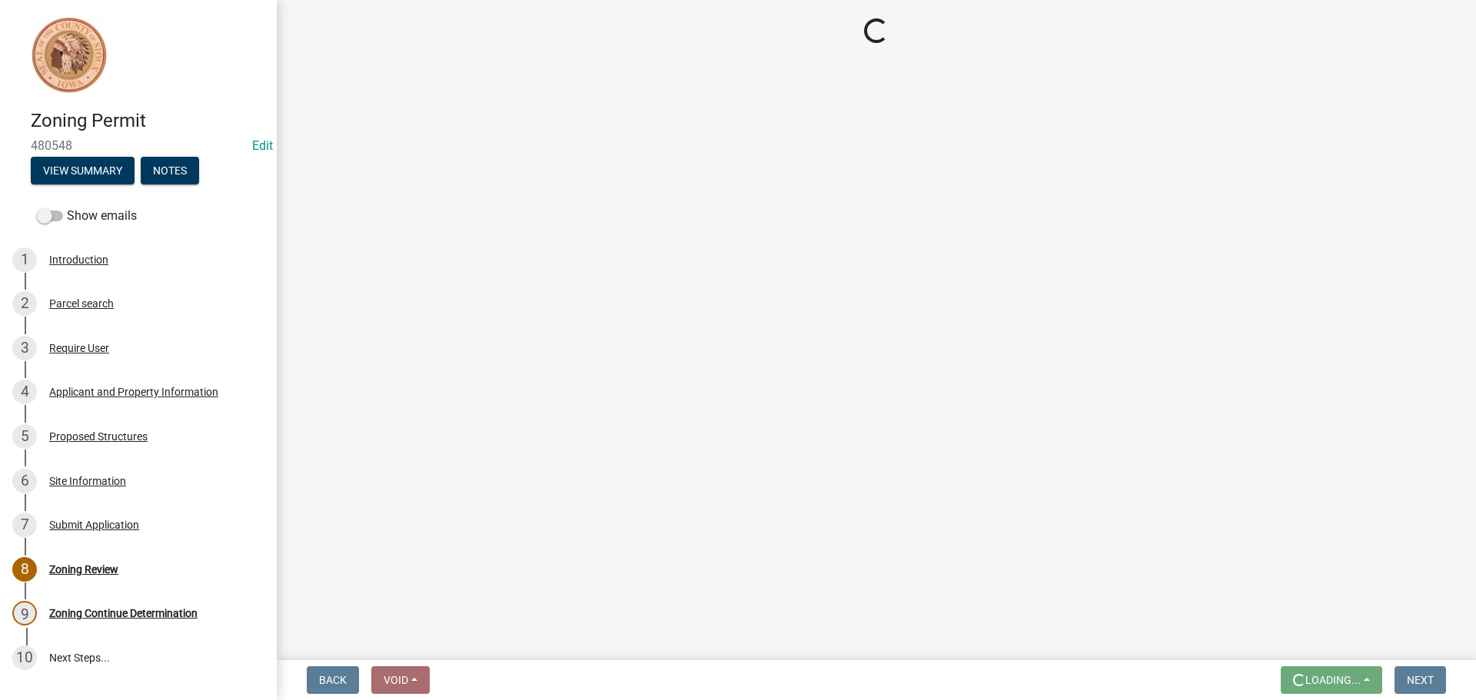
scroll to position [0, 0]
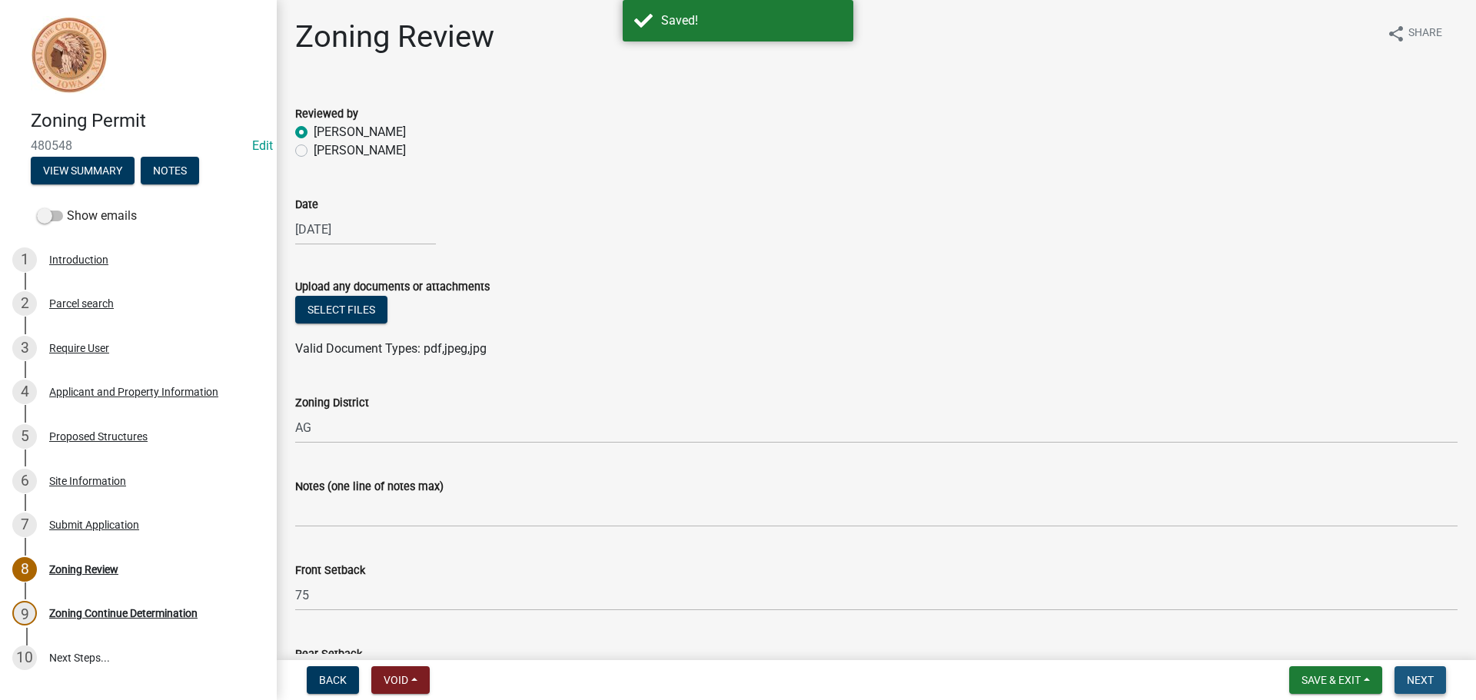
click at [1420, 681] on span "Next" at bounding box center [1420, 680] width 27 height 12
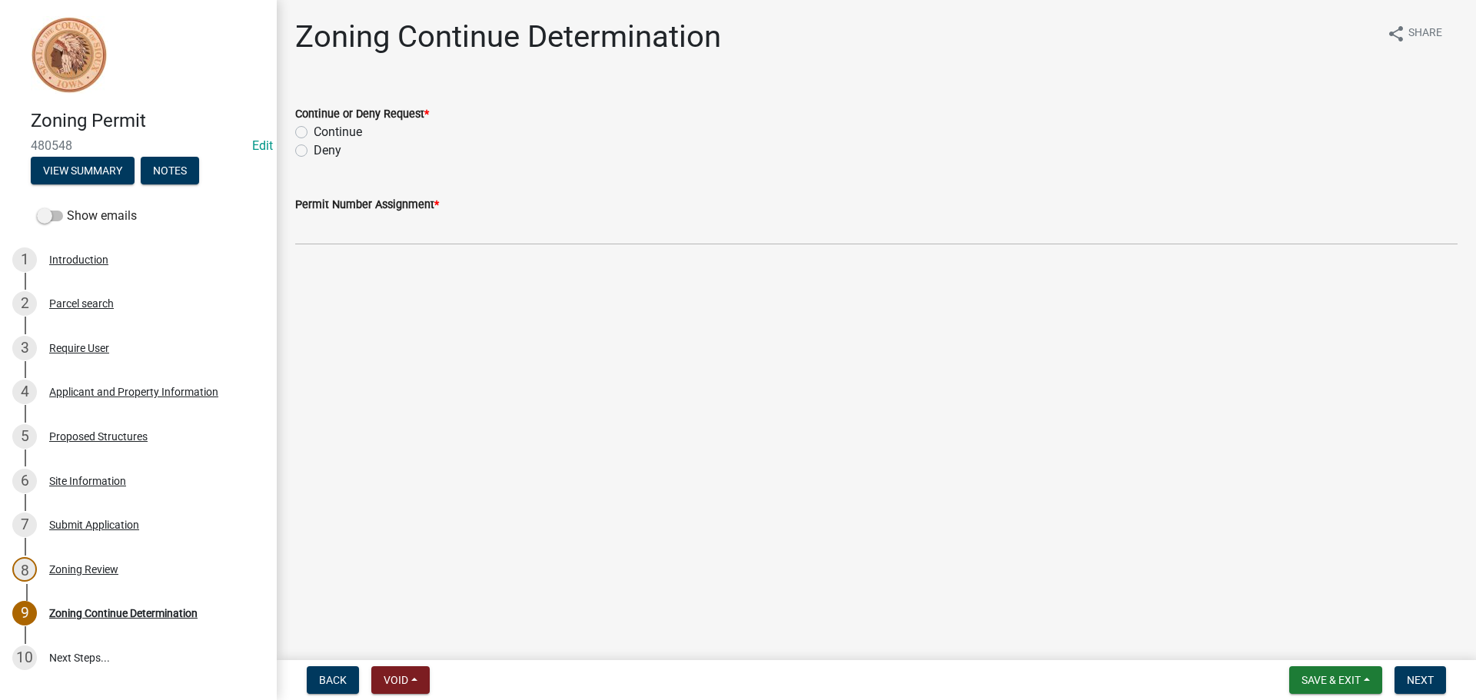
click at [314, 134] on label "Continue" at bounding box center [338, 132] width 48 height 18
click at [314, 133] on input "Continue" at bounding box center [319, 128] width 10 height 10
radio input "true"
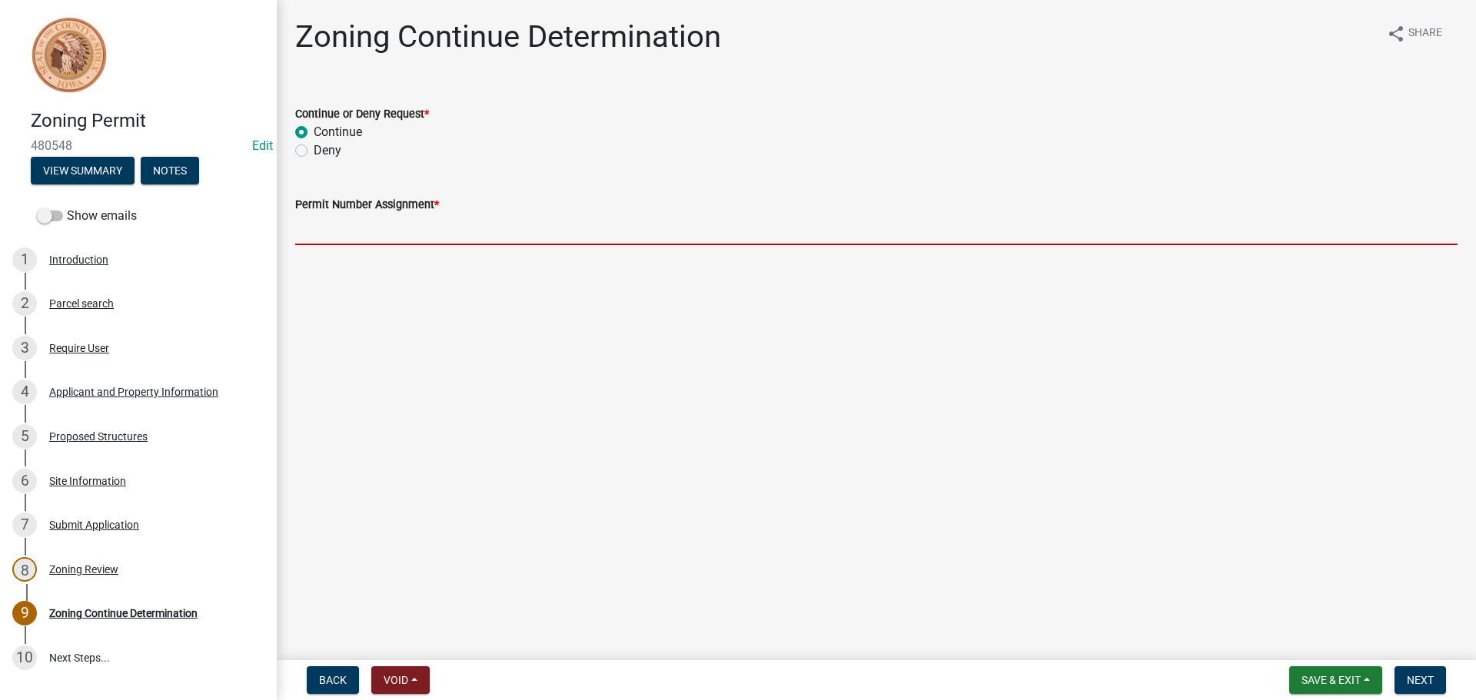
click at [342, 228] on input "Permit Number Assignment *" at bounding box center [876, 230] width 1162 height 32
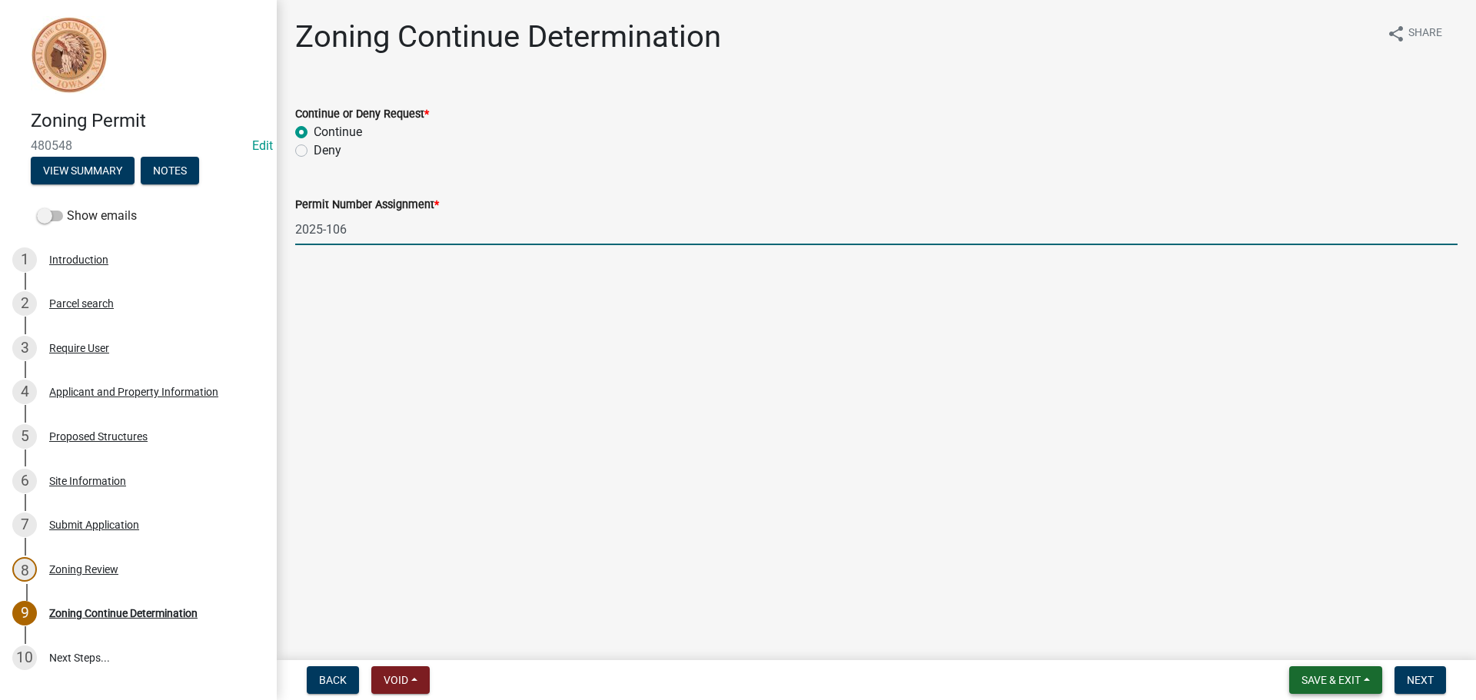
type input "2025-106"
click at [1341, 672] on button "Save & Exit" at bounding box center [1335, 680] width 93 height 28
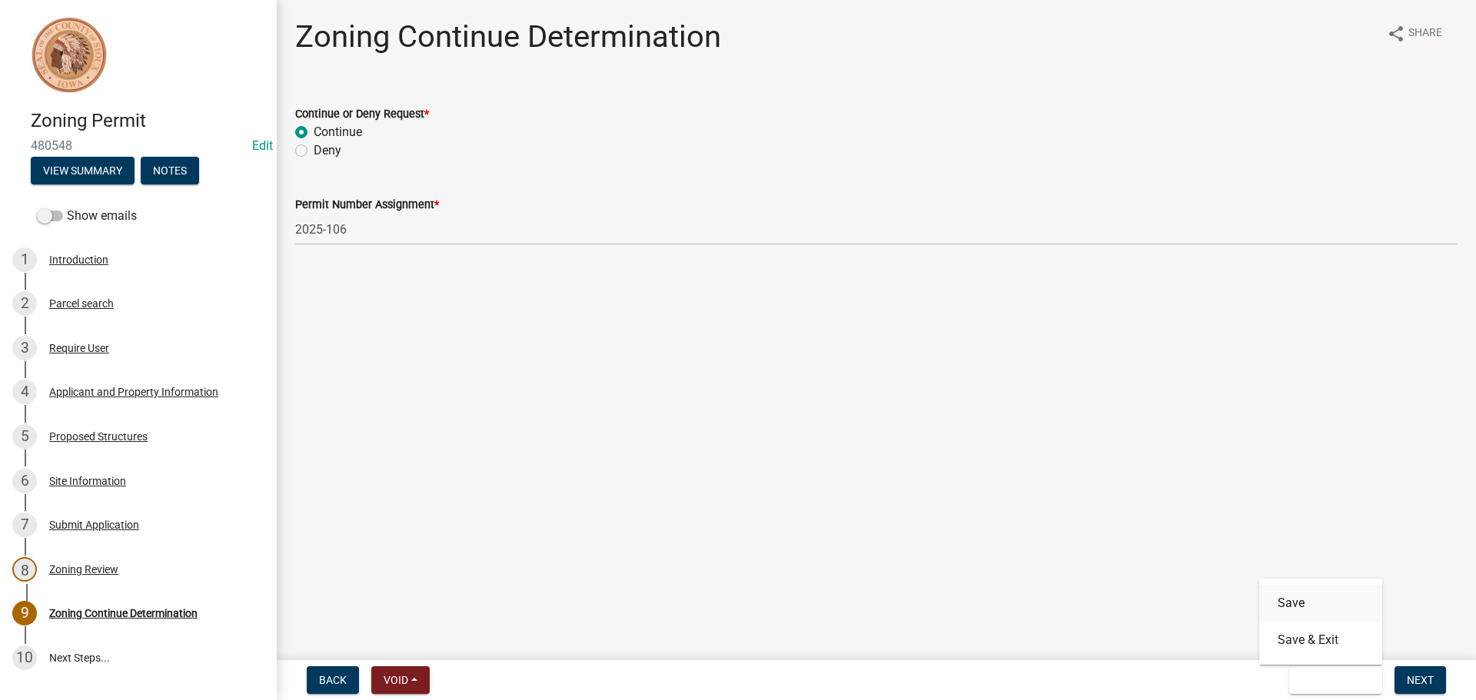
click at [1307, 613] on button "Save" at bounding box center [1320, 603] width 123 height 37
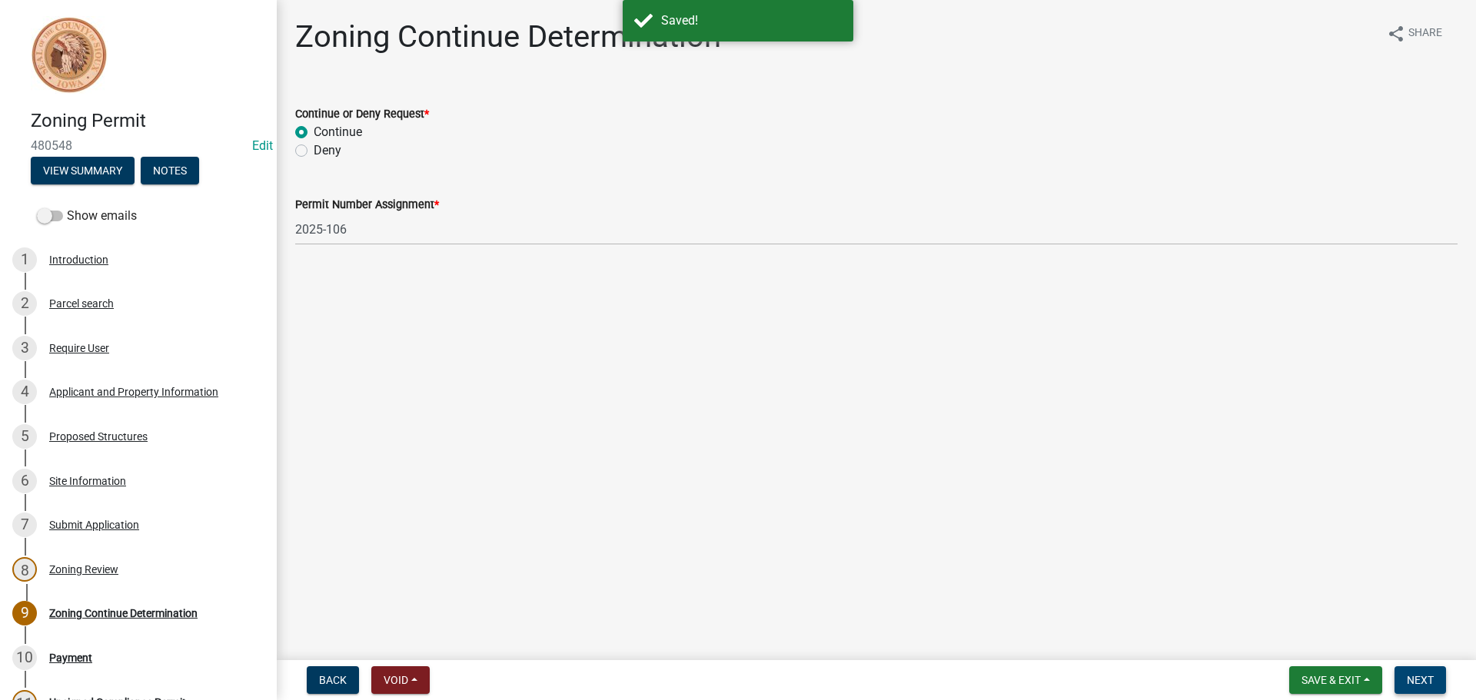
click at [1427, 678] on span "Next" at bounding box center [1420, 680] width 27 height 12
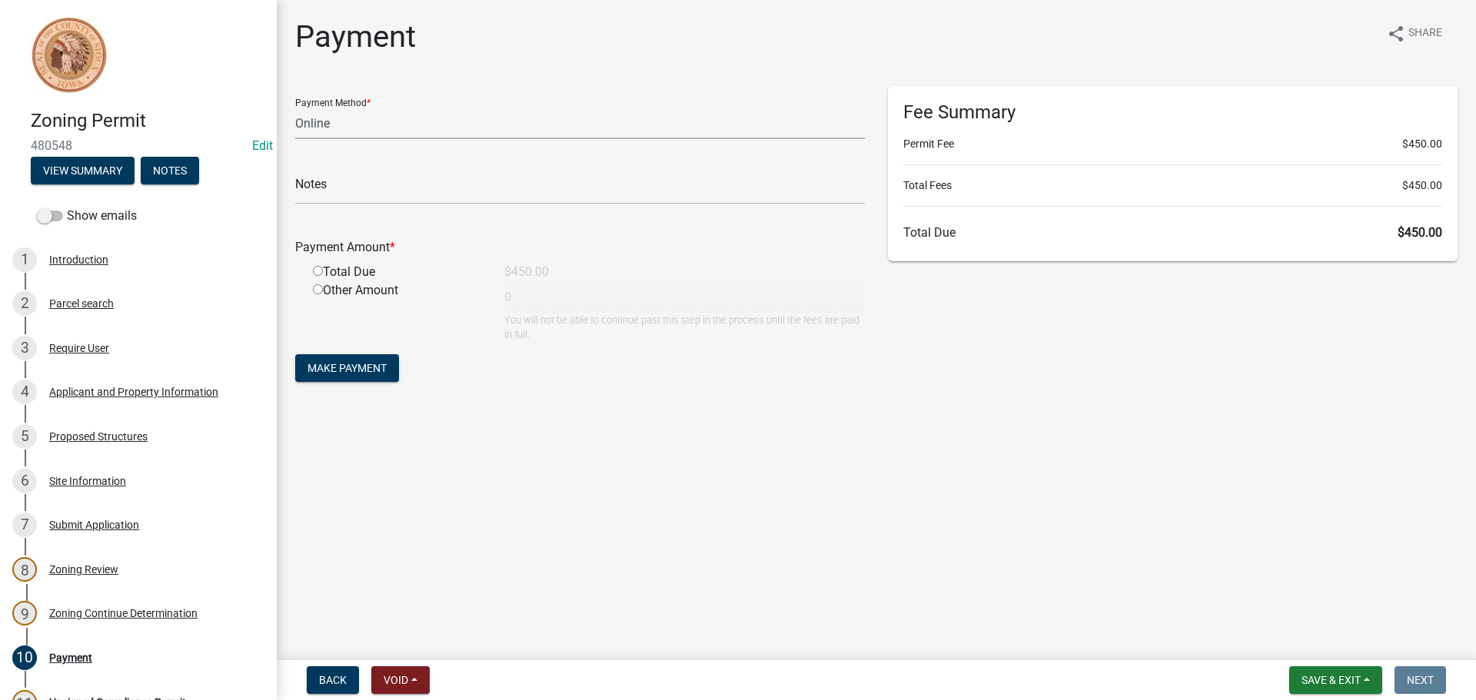
click at [355, 133] on select "Credit Card POS Check Cash Online" at bounding box center [580, 124] width 570 height 32
select select "1: 0"
click at [295, 108] on select "Credit Card POS Check Cash Online" at bounding box center [580, 124] width 570 height 32
click at [347, 189] on input "text" at bounding box center [580, 189] width 570 height 32
type input "1316"
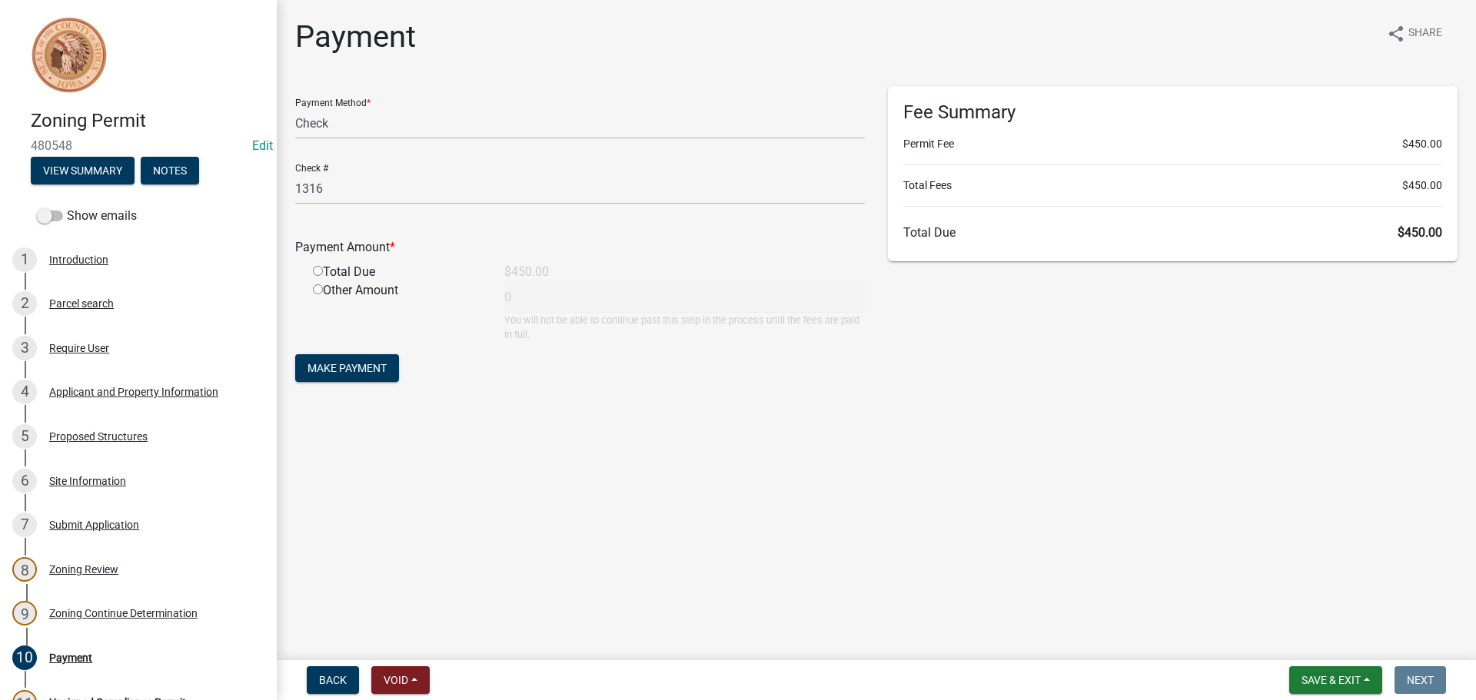
click at [317, 268] on input "radio" at bounding box center [318, 271] width 10 height 10
radio input "true"
type input "450"
click at [1314, 675] on span "Save & Exit" at bounding box center [1330, 680] width 59 height 12
click at [1308, 604] on button "Save" at bounding box center [1320, 603] width 123 height 37
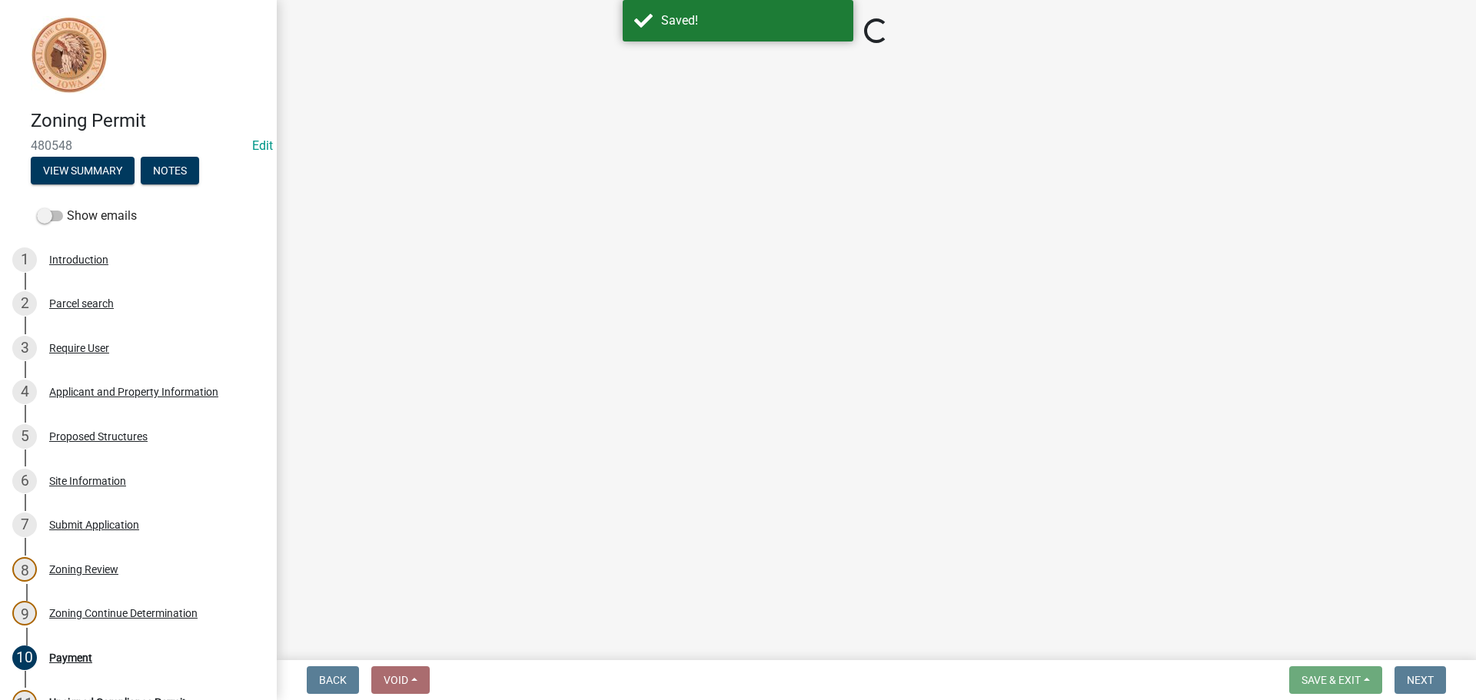
select select "1: 0"
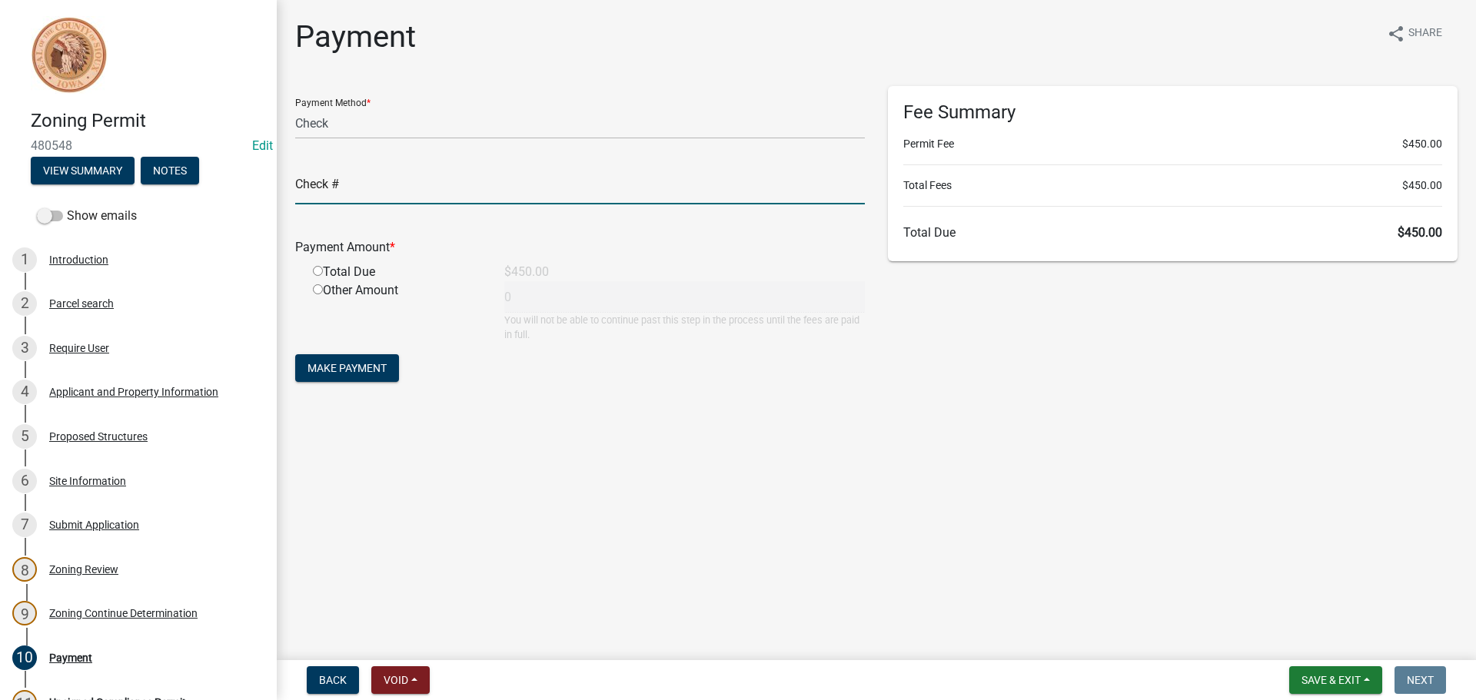
click at [337, 192] on input "text" at bounding box center [580, 189] width 570 height 32
type input "1316"
click at [317, 271] on input "radio" at bounding box center [318, 271] width 10 height 10
radio input "true"
type input "450"
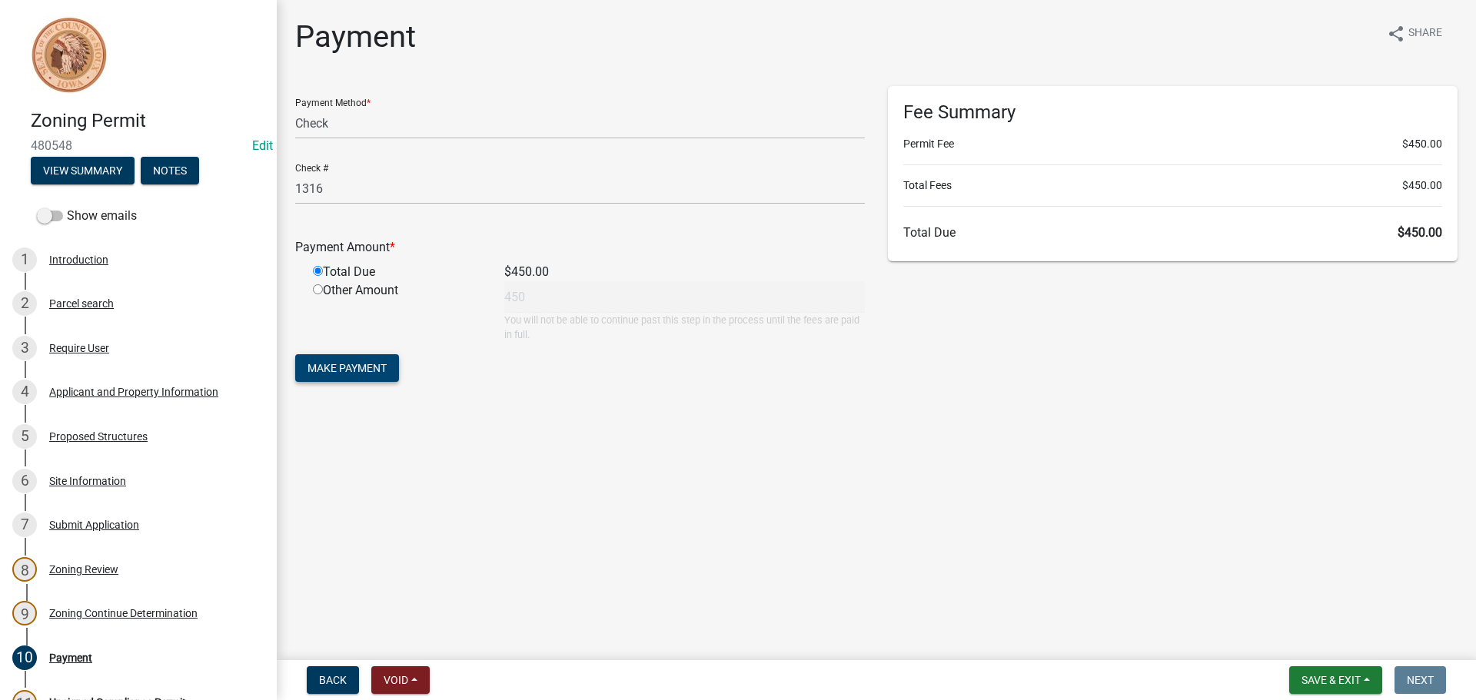
click at [333, 361] on button "Make Payment" at bounding box center [347, 368] width 104 height 28
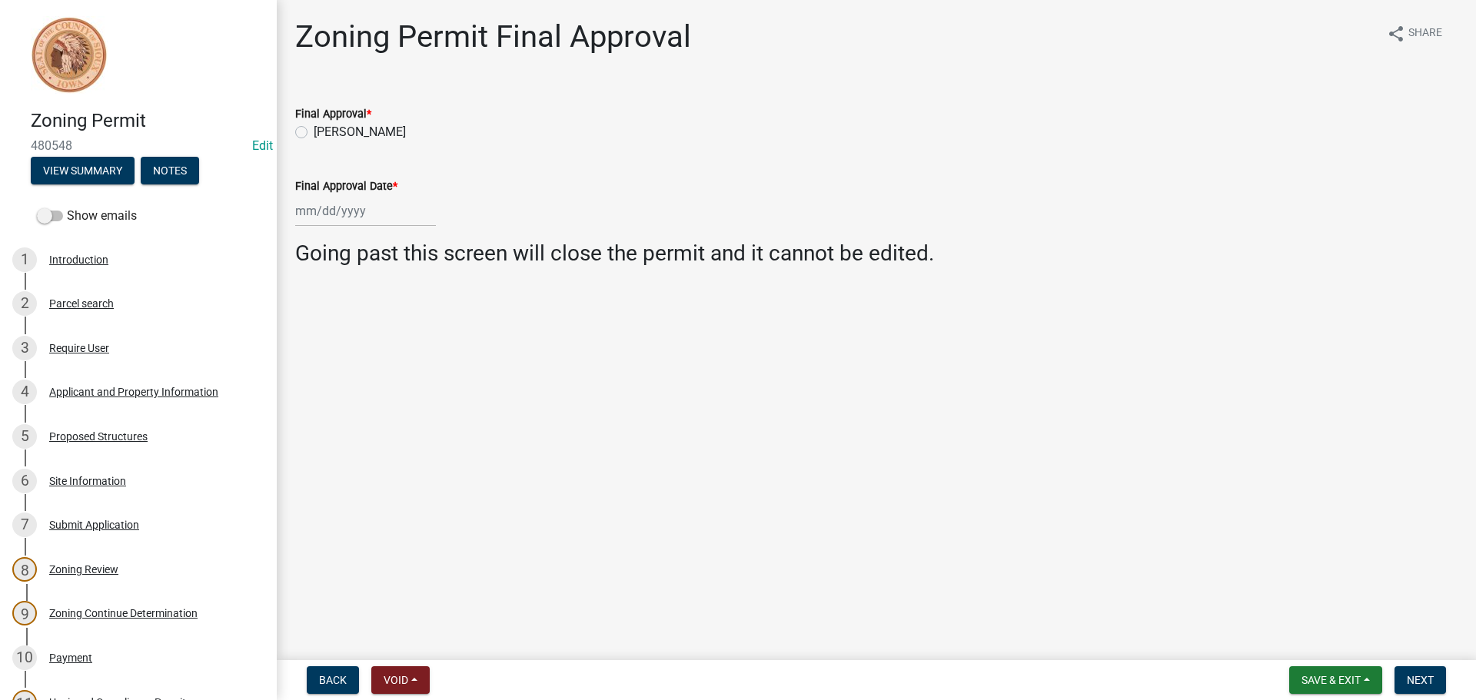
click at [314, 133] on label "[PERSON_NAME]" at bounding box center [360, 132] width 92 height 18
click at [314, 133] on input "[PERSON_NAME]" at bounding box center [319, 128] width 10 height 10
radio input "true"
click at [323, 213] on div at bounding box center [365, 211] width 141 height 32
select select "9"
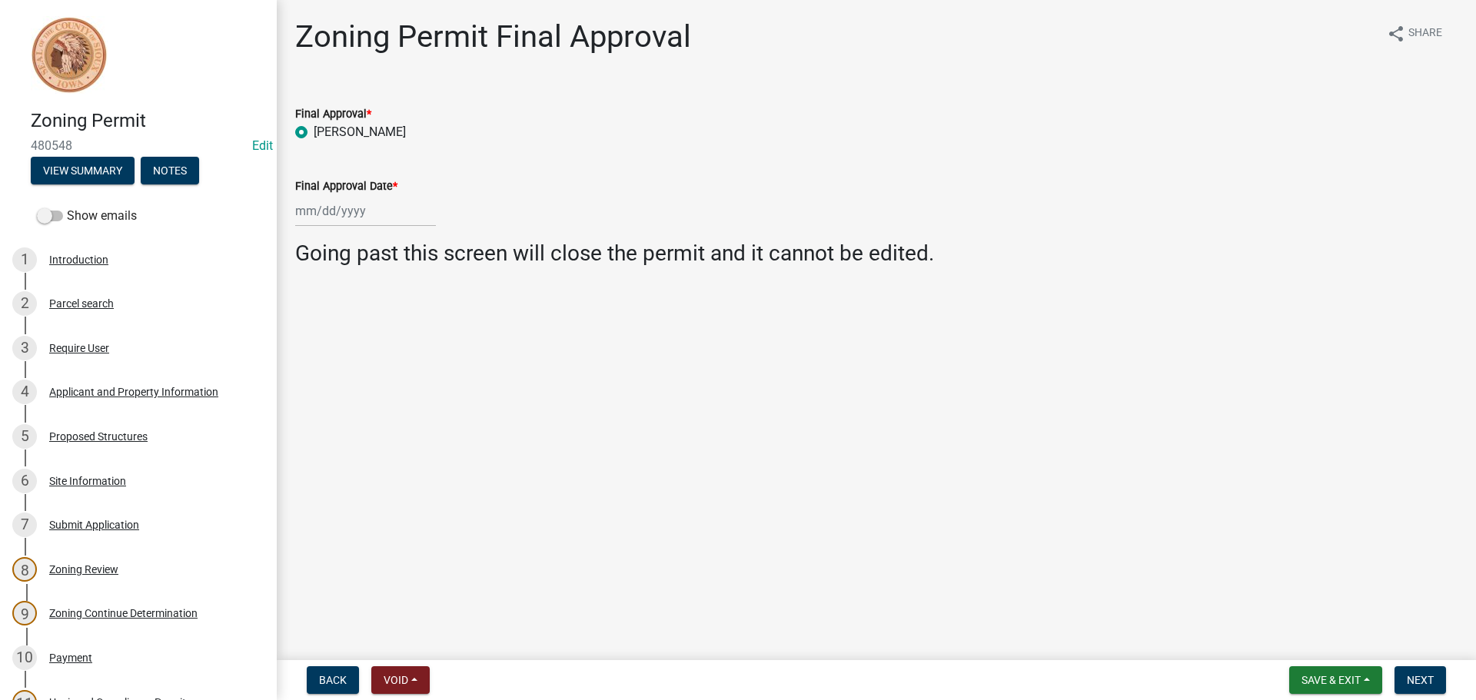
select select "2025"
click at [387, 343] on div "18" at bounding box center [384, 342] width 25 height 25
type input "[DATE]"
click at [1310, 673] on button "Save & Exit" at bounding box center [1335, 680] width 93 height 28
click at [1311, 607] on button "Save" at bounding box center [1320, 603] width 123 height 37
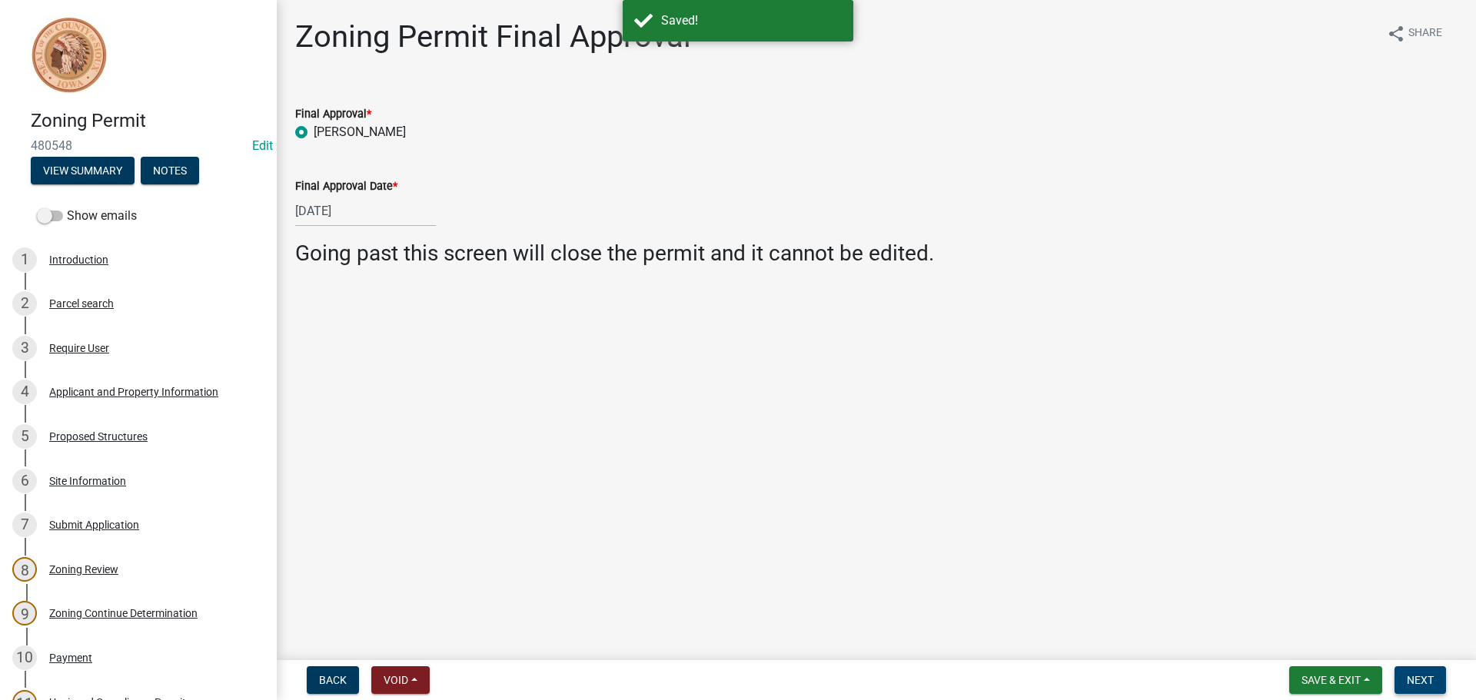
click at [1423, 677] on span "Next" at bounding box center [1420, 680] width 27 height 12
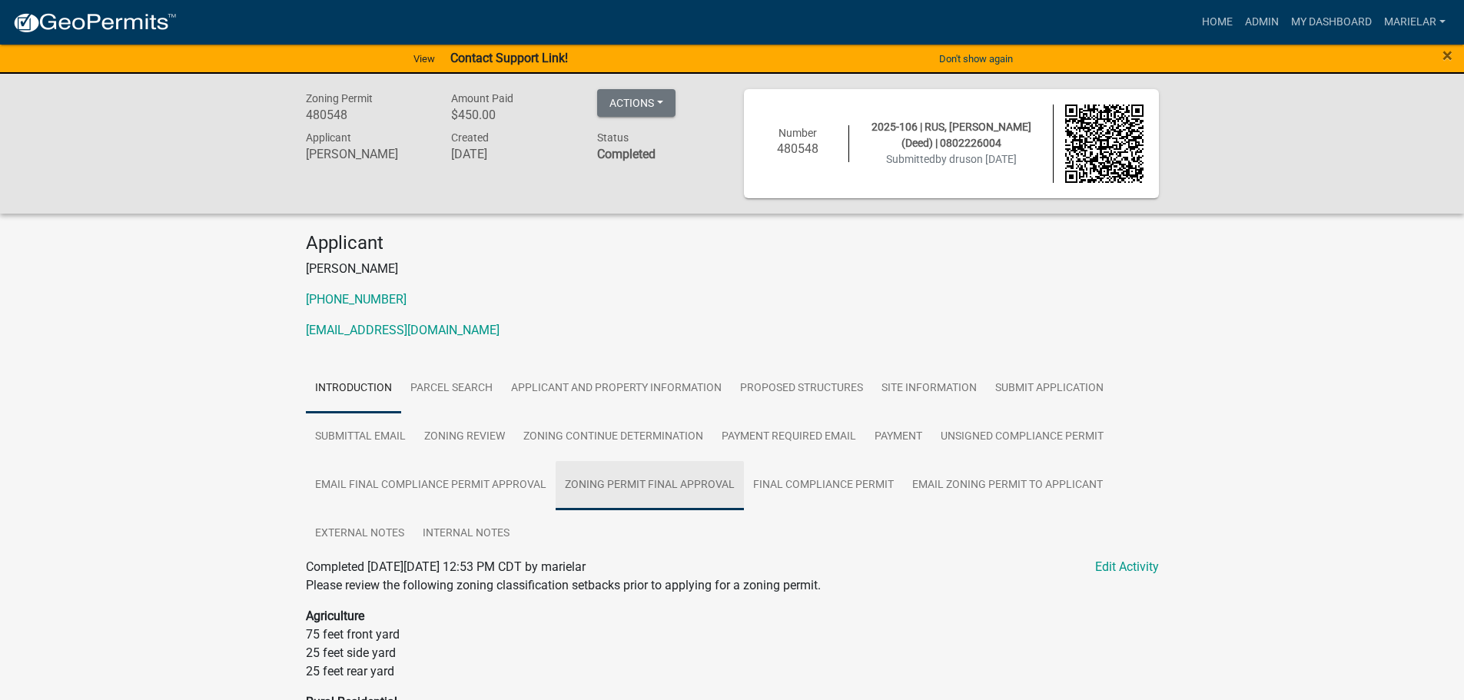
click at [658, 480] on link "Zoning Permit Final Approval" at bounding box center [650, 485] width 188 height 49
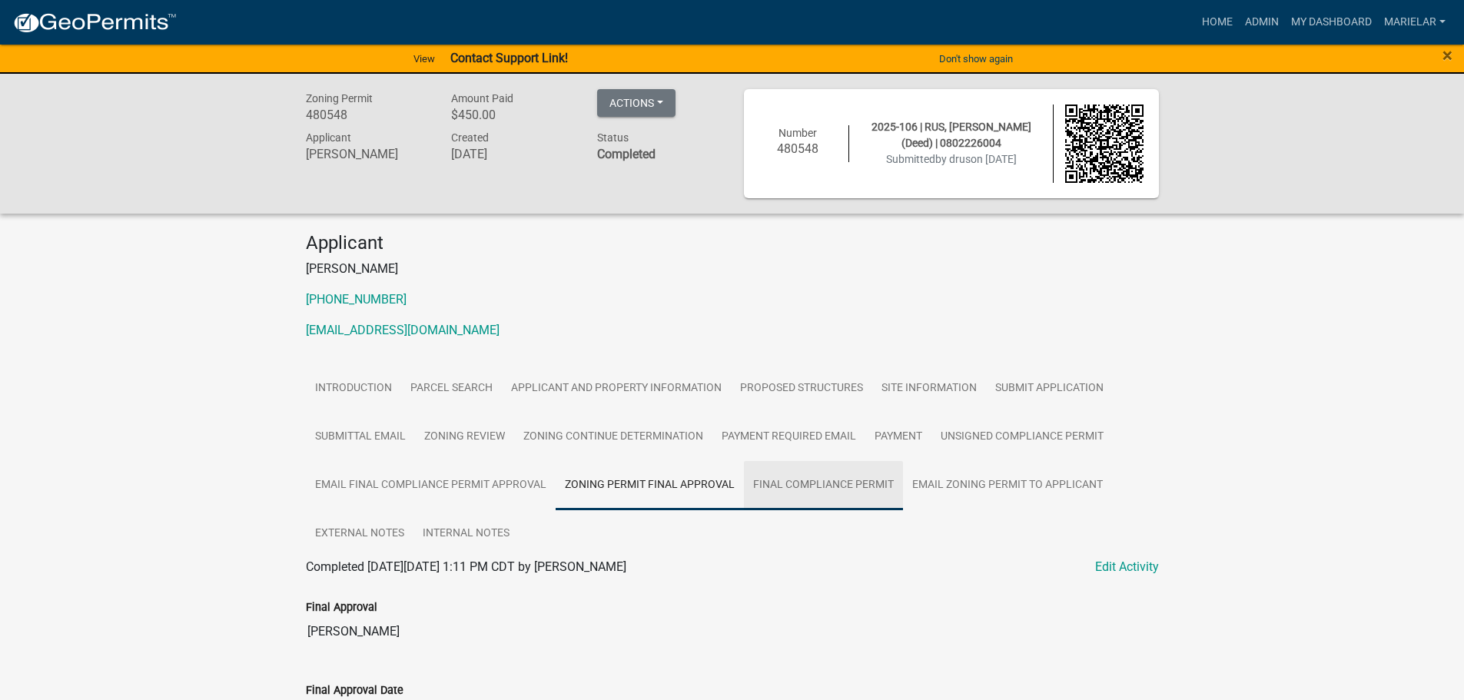
click at [819, 477] on link "Final Compliance Permit" at bounding box center [823, 485] width 159 height 49
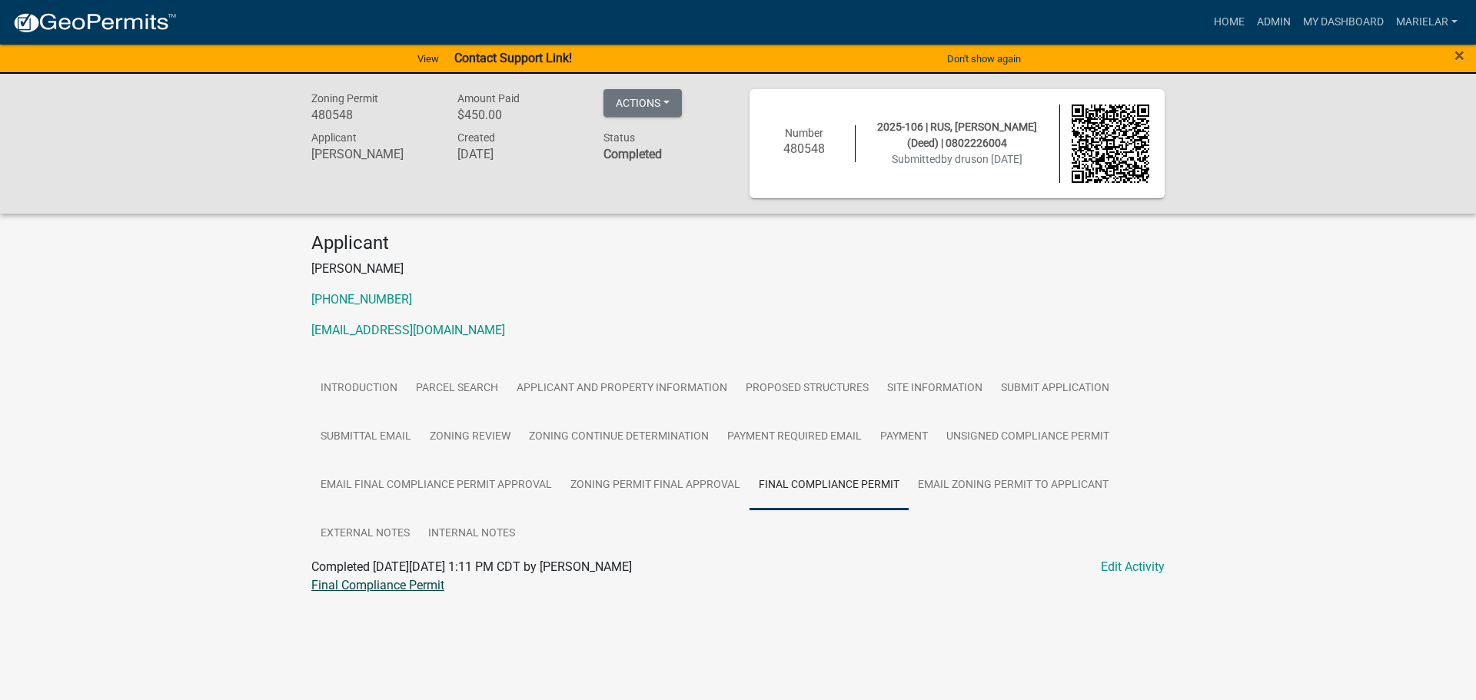
click at [396, 586] on link "Final Compliance Permit" at bounding box center [377, 585] width 133 height 15
